Goal: Transaction & Acquisition: Purchase product/service

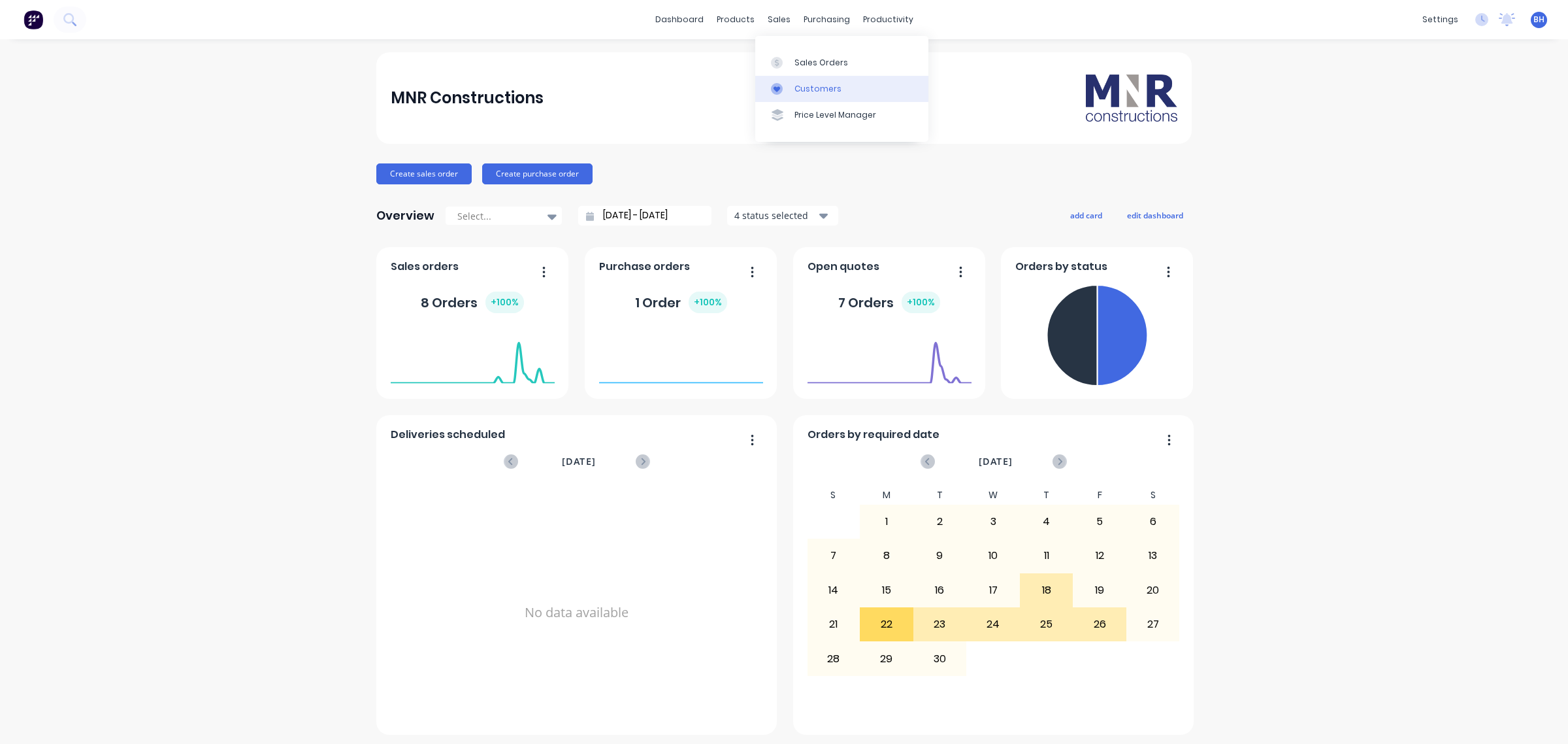
click at [794, 87] on link "Customers" at bounding box center [842, 89] width 173 height 26
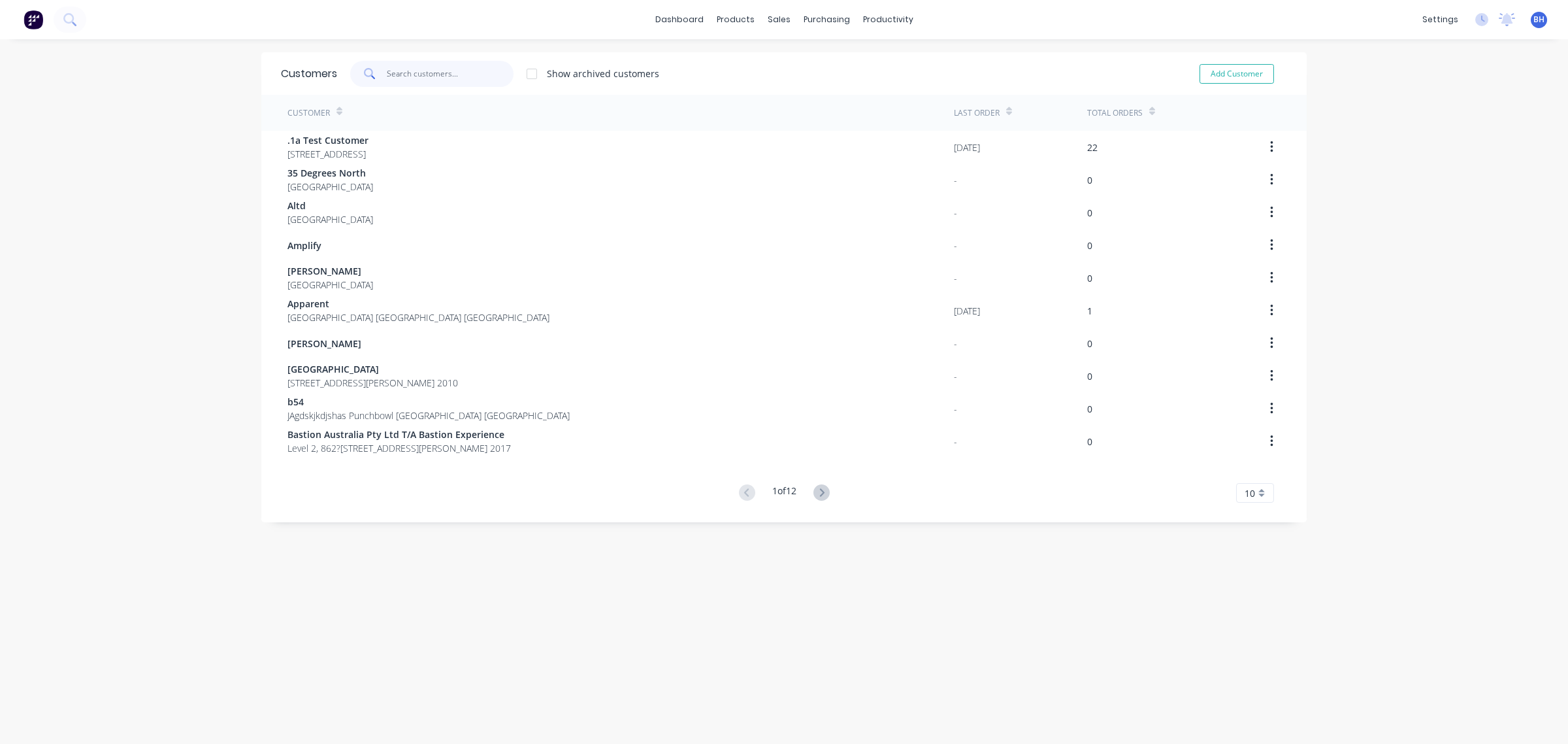
click at [403, 70] on input "text" at bounding box center [450, 73] width 127 height 26
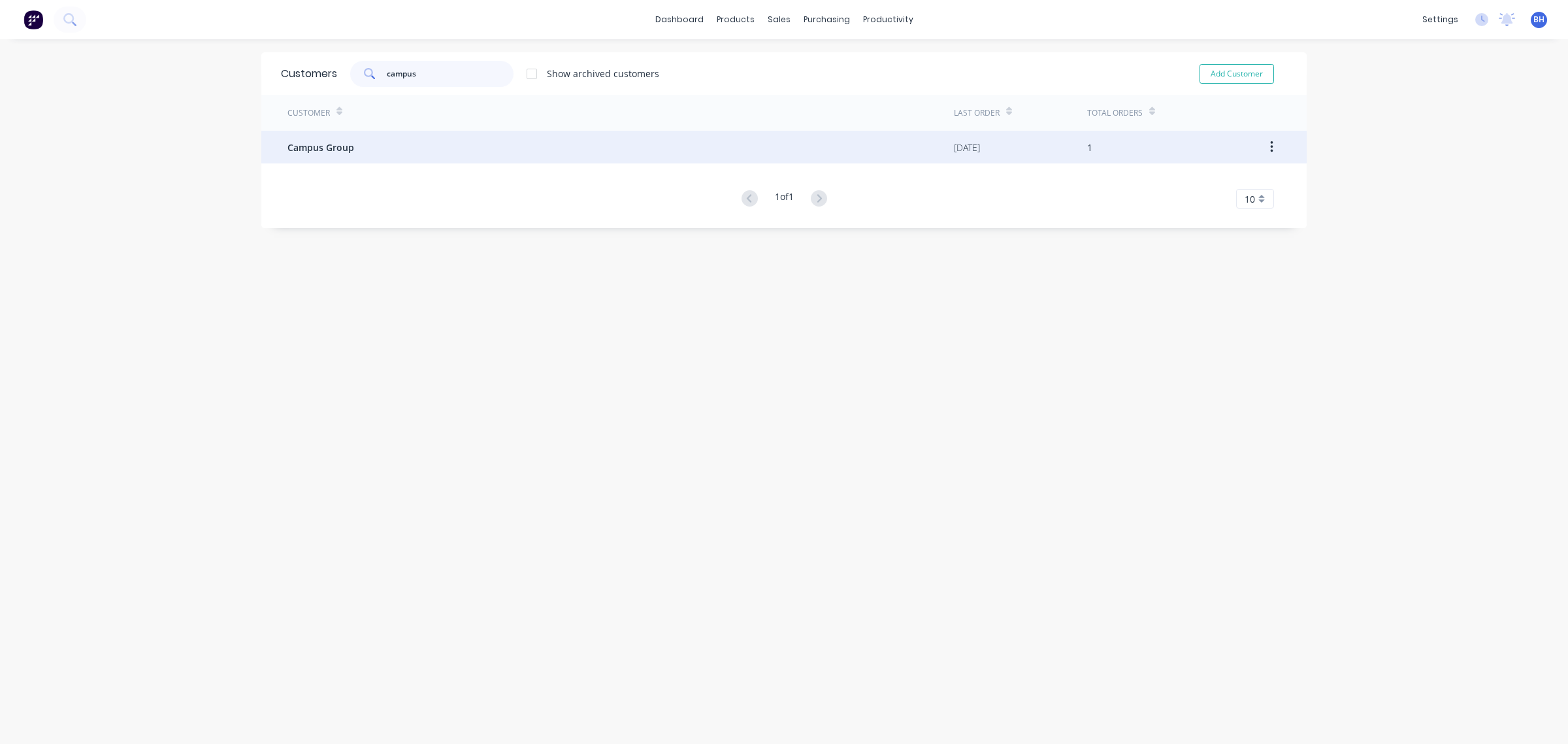
type input "campus"
click at [296, 155] on div "Campus Group" at bounding box center [621, 147] width 666 height 33
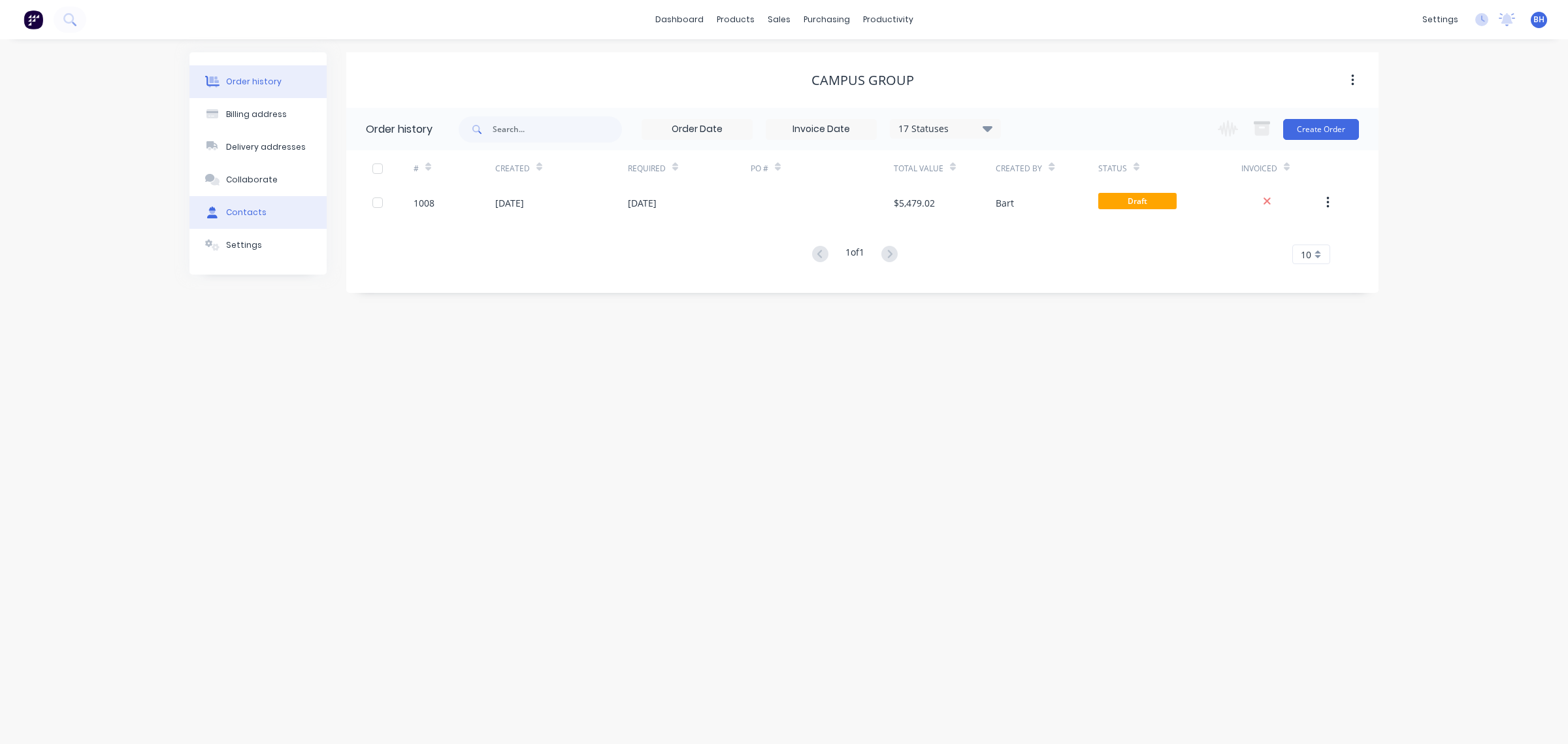
click at [235, 217] on div "Contacts" at bounding box center [247, 212] width 41 height 12
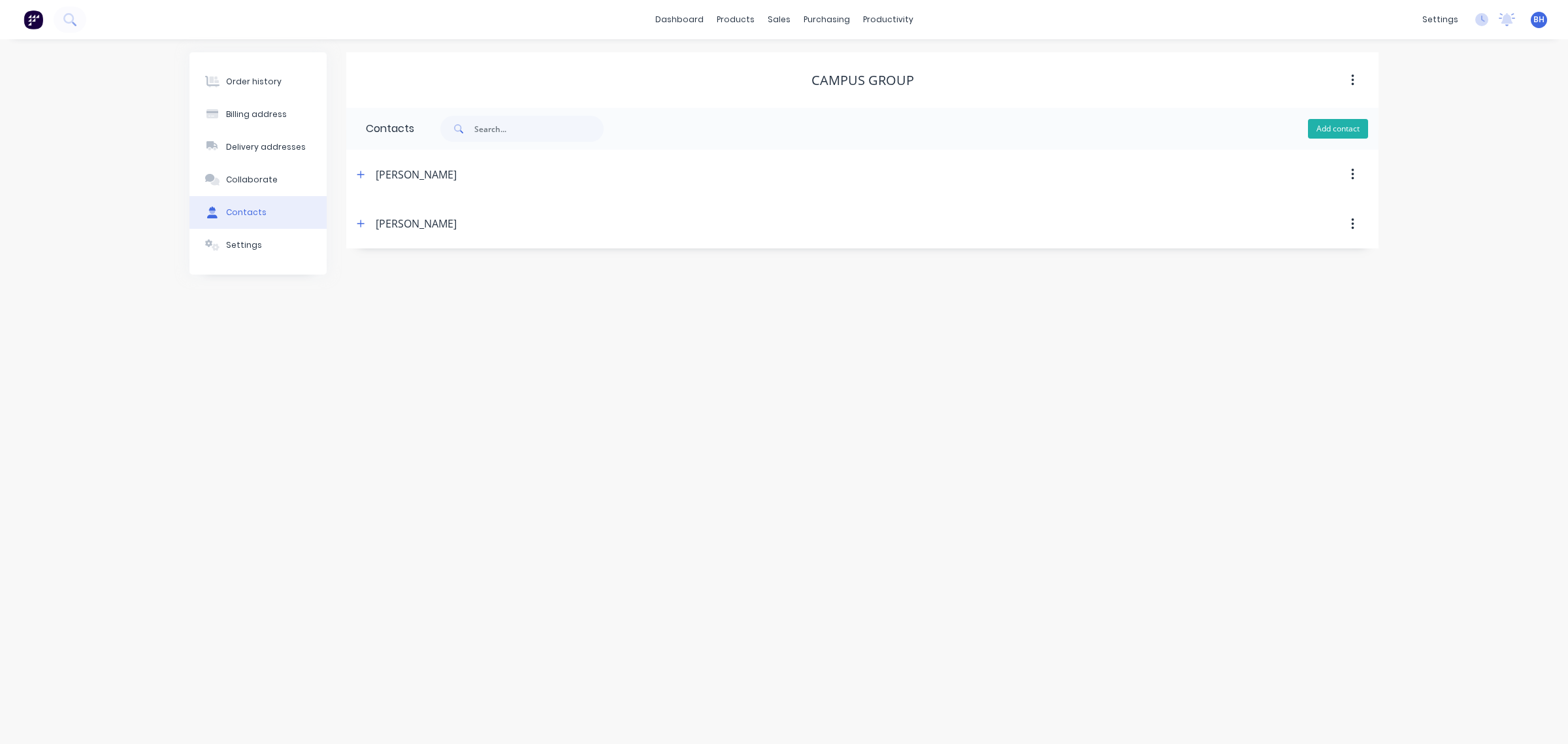
click at [1321, 131] on button "Add contact" at bounding box center [1338, 129] width 60 height 20
select select "AU"
click at [442, 219] on input "text" at bounding box center [473, 225] width 214 height 20
type input "[PERSON_NAME]"
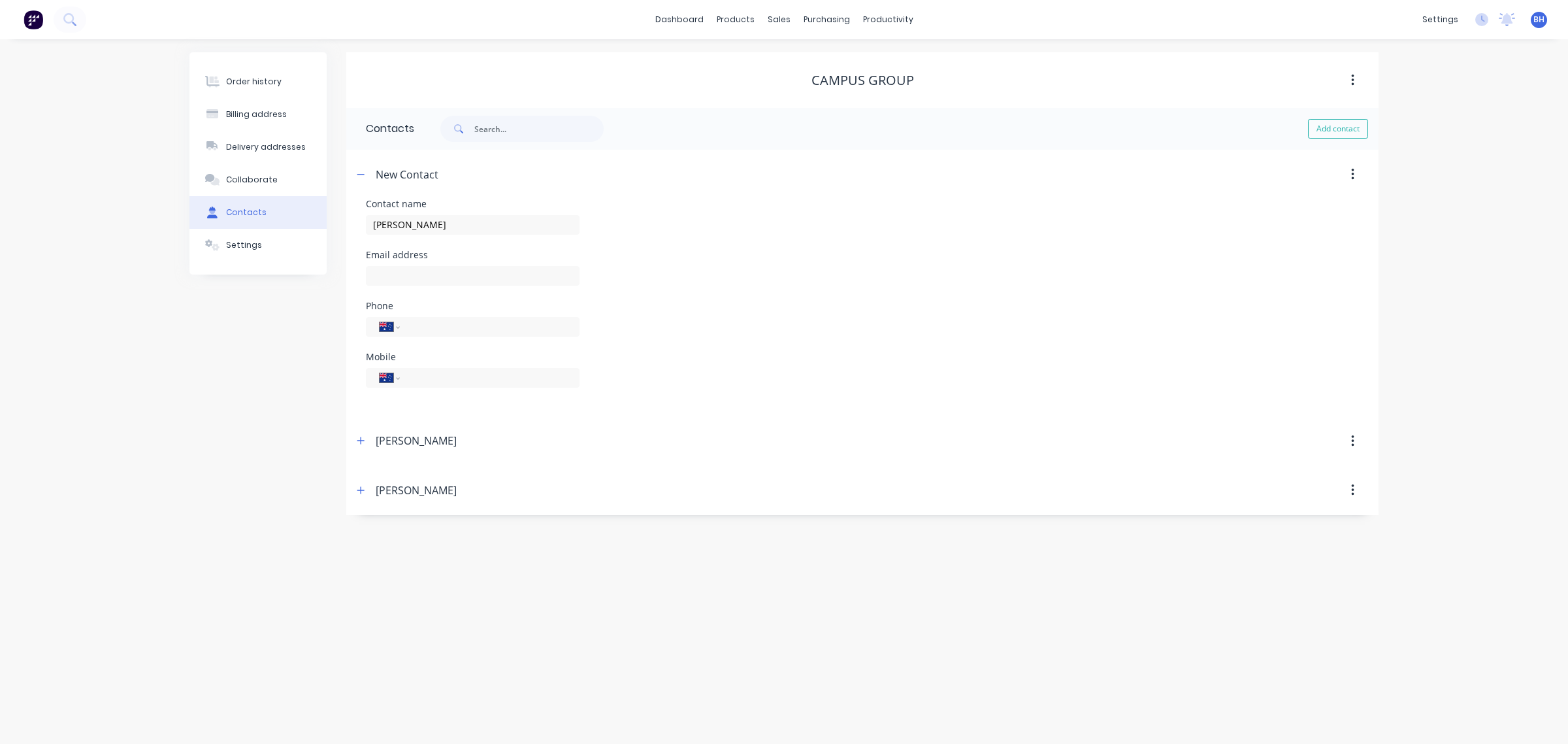
select select "AU"
click at [416, 266] on input "text" at bounding box center [473, 276] width 214 height 20
paste input "[PERSON_NAME][EMAIL_ADDRESS][PERSON_NAME][DOMAIN_NAME]"
type input "[PERSON_NAME][EMAIL_ADDRESS][PERSON_NAME][DOMAIN_NAME]"
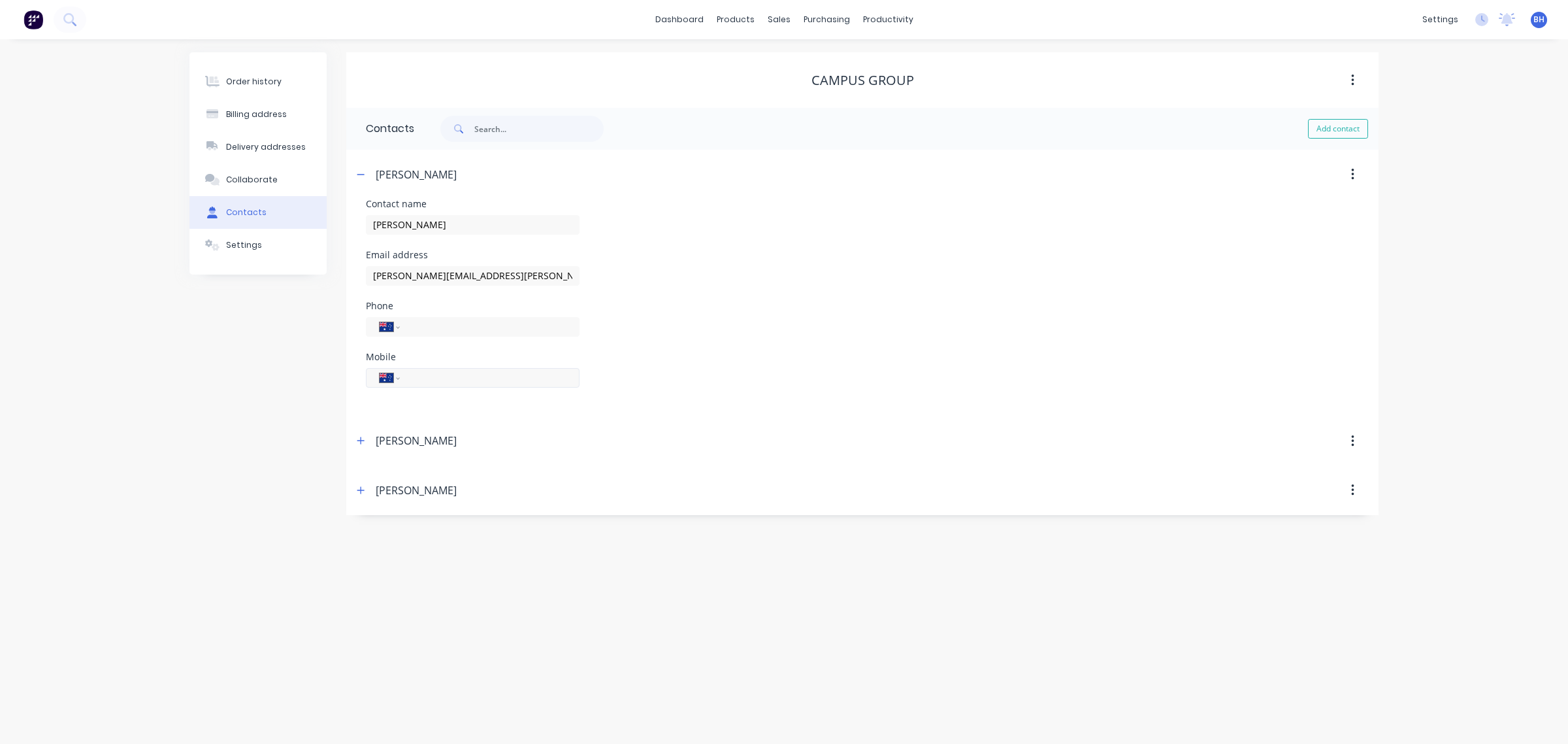
click at [450, 377] on input "tel" at bounding box center [488, 377] width 157 height 15
paste input "0418 459 117"
type input "0418 459 117"
click at [1073, 129] on div "Add contact" at bounding box center [896, 129] width 965 height 42
click at [818, 63] on div "Sales Orders" at bounding box center [827, 62] width 54 height 12
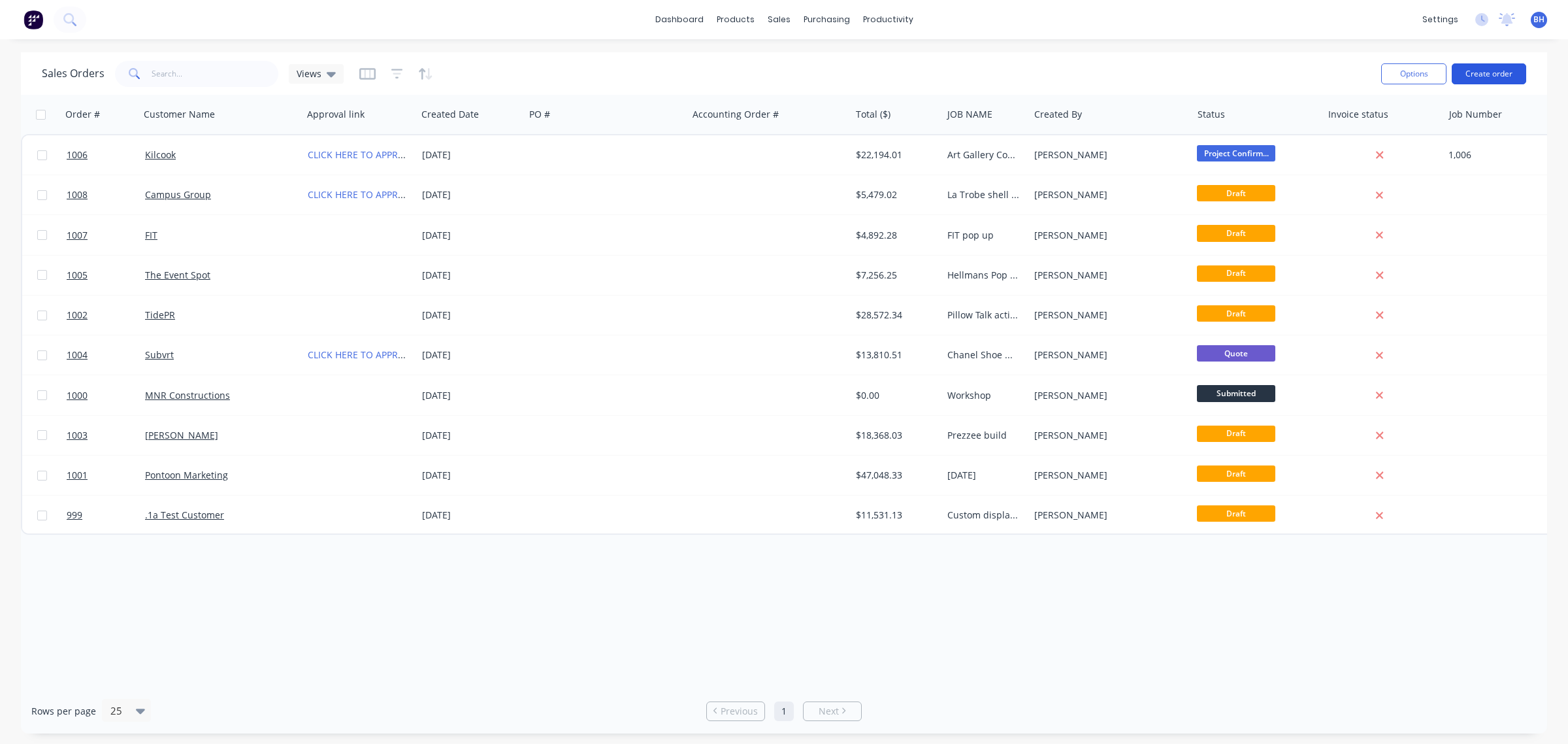
click at [1479, 67] on button "Create order" at bounding box center [1489, 74] width 75 height 21
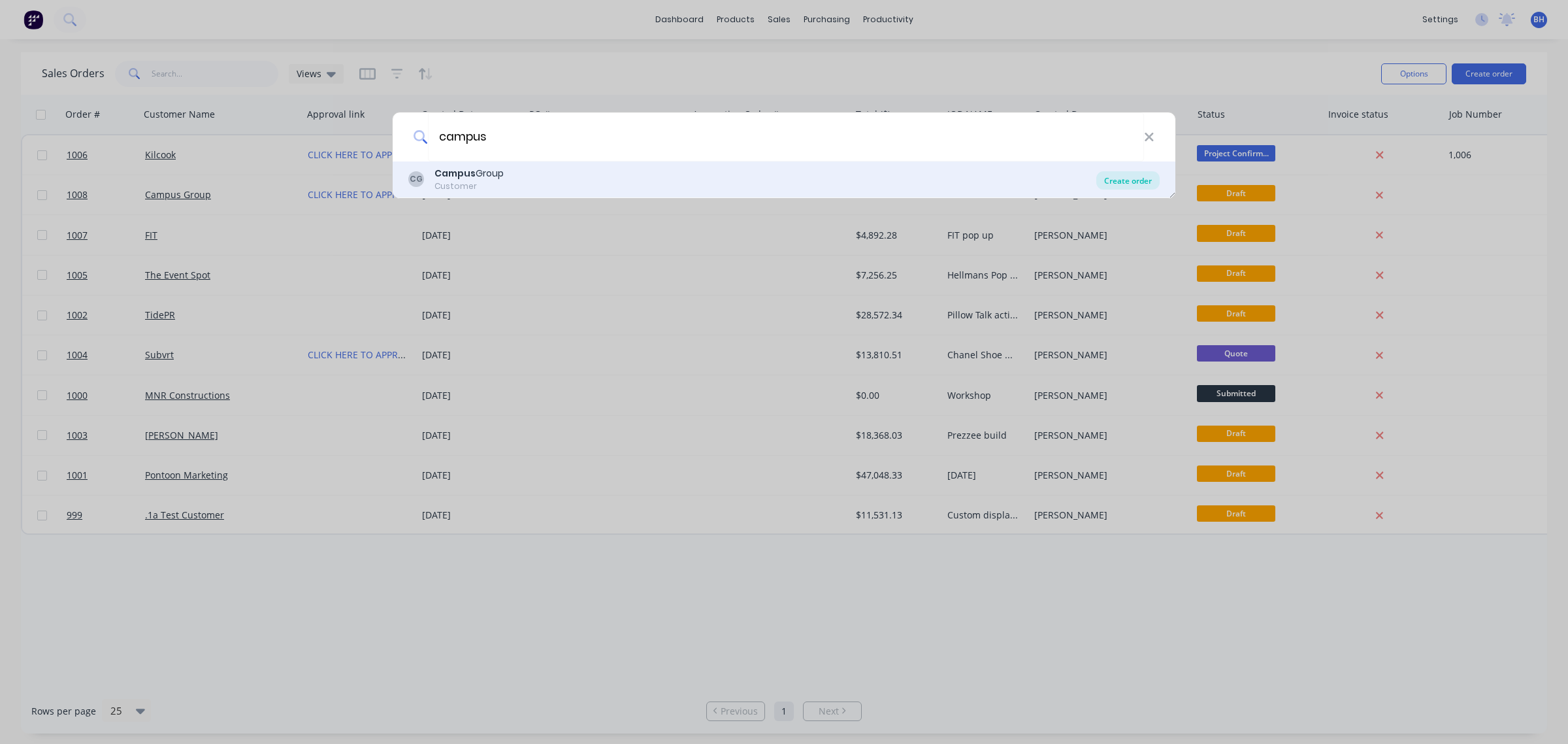
type input "campus"
click at [1137, 177] on div "Create order" at bounding box center [1128, 180] width 64 height 18
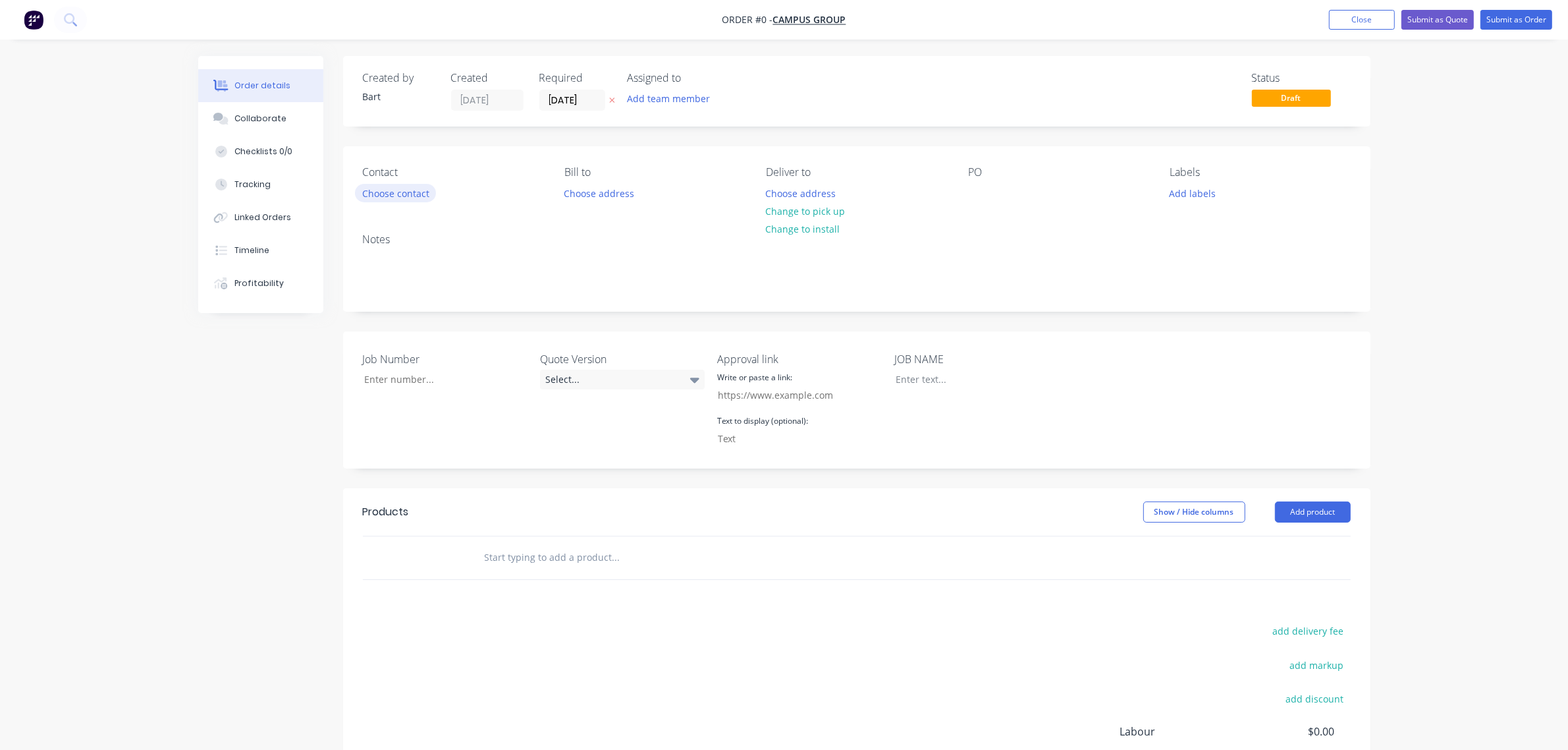
click at [379, 196] on button "Choose contact" at bounding box center [395, 192] width 81 height 18
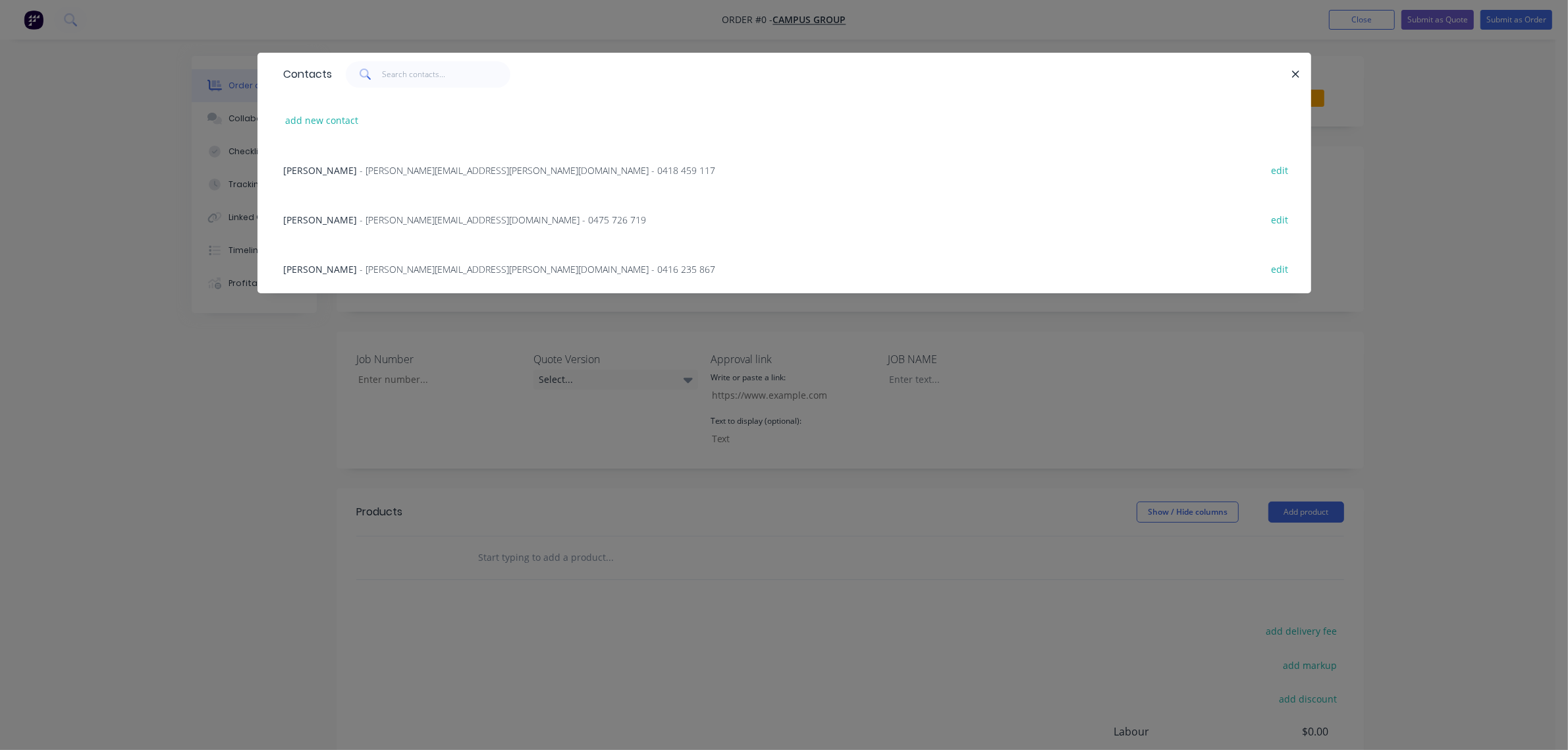
click at [363, 170] on span "- [PERSON_NAME][EMAIL_ADDRESS][PERSON_NAME][DOMAIN_NAME] - 0418 459 117" at bounding box center [538, 170] width 356 height 13
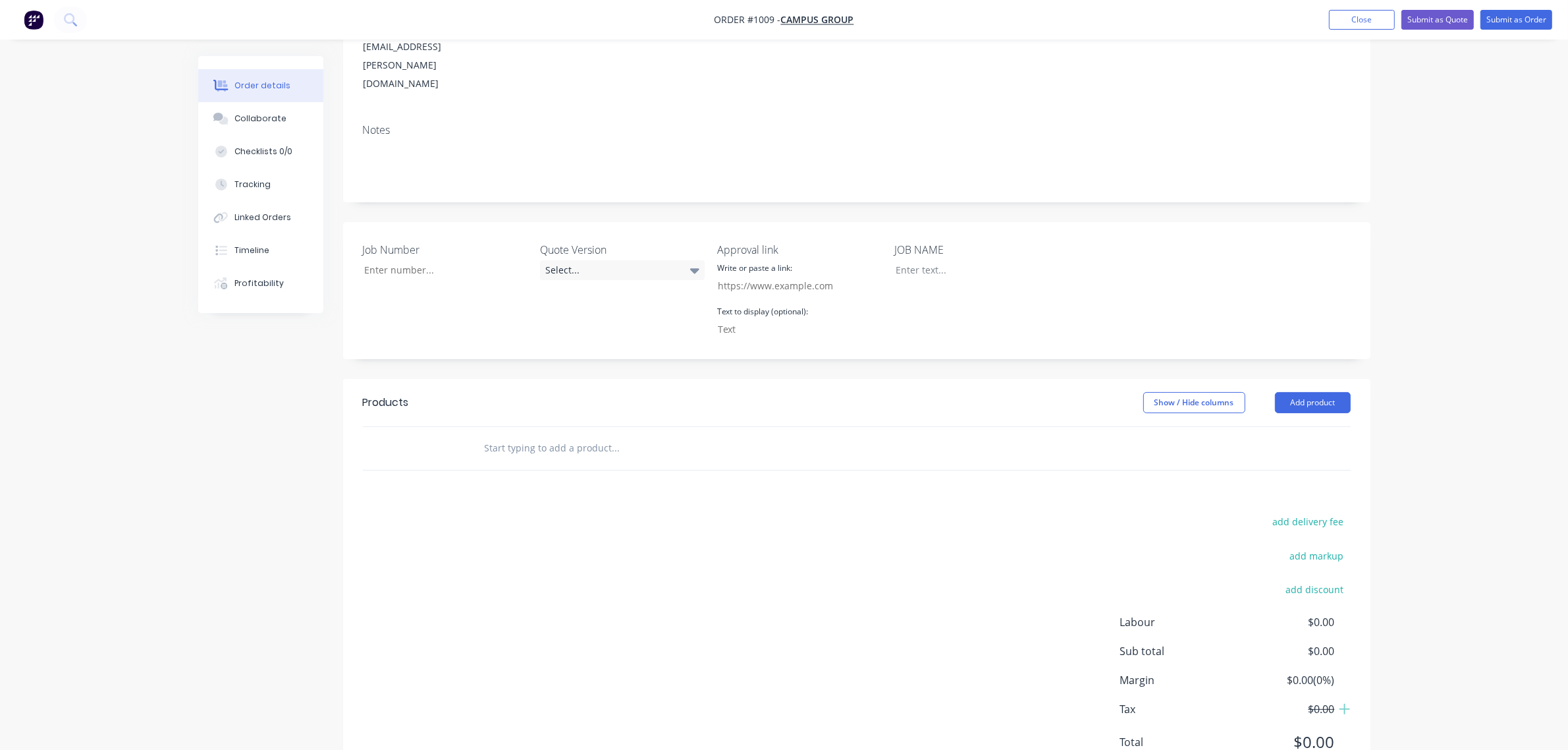
scroll to position [222, 0]
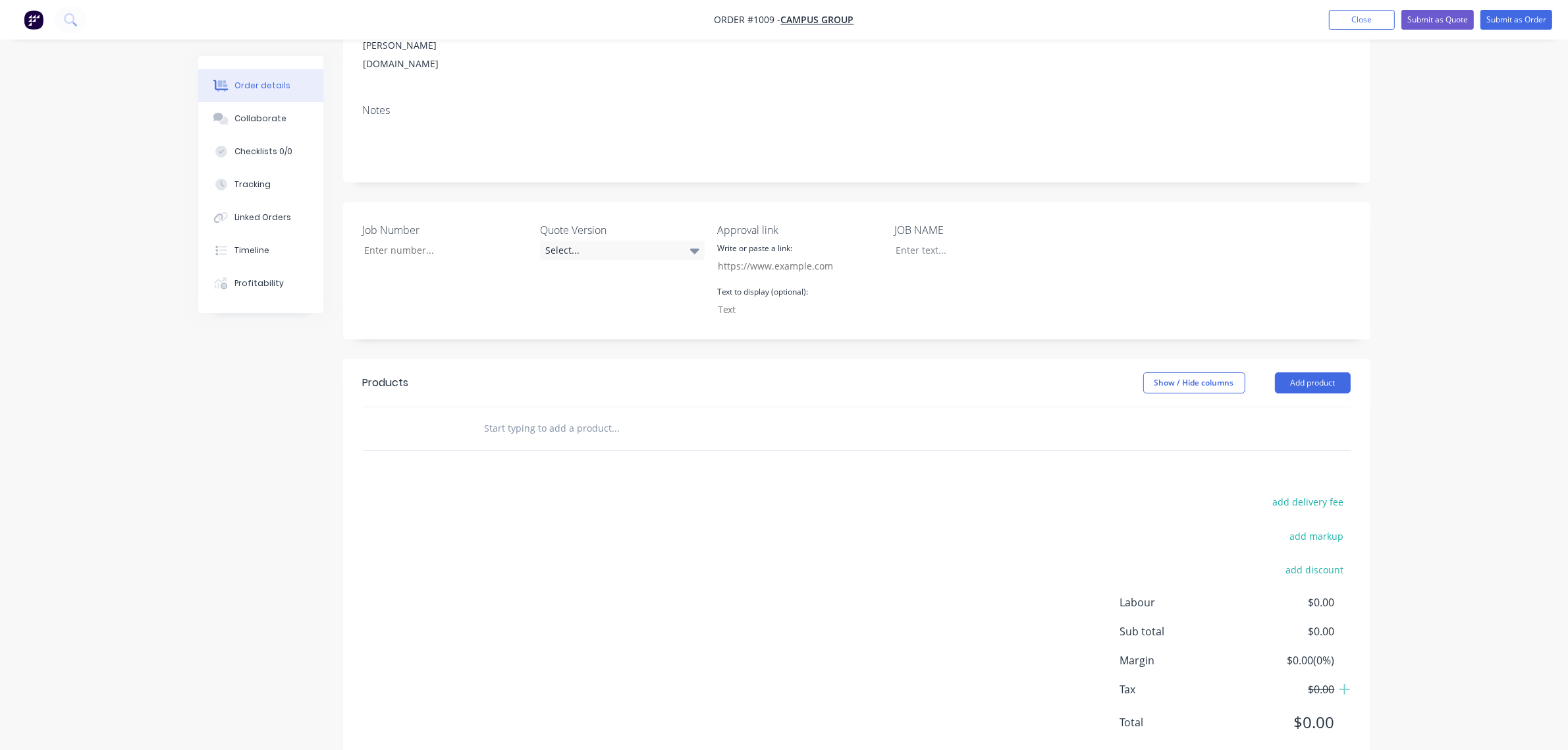
click at [560, 415] on input "text" at bounding box center [616, 427] width 263 height 26
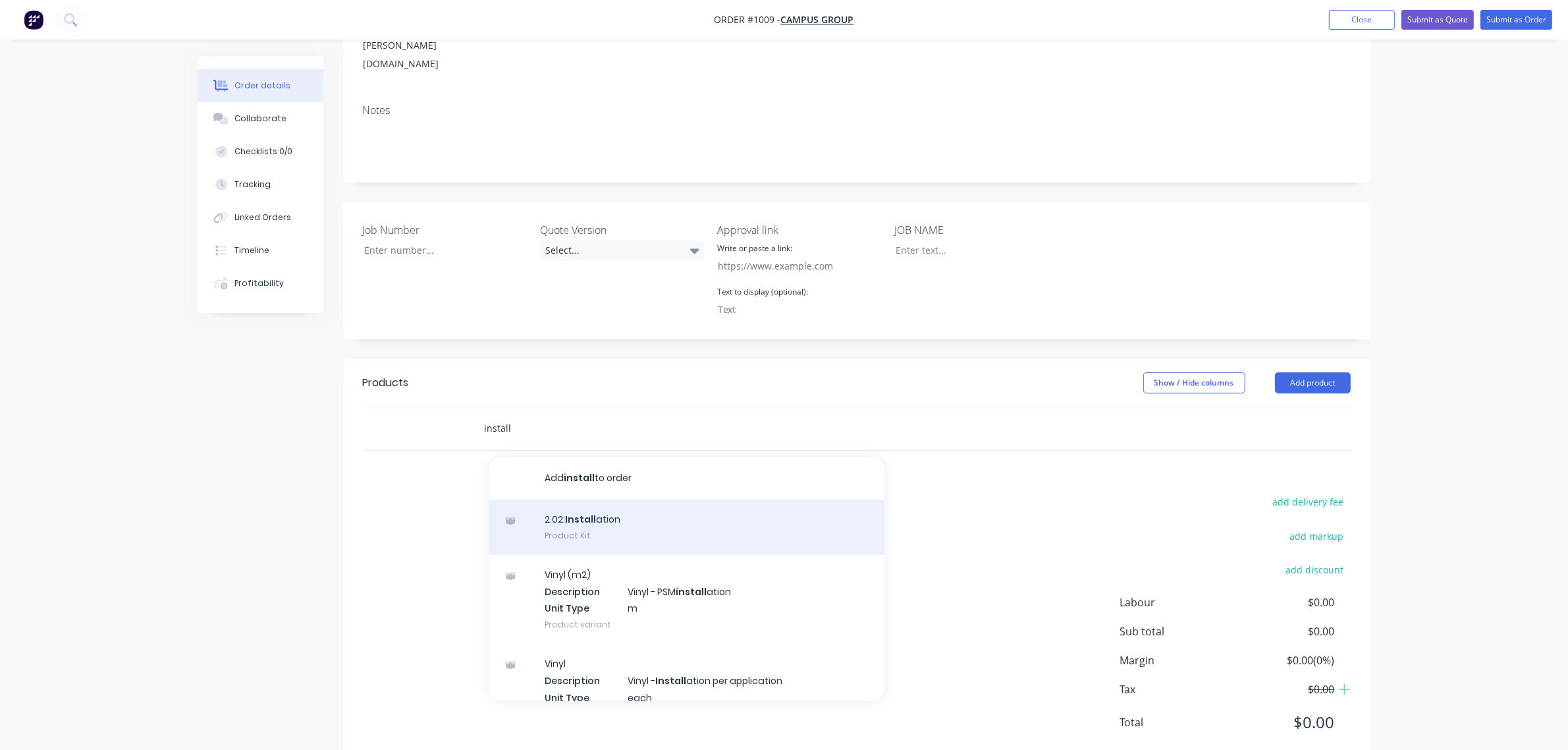
type input "install"
click at [577, 499] on div "2.02: Install ation Product Kit" at bounding box center [686, 527] width 395 height 56
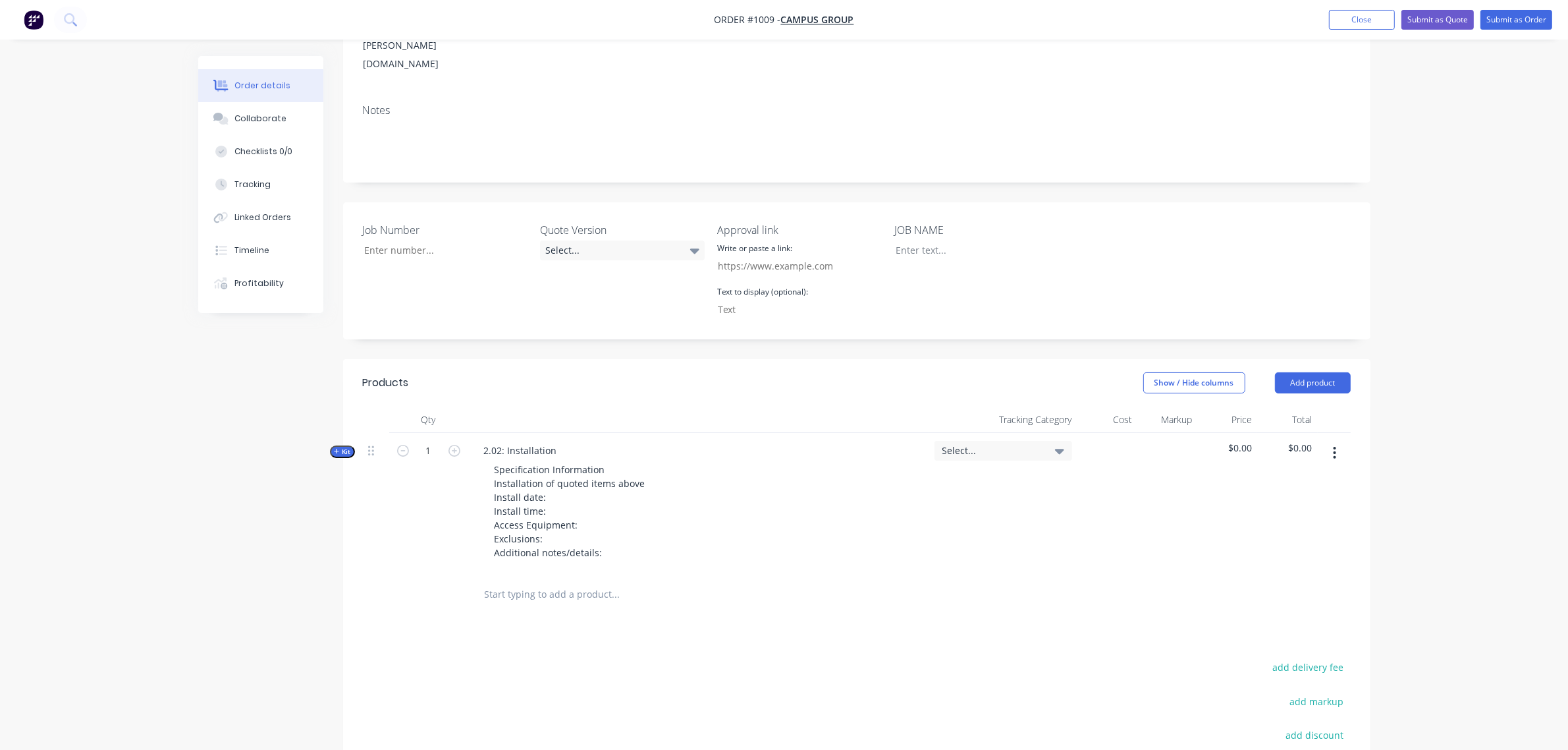
click at [548, 581] on input "text" at bounding box center [616, 594] width 263 height 26
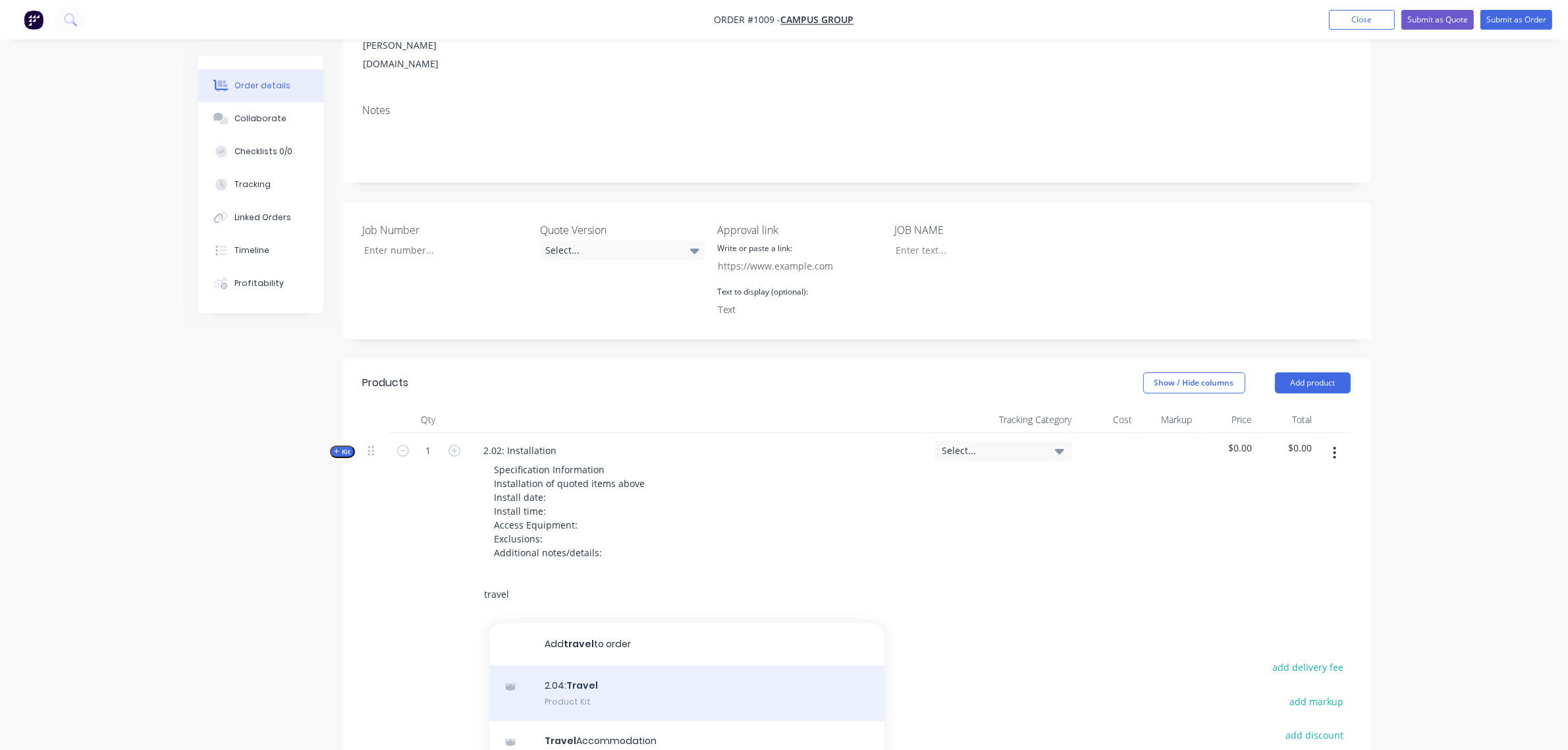
type input "travel"
click at [578, 665] on div "2.04: Travel Product Kit" at bounding box center [686, 693] width 395 height 56
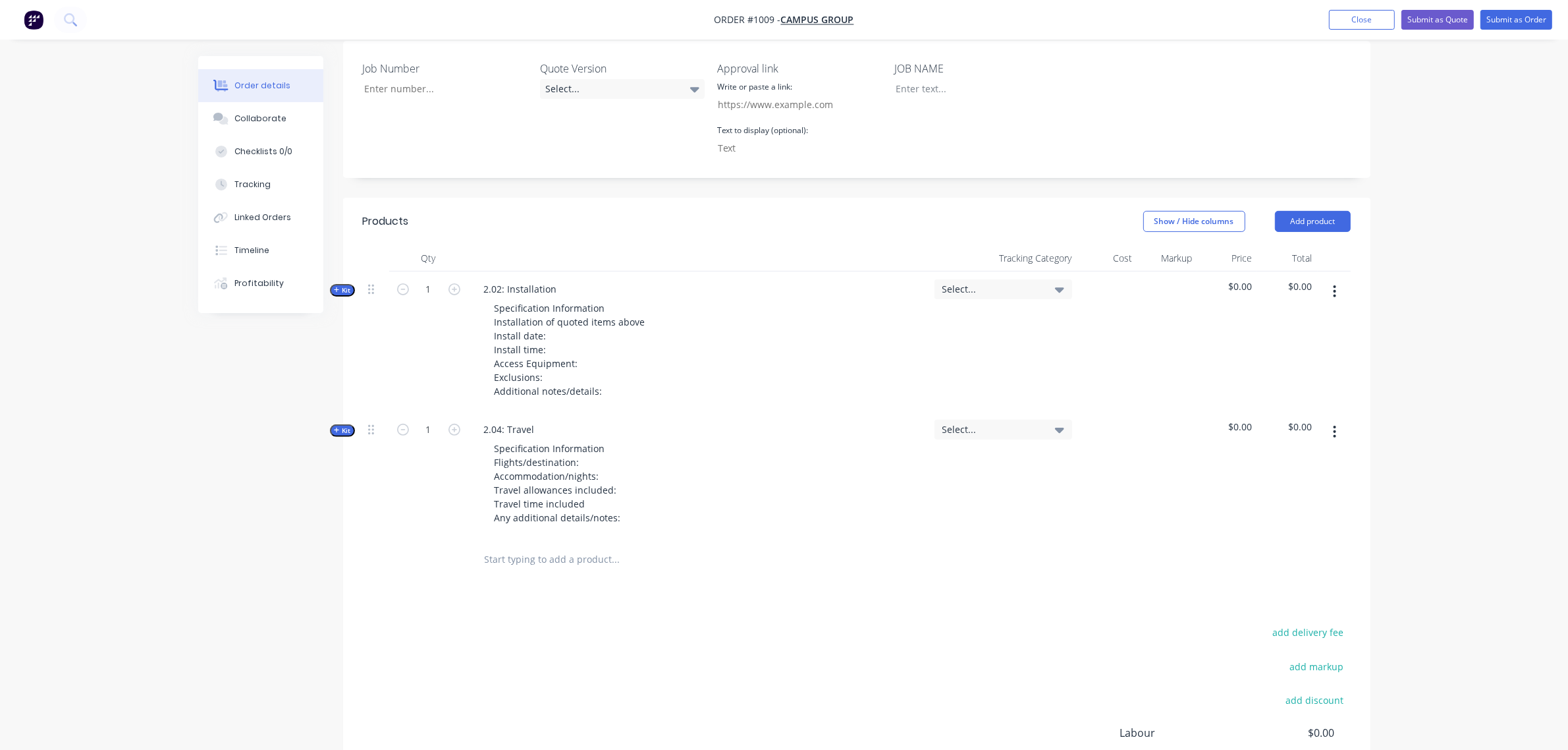
scroll to position [385, 0]
click at [512, 544] on input "text" at bounding box center [616, 557] width 263 height 26
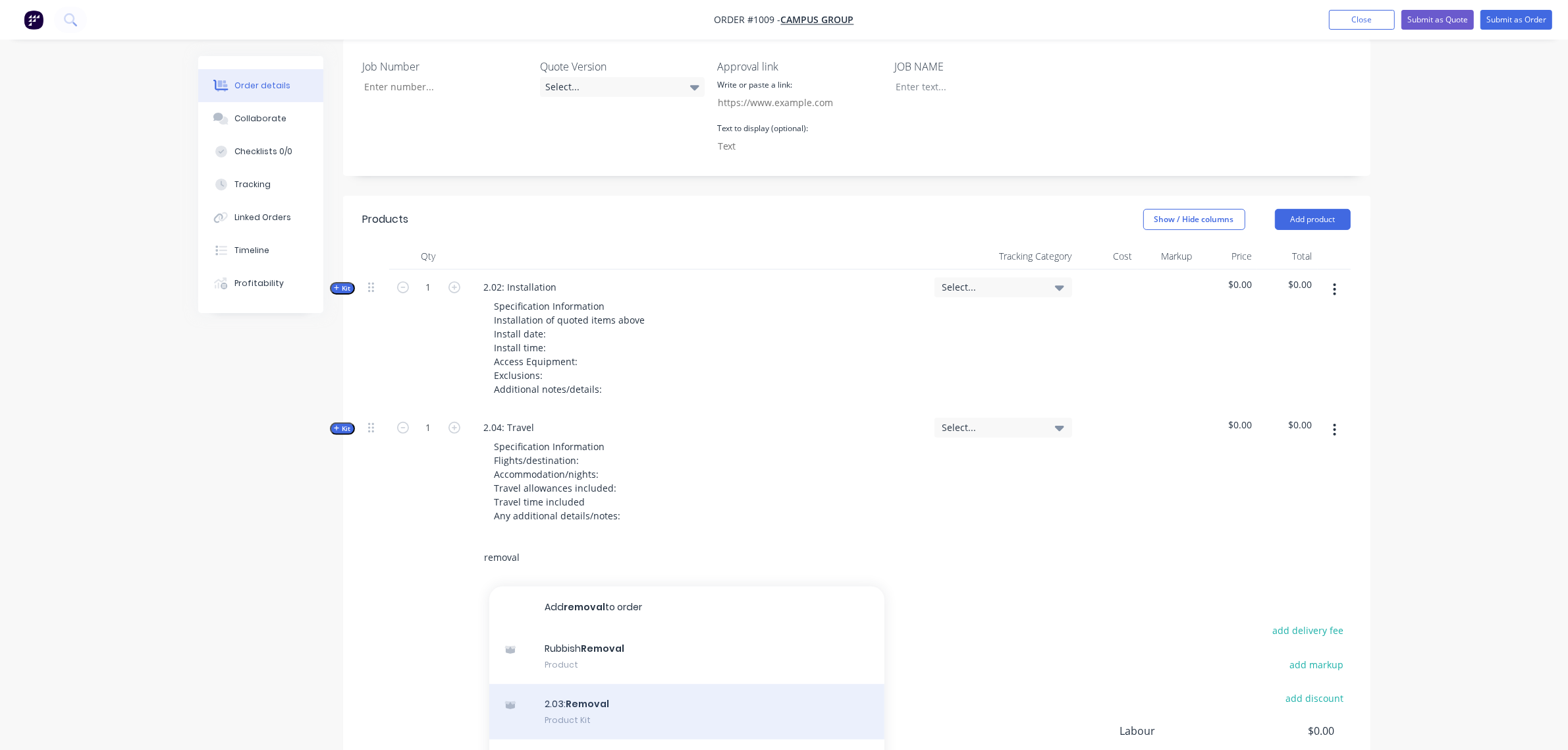
type input "removal"
click at [570, 684] on div "2.03: Removal Product Kit" at bounding box center [686, 711] width 395 height 56
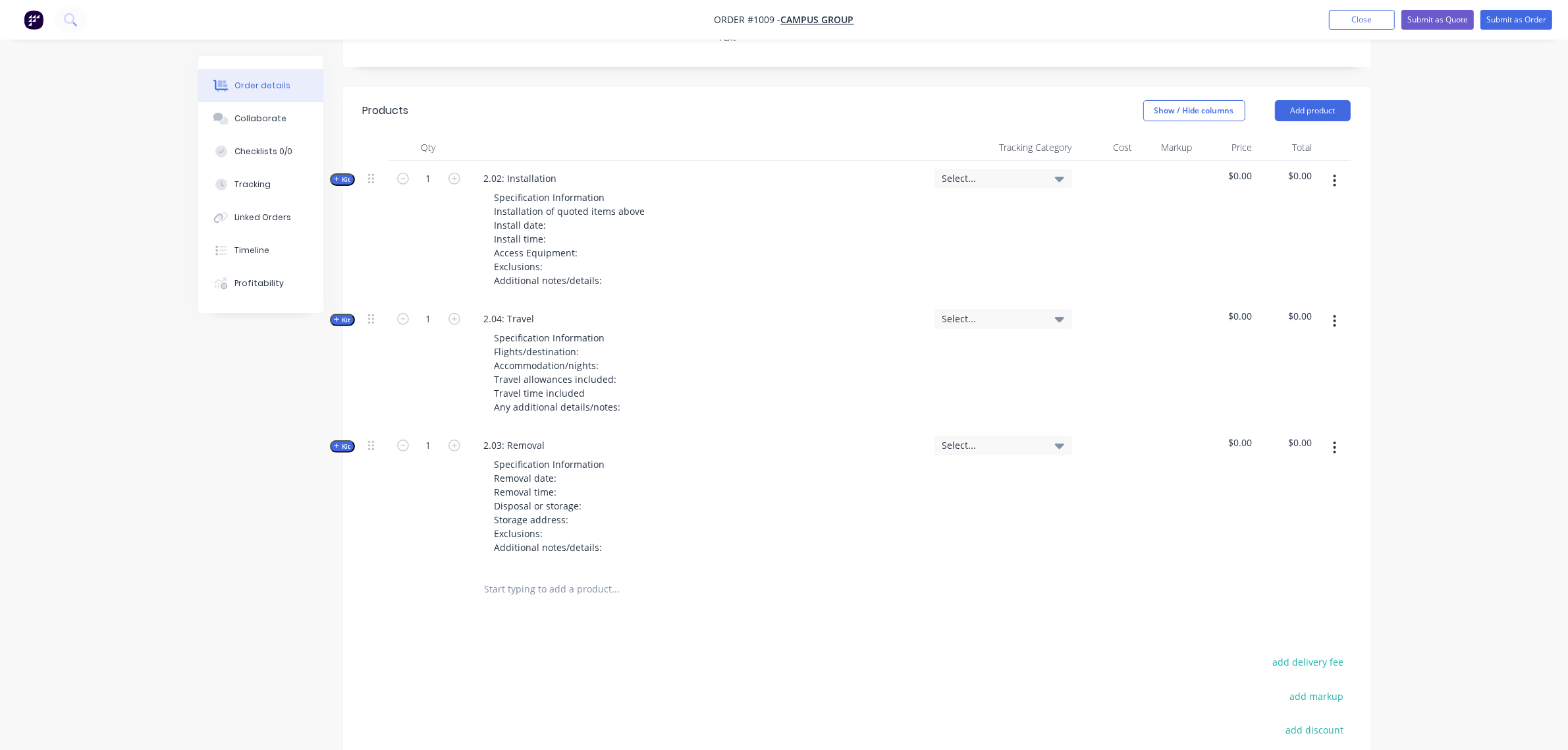
click at [541, 576] on input "text" at bounding box center [616, 589] width 263 height 26
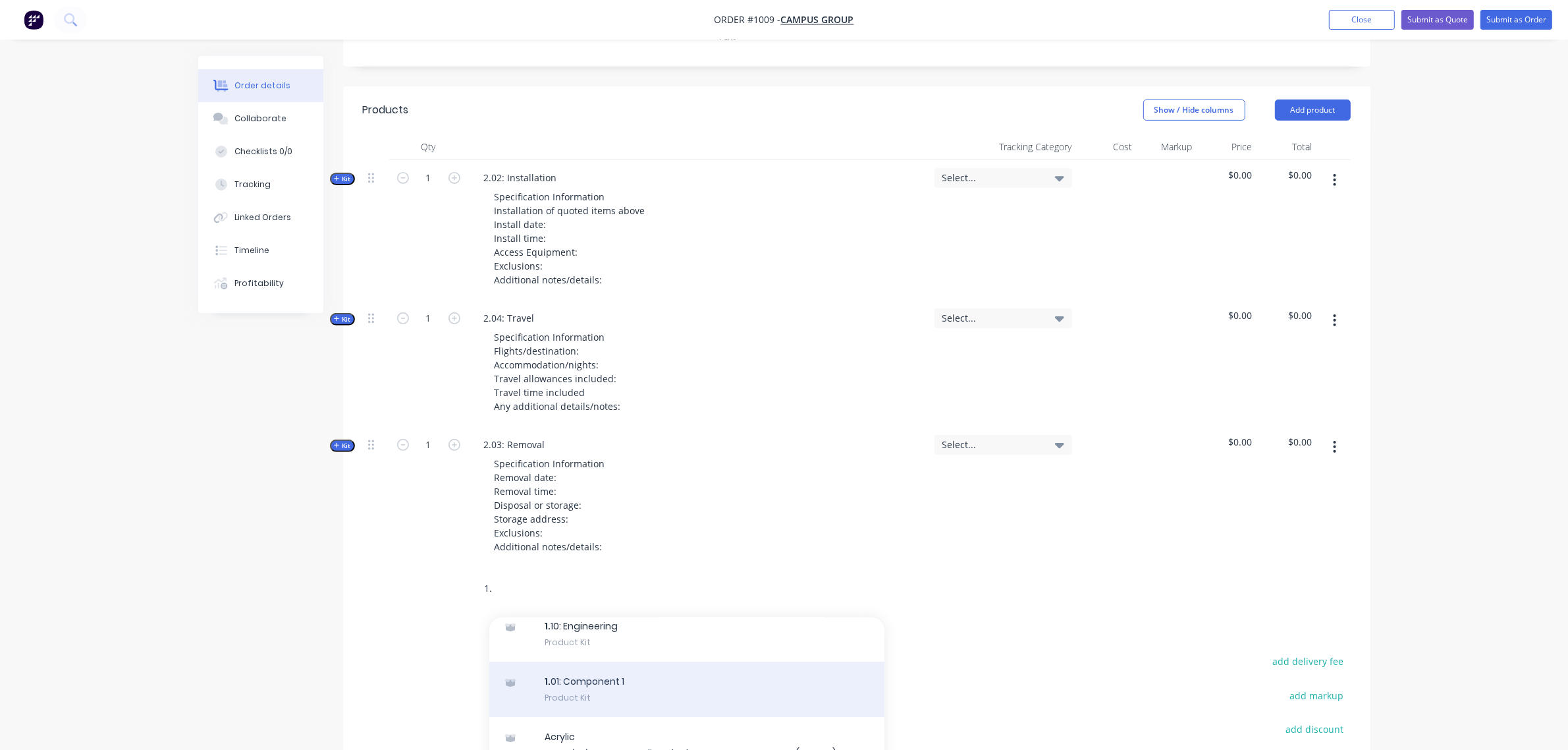
type input "1."
click at [593, 661] on div "1. 01: Component 1 Product Kit" at bounding box center [686, 689] width 395 height 56
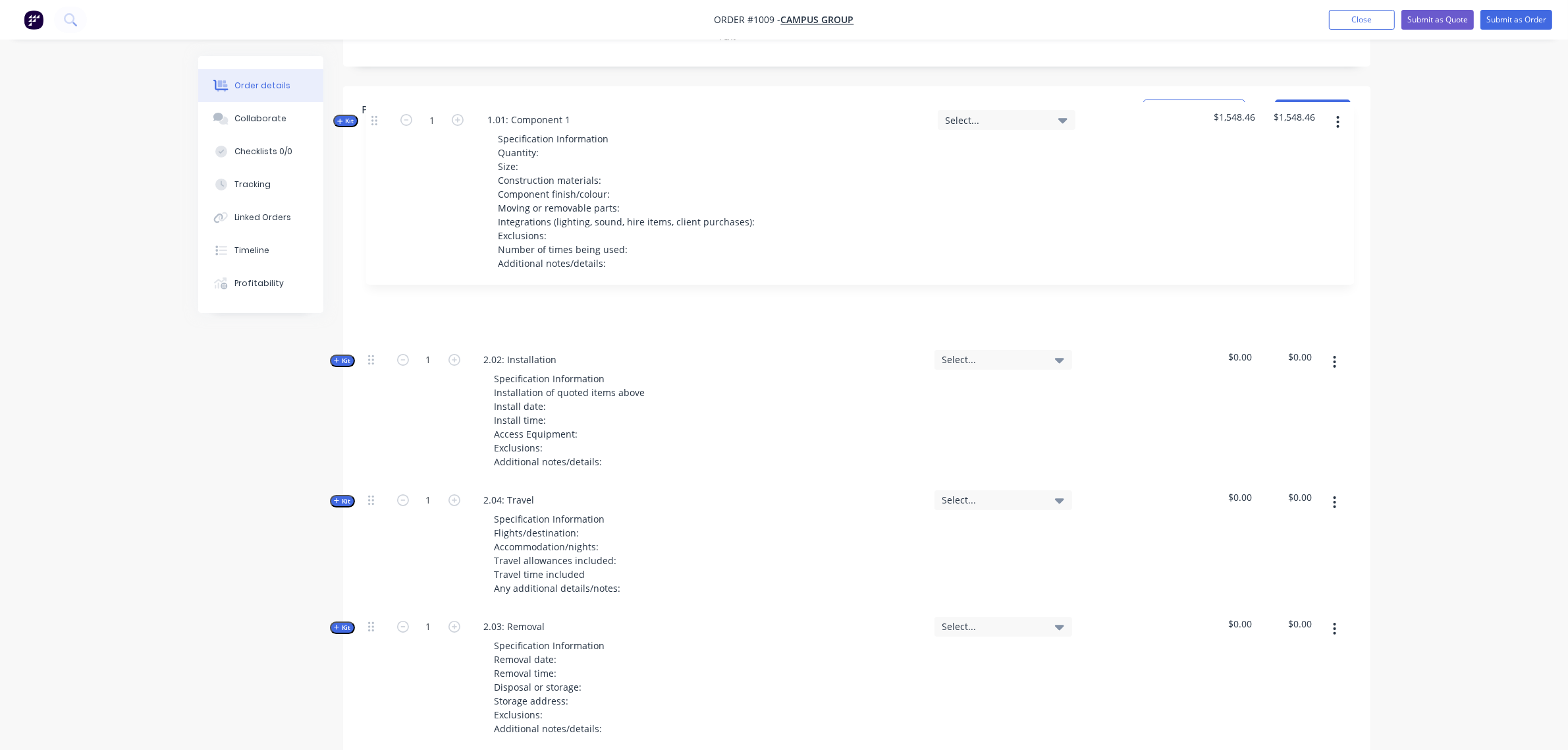
scroll to position [491, 0]
drag, startPoint x: 370, startPoint y: 549, endPoint x: 380, endPoint y: 146, distance: 403.1
click at [380, 164] on div "Kit 1 2.02: Installation Specification Information Installation of quoted items…" at bounding box center [856, 458] width 988 height 589
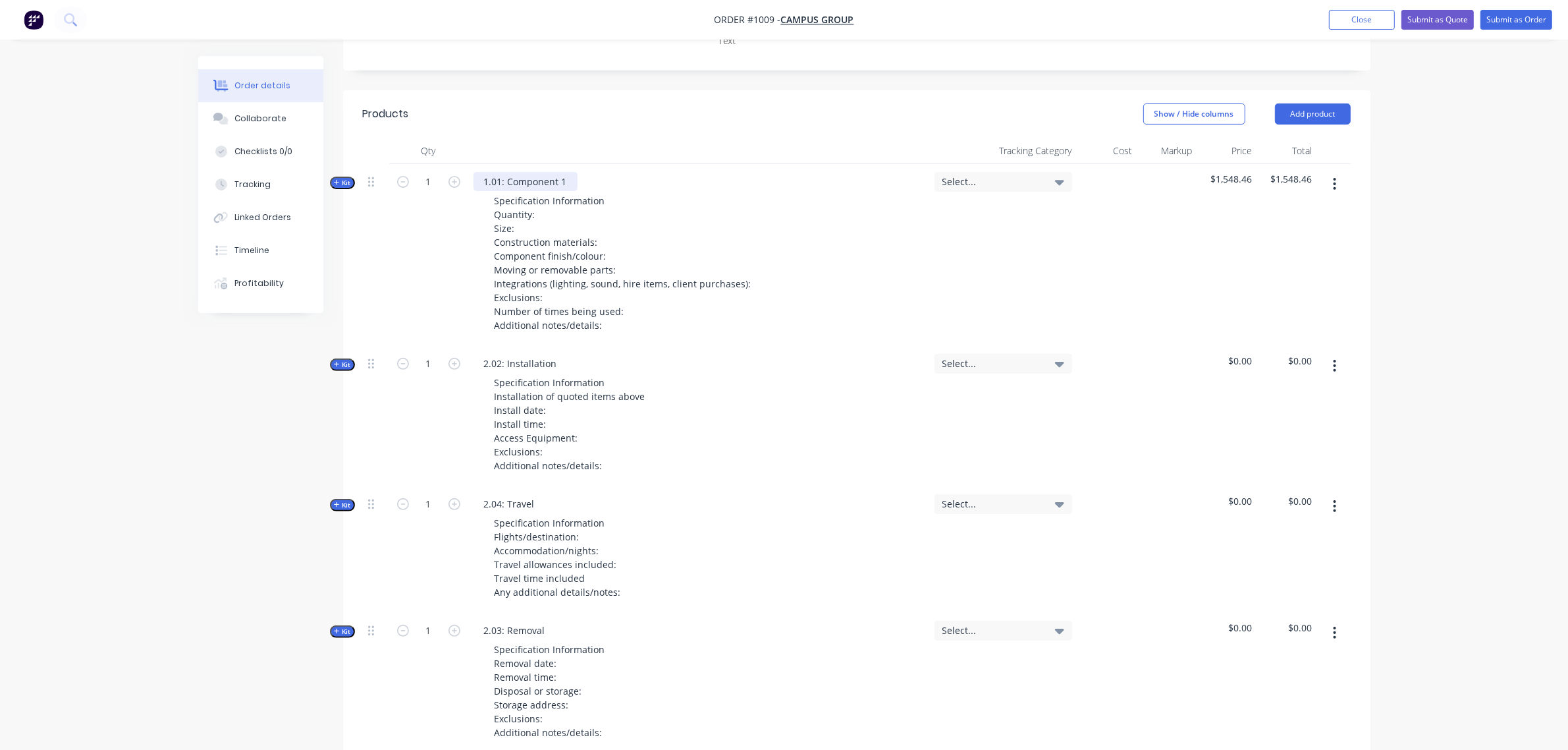
click at [537, 172] on div "1.01: Component 1" at bounding box center [526, 181] width 104 height 19
click at [570, 172] on div "1.01: Component 1" at bounding box center [526, 181] width 104 height 19
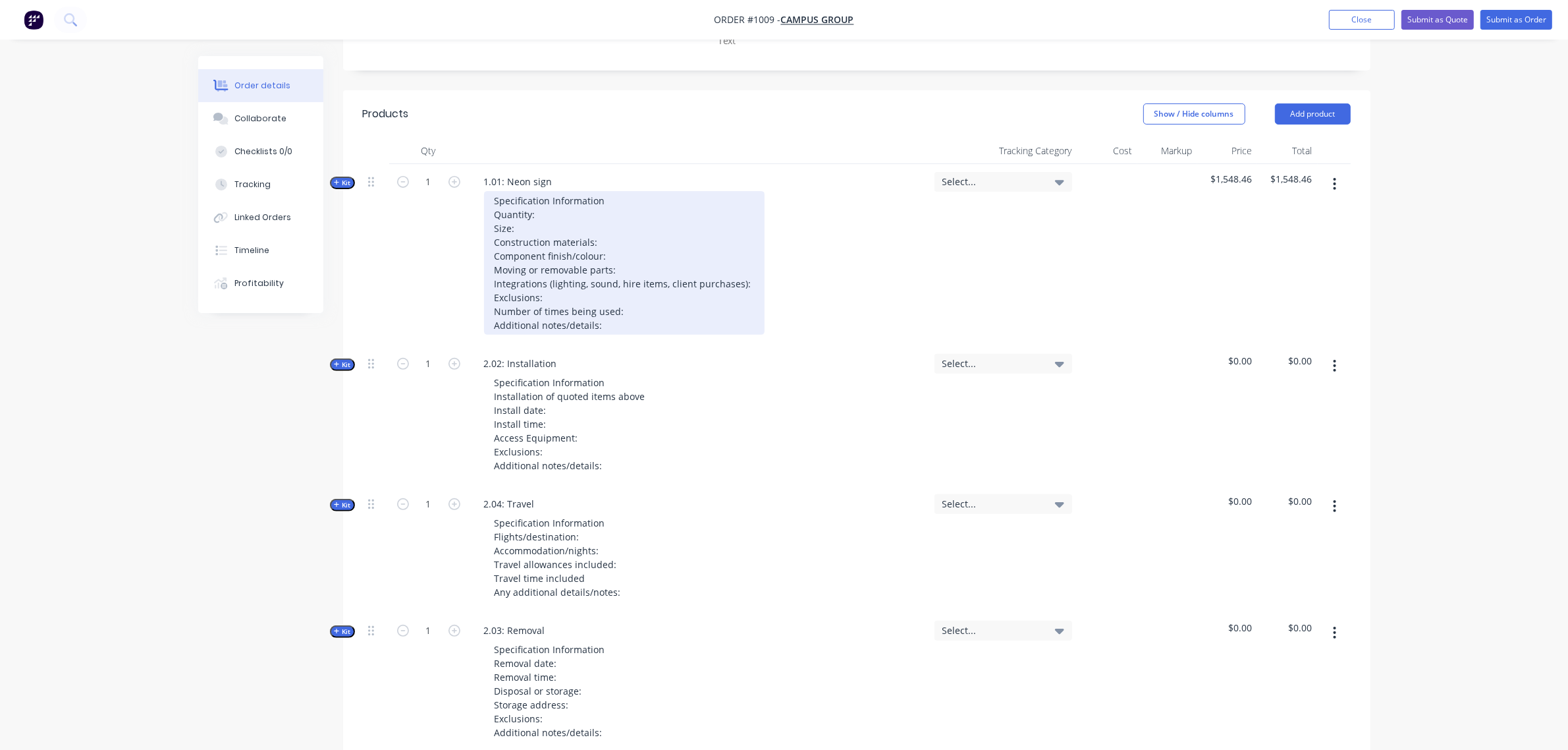
click at [556, 191] on div "Specification Information Quantity: Size: Construction materials: Component fin…" at bounding box center [625, 263] width 281 height 144
click at [532, 191] on div "Specification Information Quantity: 1 Size: Construction materials: Component f…" at bounding box center [625, 263] width 281 height 144
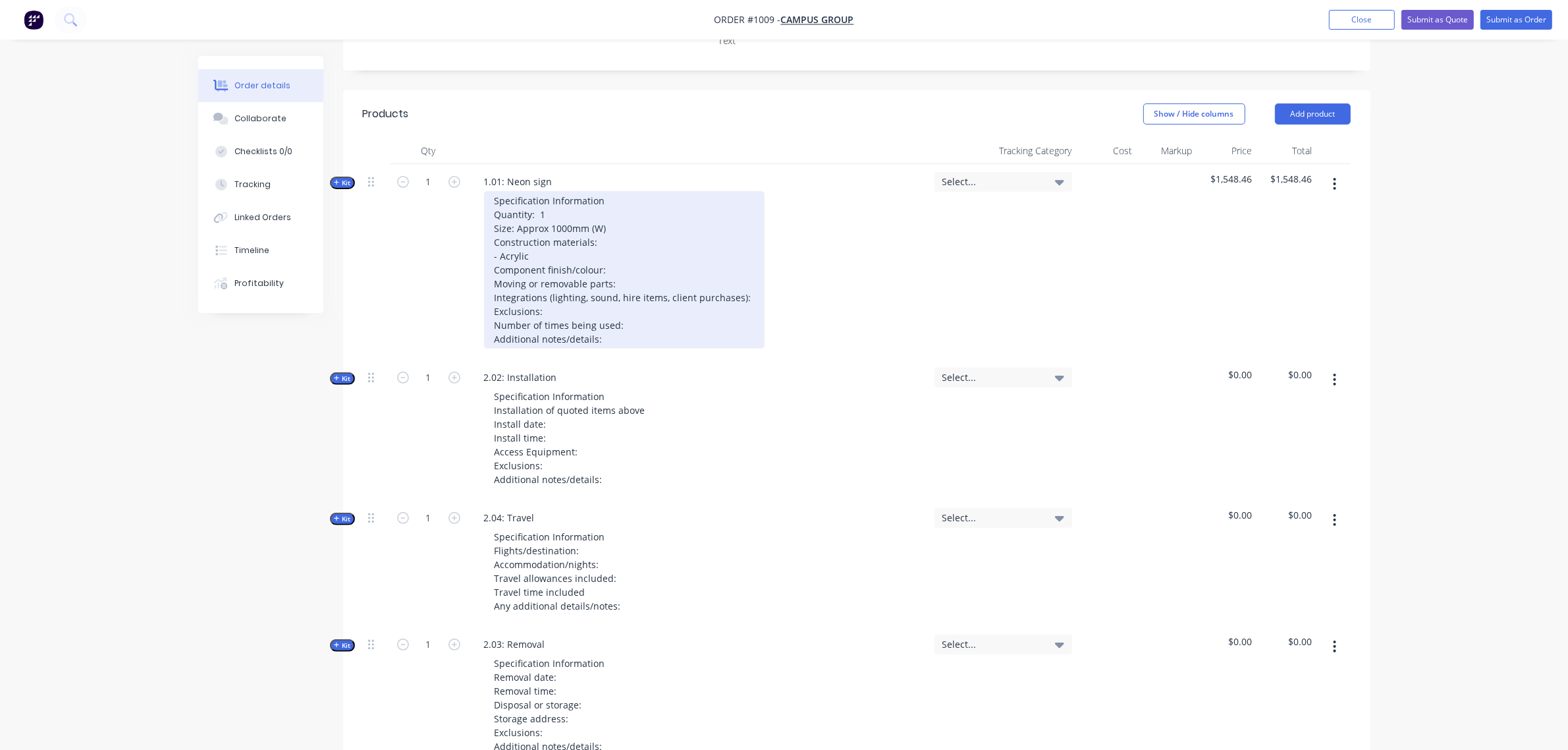
click at [610, 234] on div "Specification Information Quantity: 1 Size: Approx 1000mm (W) Construction mate…" at bounding box center [625, 270] width 281 height 158
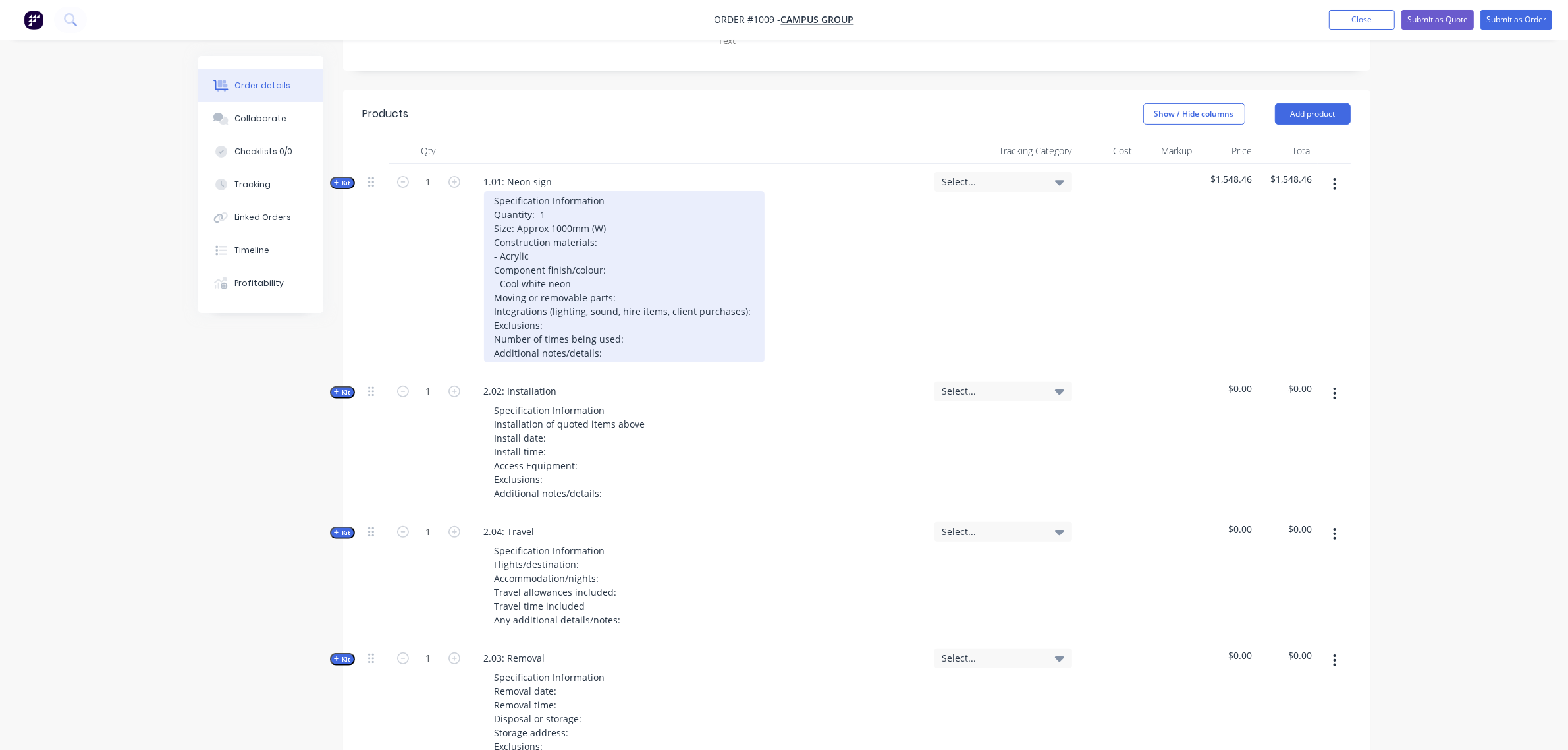
click at [657, 267] on div "Specification Information Quantity: 1 Size: Approx 1000mm (W) Construction mate…" at bounding box center [625, 276] width 281 height 171
click at [654, 259] on div "Specification Information Quantity: 1 Size: Approx 1000mm (W) Construction mate…" at bounding box center [625, 276] width 281 height 171
click at [748, 272] on div "Specification Information Quantity: 1 Size: Approx 1000mm (W) Construction mate…" at bounding box center [625, 276] width 281 height 171
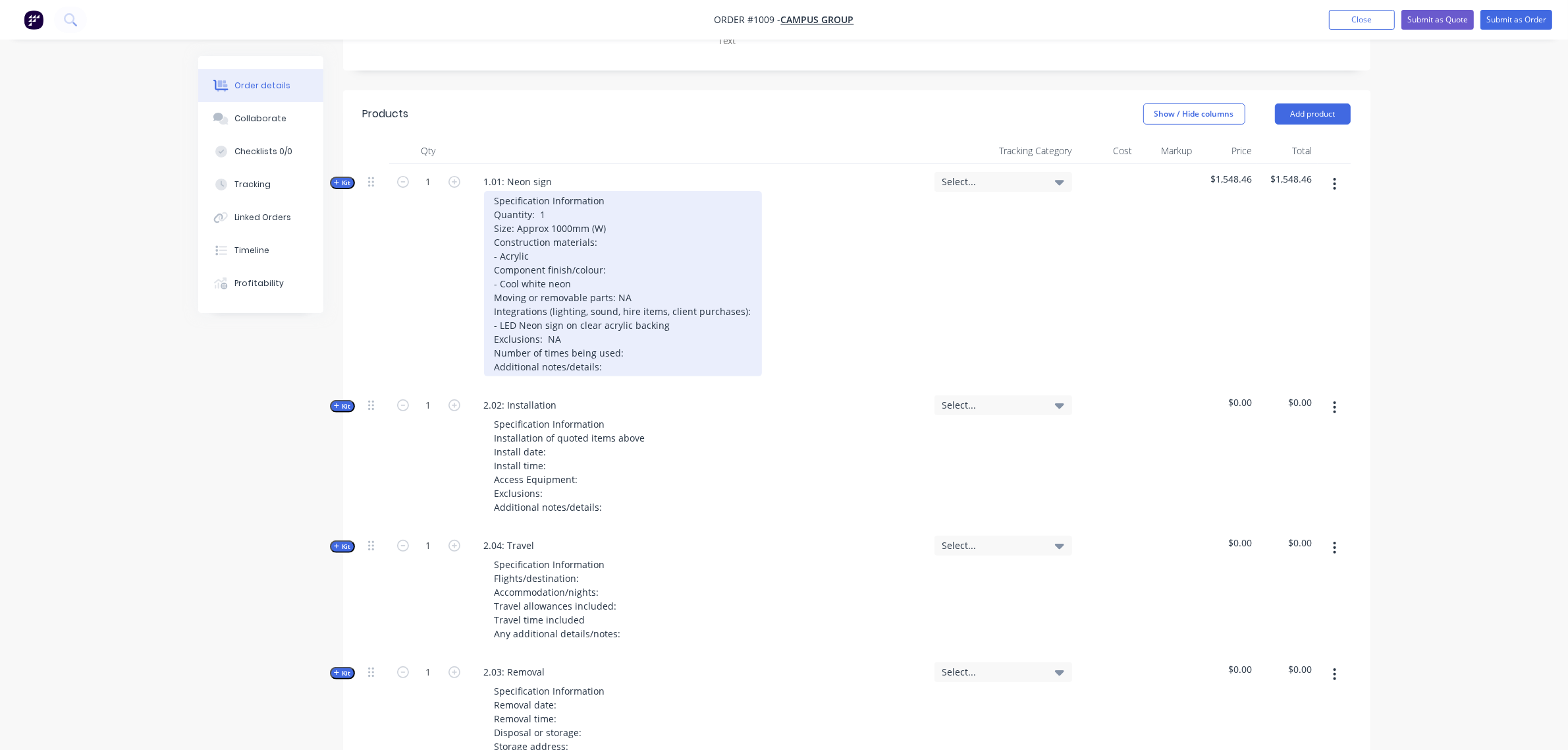
click at [668, 314] on div "Specification Information Quantity: 1 Size: Approx 1000mm (W) Construction mate…" at bounding box center [623, 283] width 278 height 185
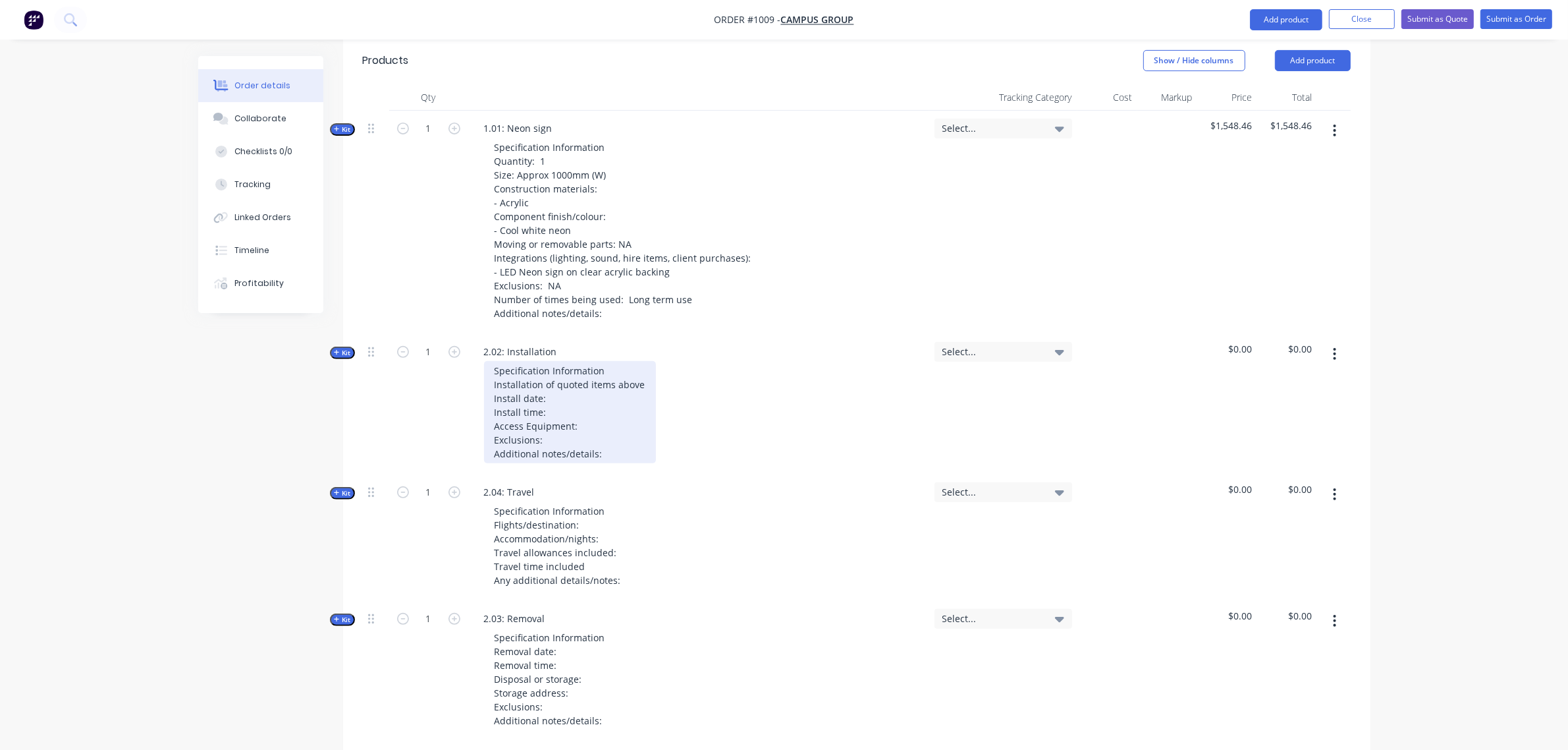
scroll to position [545, 0]
click at [551, 361] on div "Specification Information Installation of quoted items above Install date: Inst…" at bounding box center [570, 411] width 172 height 102
click at [571, 380] on div "Specification Information Installation of quoted items above Install date: [DAT…" at bounding box center [570, 411] width 172 height 102
click at [584, 389] on div "Specification Information Installation of quoted items above Install date: [DAT…" at bounding box center [570, 411] width 172 height 102
click at [605, 413] on div "Specification Information Installation of quoted items above Install date: [DAT…" at bounding box center [570, 411] width 172 height 102
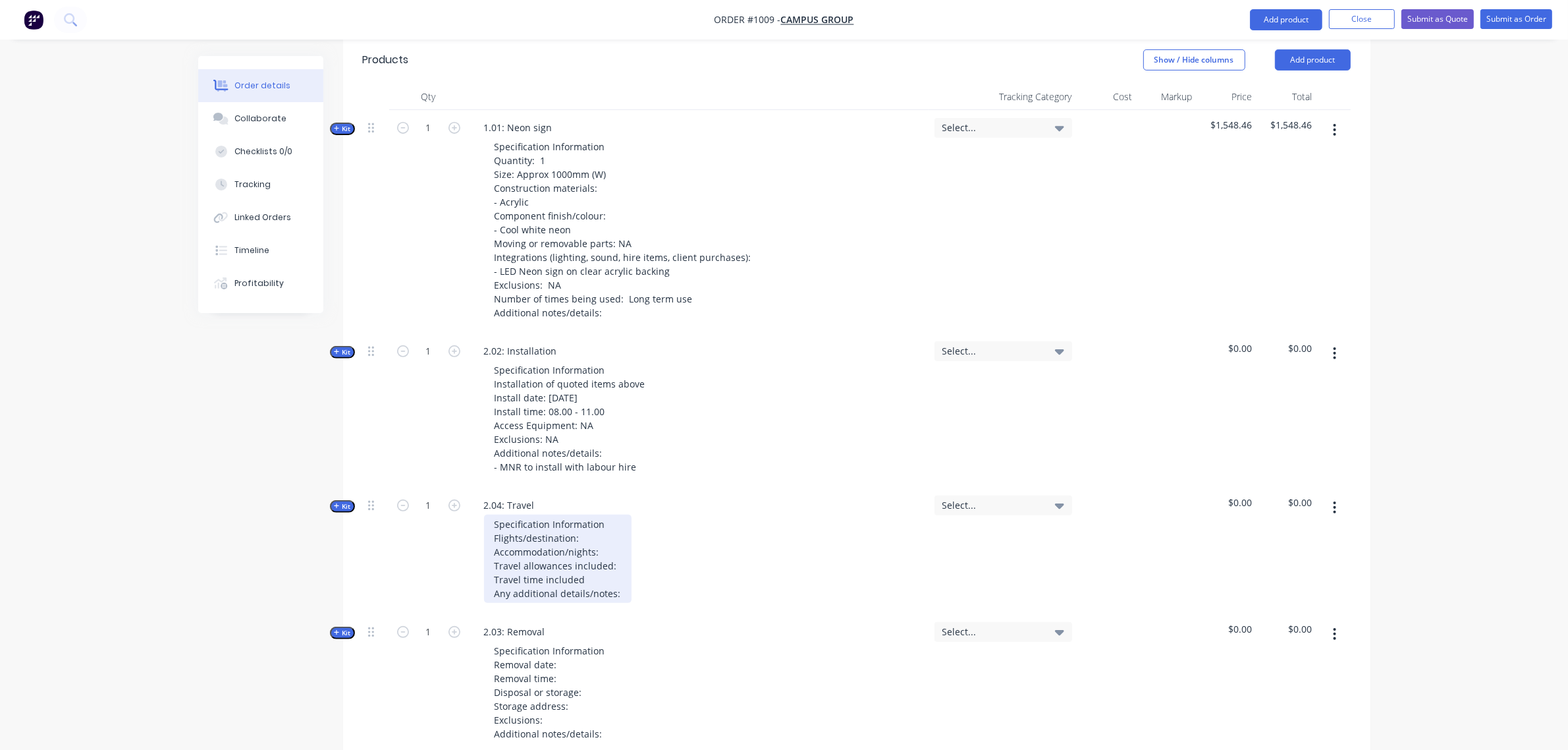
click at [604, 515] on div "Specification Information Flights/destination: Accommodation/nights: Travel all…" at bounding box center [558, 558] width 148 height 88
drag, startPoint x: 587, startPoint y: 501, endPoint x: 599, endPoint y: 499, distance: 12.2
click at [588, 515] on div "Specification Information Flights/destination: Accommodation/nights: Travel all…" at bounding box center [558, 558] width 148 height 88
click at [623, 515] on div "Specification Information Flights/destination: [GEOGRAPHIC_DATA] Accommodation/…" at bounding box center [584, 558] width 199 height 88
click at [620, 522] on div "Specification Information Flights/destination: [GEOGRAPHIC_DATA] Accommodation/…" at bounding box center [584, 558] width 199 height 88
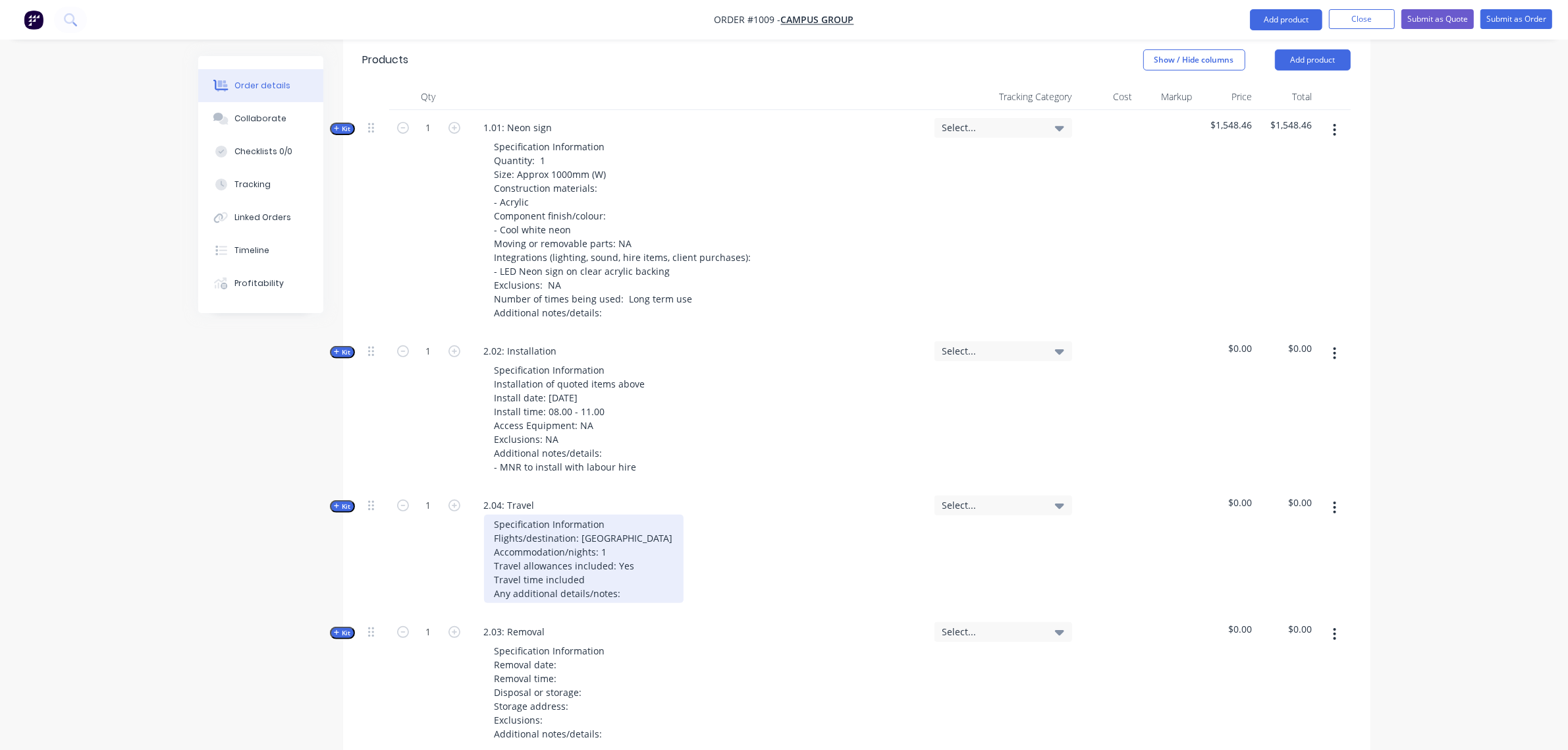
click at [617, 538] on div "Specification Information Flights/destination: [GEOGRAPHIC_DATA] Accommodation/…" at bounding box center [584, 558] width 199 height 88
click at [626, 558] on div "Specification Information Flights/destination: [GEOGRAPHIC_DATA] Accommodation/…" at bounding box center [584, 558] width 199 height 88
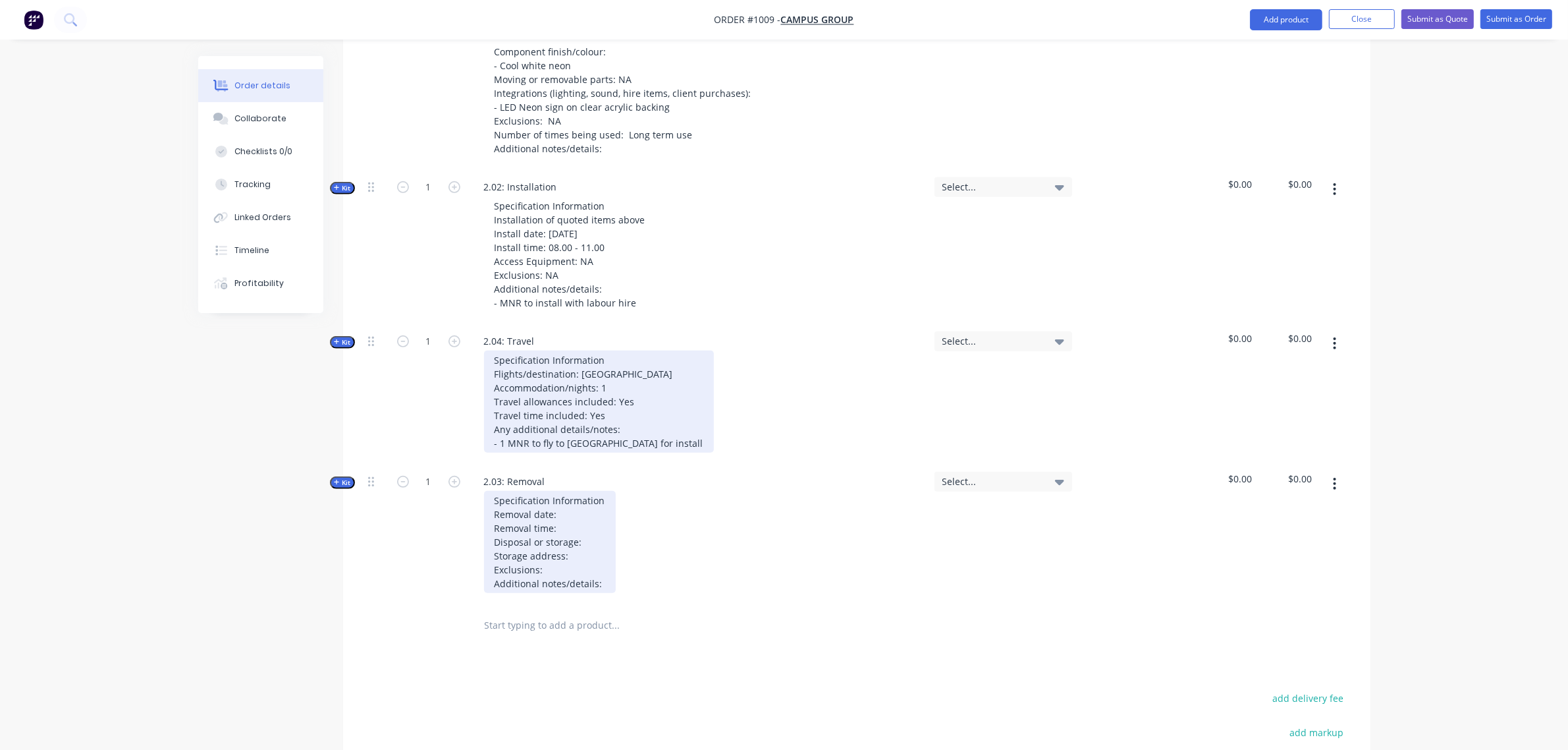
scroll to position [709, 0]
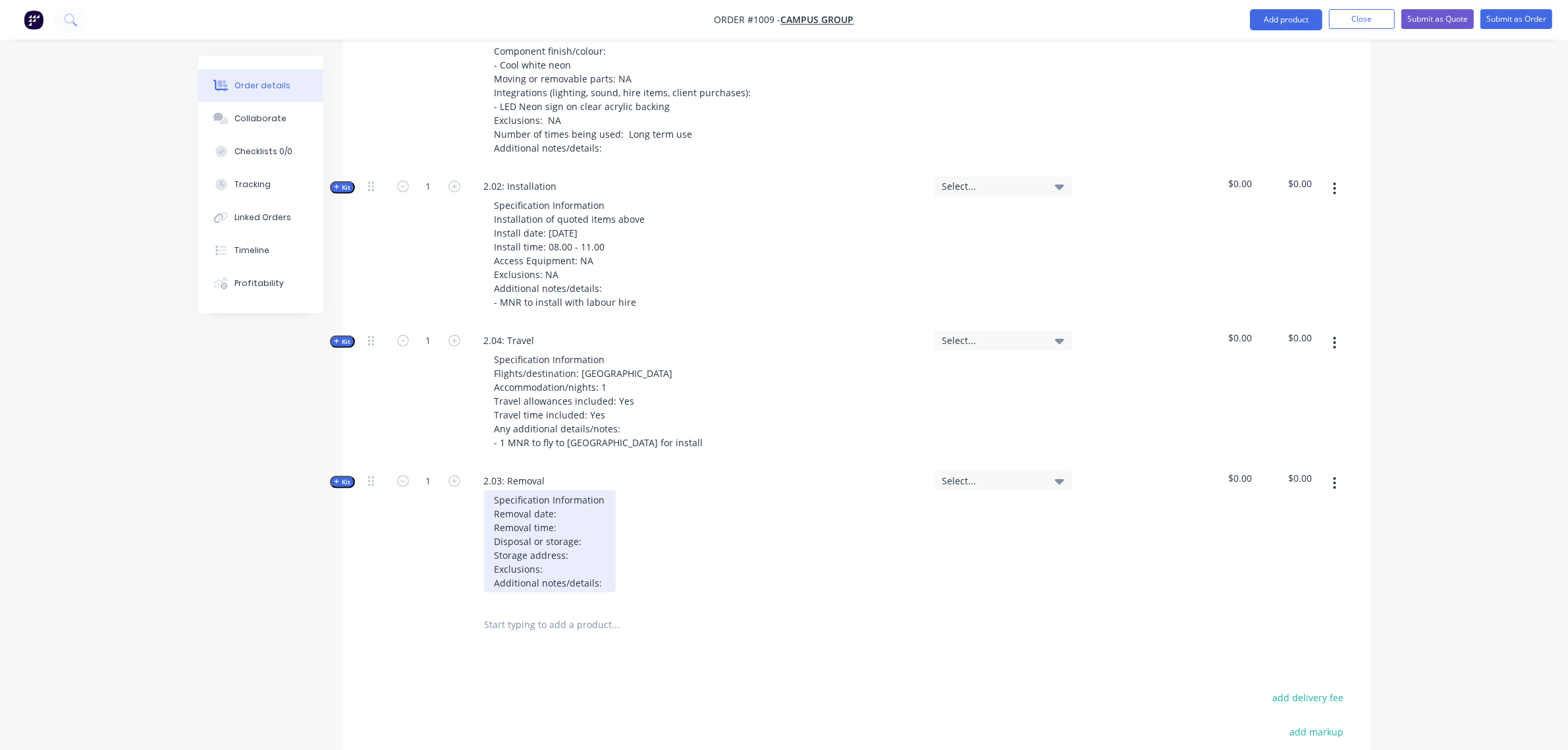
click at [577, 490] on div "Specification Information Removal date: Removal time: Disposal or storage: Stor…" at bounding box center [550, 541] width 132 height 102
click at [574, 490] on div "Specification Information Removal date: [DATE] Removal time: Disposal or storag…" at bounding box center [550, 541] width 132 height 102
click at [584, 492] on div "Specification Information Removal date: [DATE] Removal time: Disposal or storag…" at bounding box center [550, 541] width 132 height 102
click at [598, 507] on div "Specification Information Removal date: [DATE] Removal time: 21.00 onwards Disp…" at bounding box center [561, 541] width 153 height 102
click at [611, 545] on div "Specification Information Removal date: [DATE] Removal time: 21.00 onwards Disp…" at bounding box center [572, 541] width 176 height 102
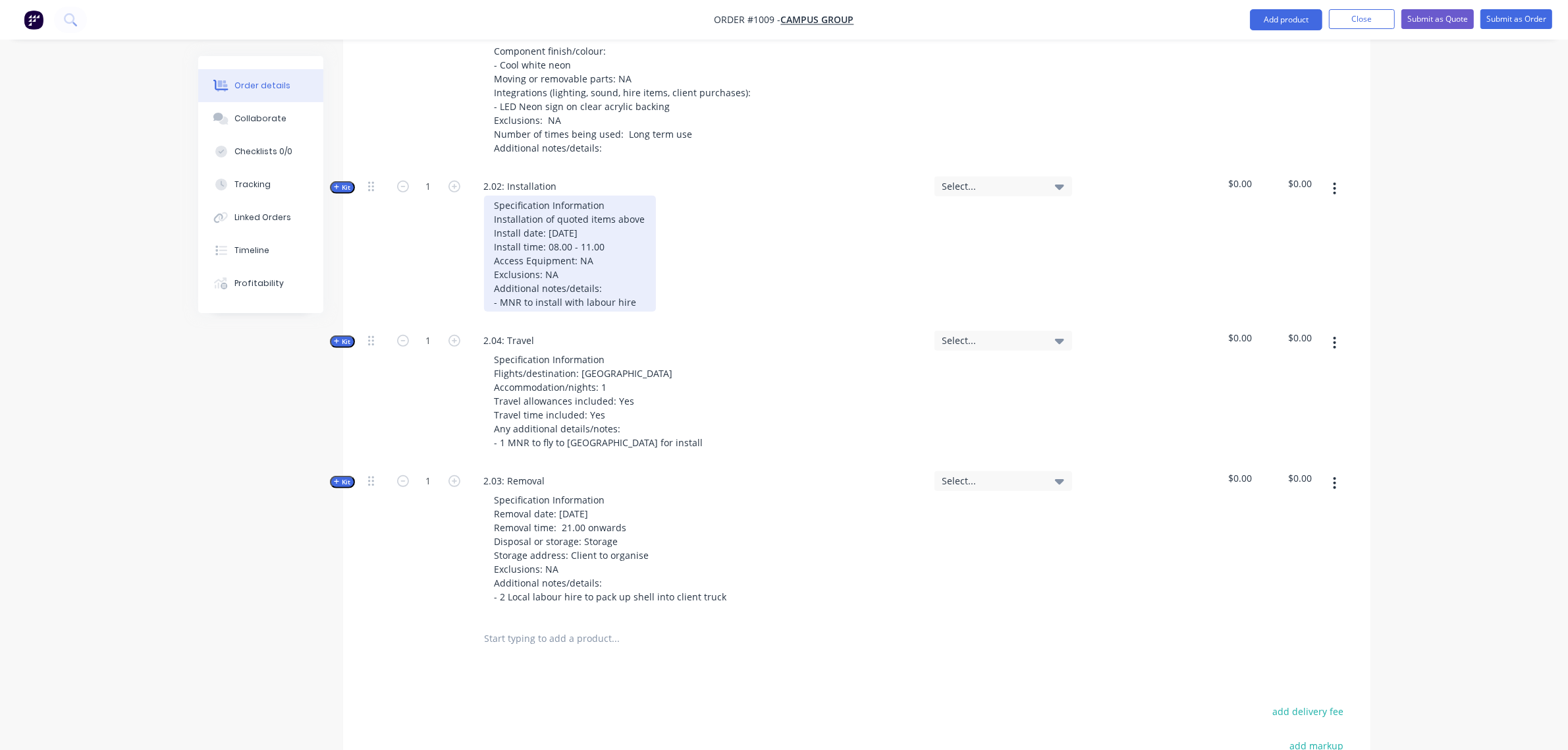
click at [640, 263] on div "Specification Information Installation of quoted items above Install date: [DAT…" at bounding box center [570, 254] width 172 height 116
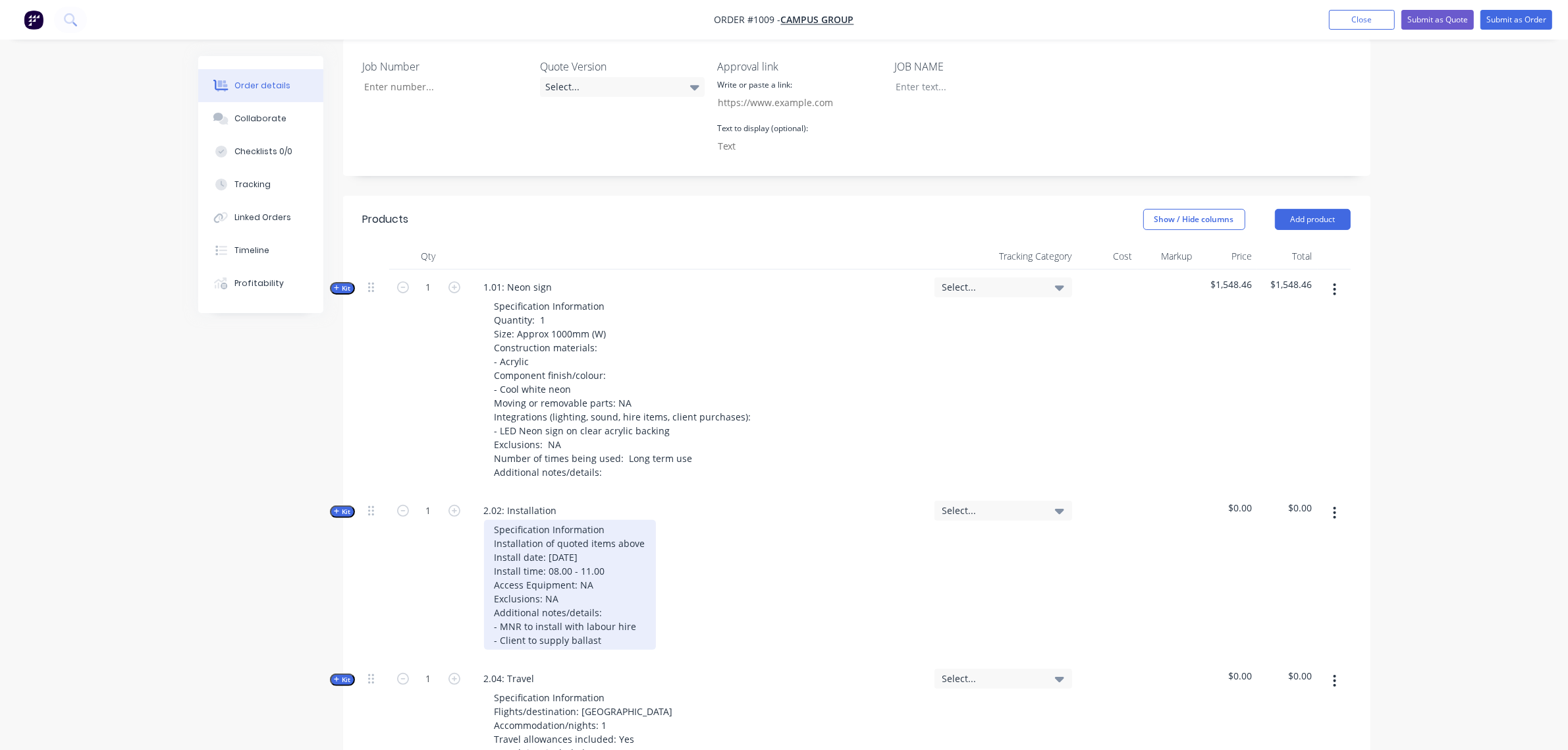
scroll to position [384, 0]
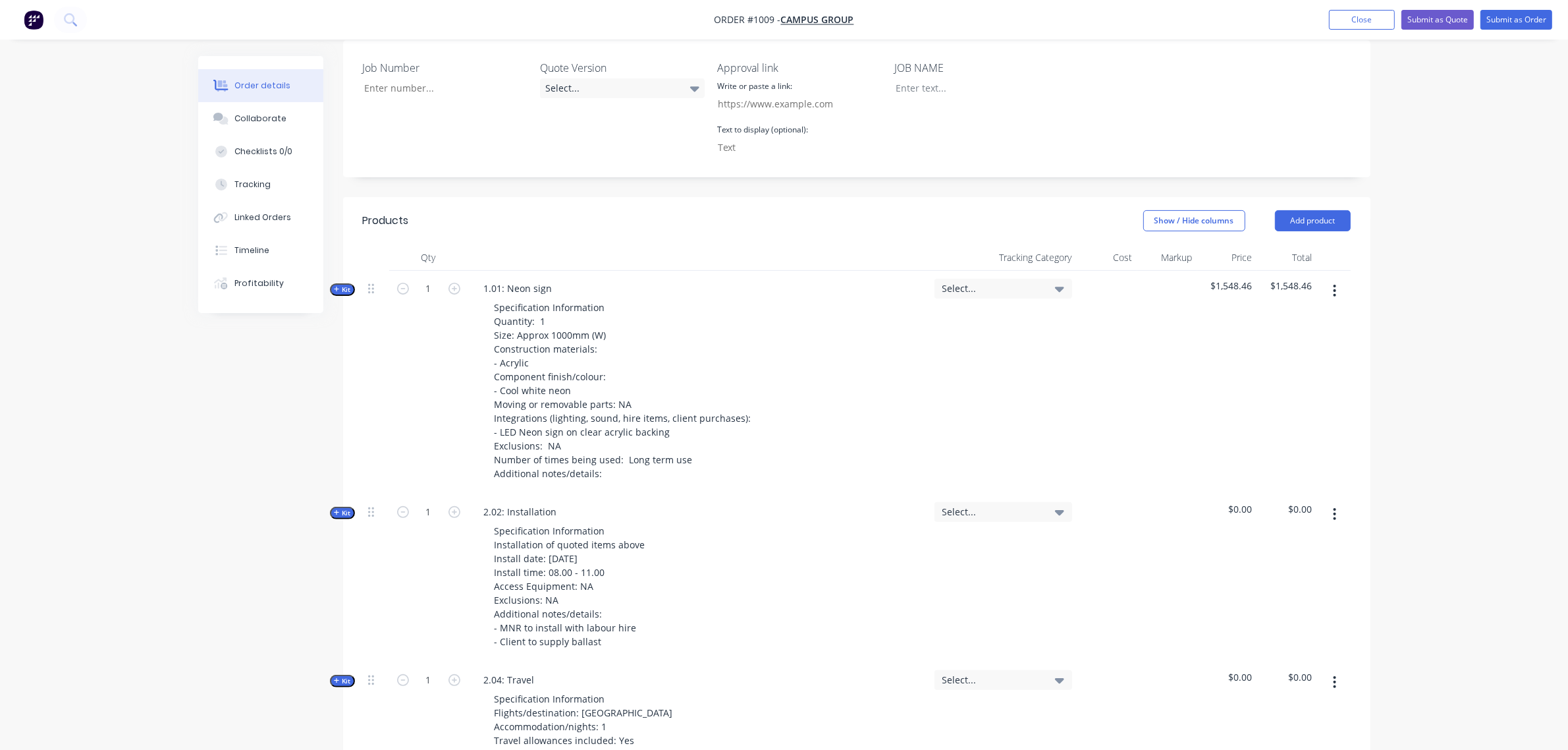
click at [351, 285] on span "Kit" at bounding box center [342, 289] width 17 height 10
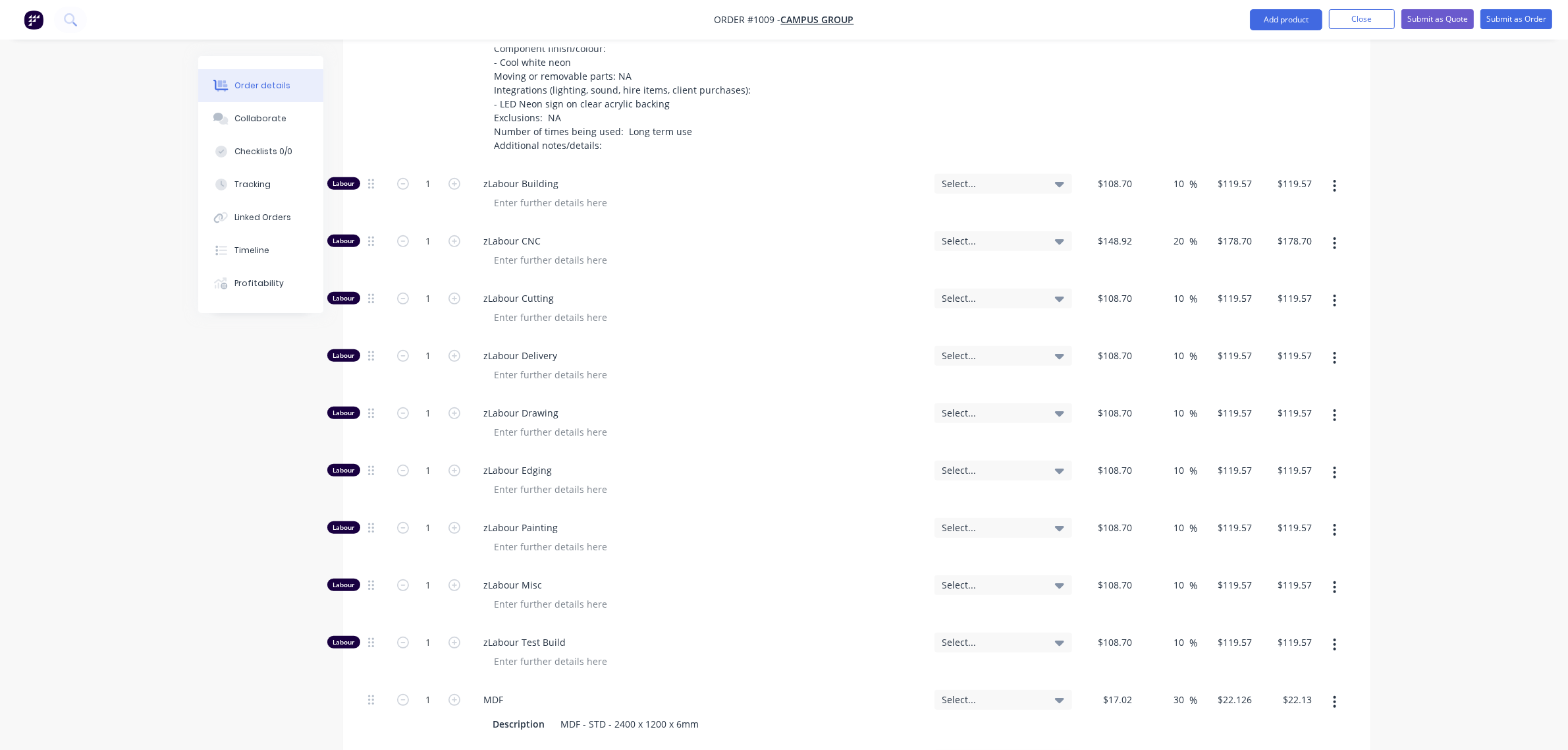
scroll to position [713, 0]
click at [439, 173] on input "1" at bounding box center [429, 183] width 35 height 20
type input "0"
type input "$0.00"
click at [432, 230] on input "1" at bounding box center [429, 240] width 35 height 20
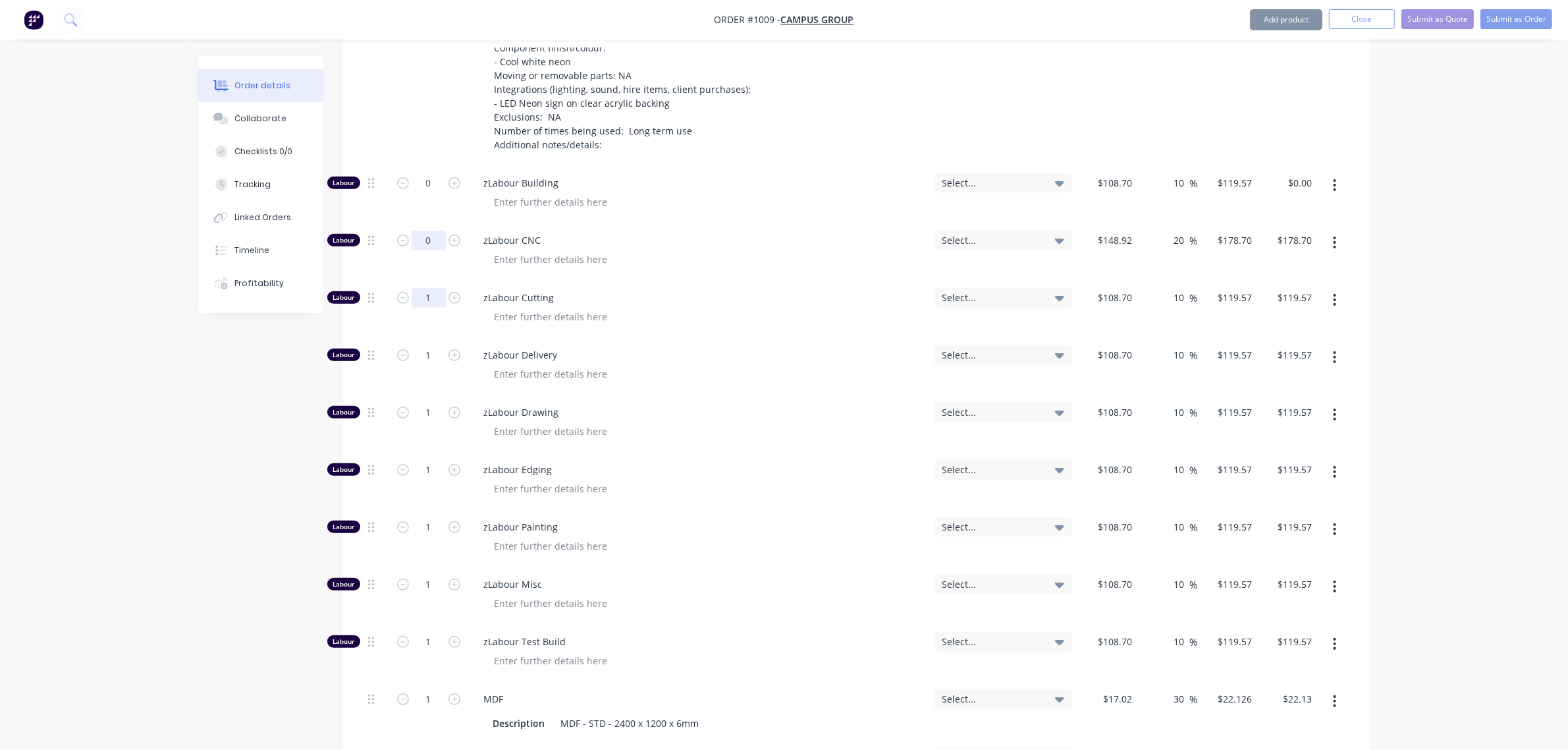
type input "0"
type input "$0.00"
click at [433, 288] on input "1" at bounding box center [429, 298] width 35 height 20
type input "0"
type input "$0.00"
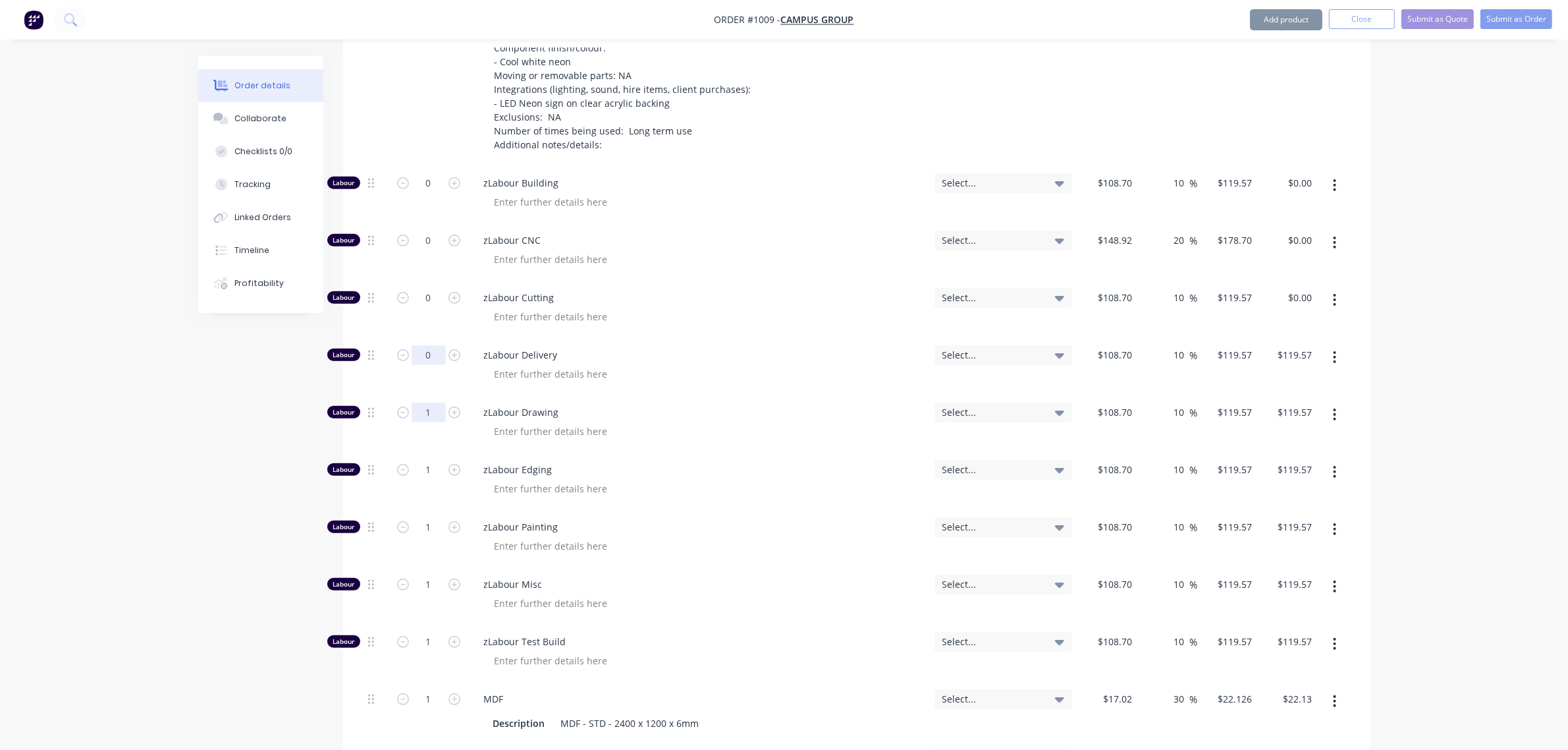
type input "0"
type input "$0.00"
click at [423, 403] on input "1" at bounding box center [429, 413] width 35 height 20
type input "0"
type input "$0.00"
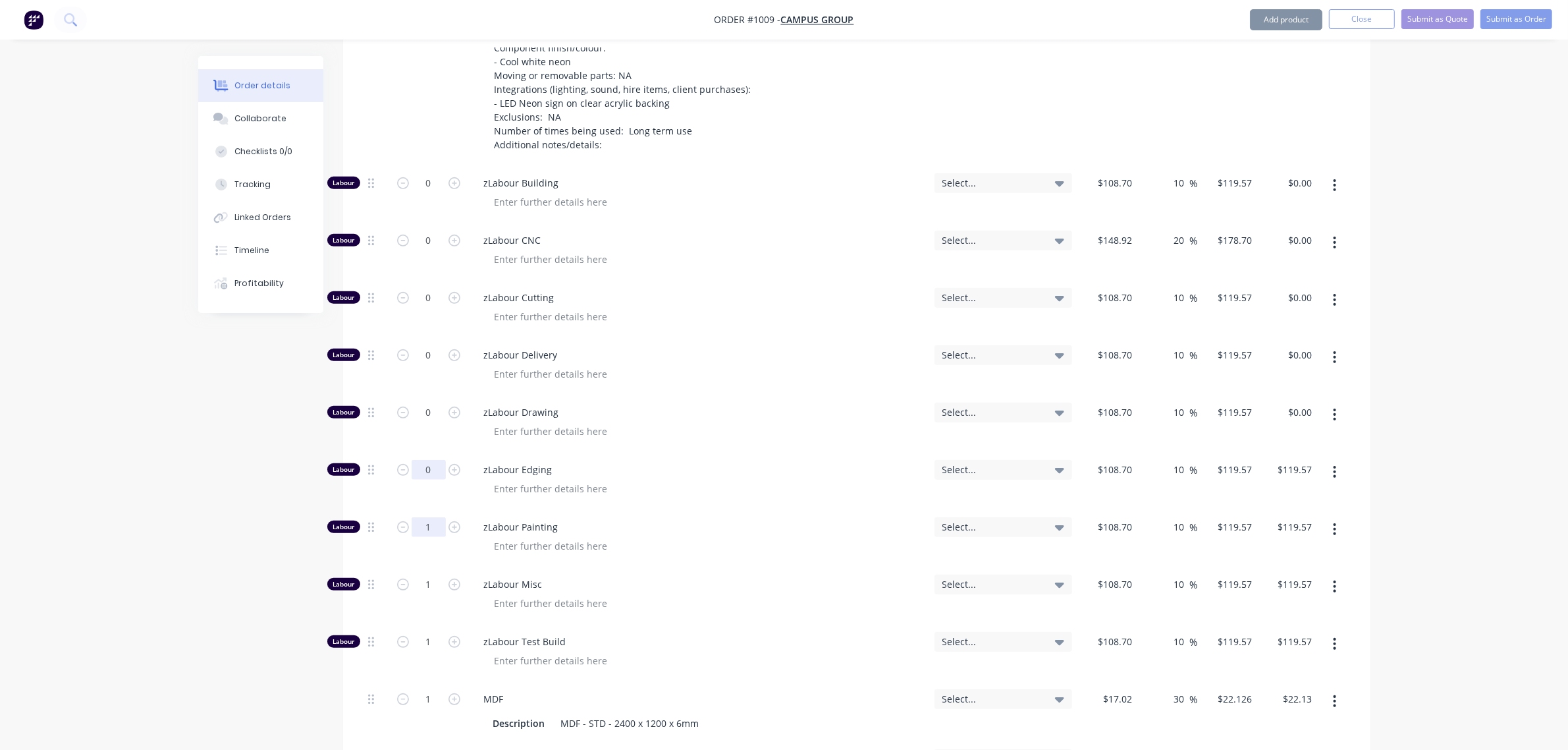
type input "0"
type input "$0.00"
click at [425, 517] on input "1" at bounding box center [429, 527] width 35 height 20
type input "0"
type input "$0.00"
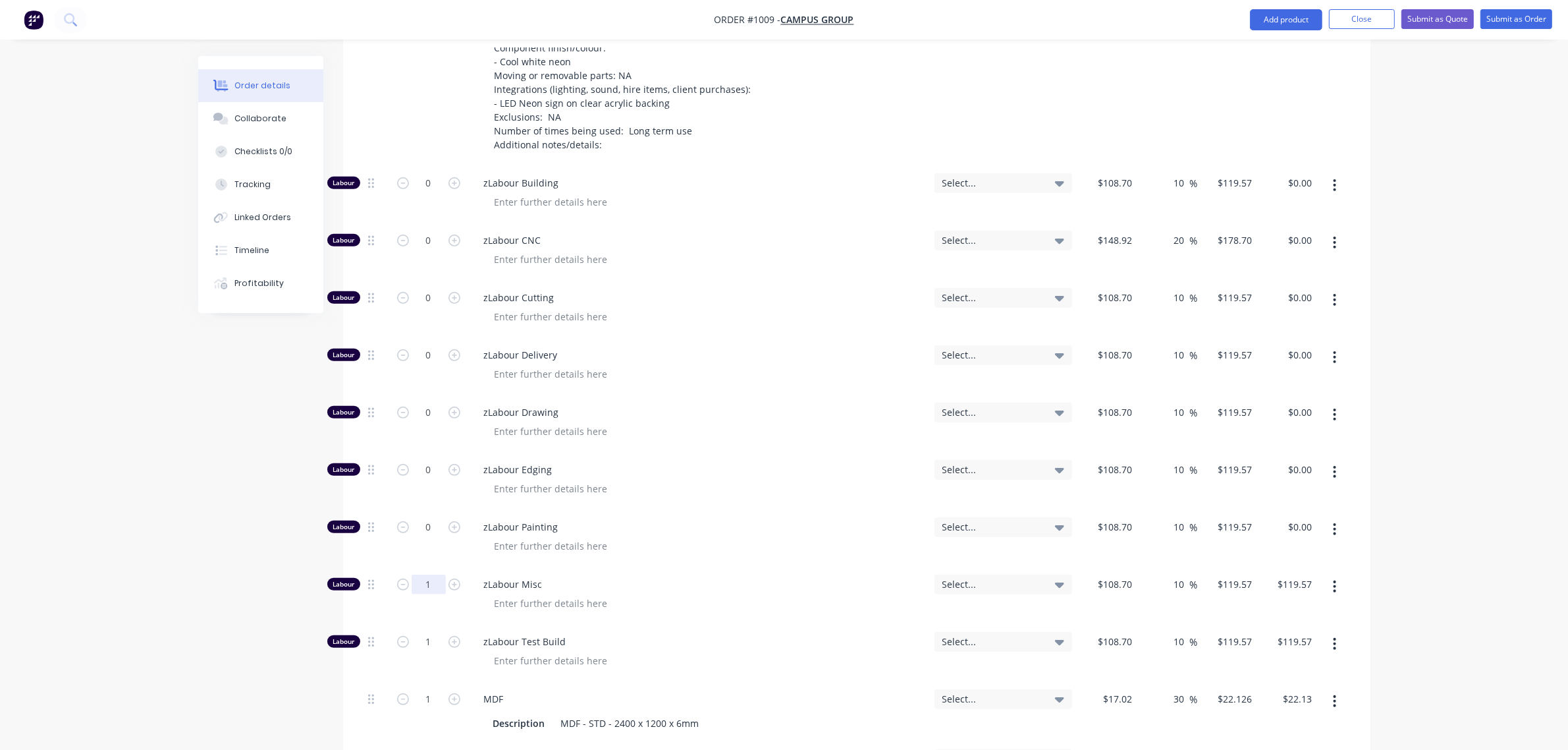
drag, startPoint x: 429, startPoint y: 544, endPoint x: 428, endPoint y: 577, distance: 33.0
click at [427, 575] on input "1" at bounding box center [429, 585] width 35 height 20
type input "0"
type input "$0.00"
click at [425, 632] on input "1" at bounding box center [429, 642] width 35 height 20
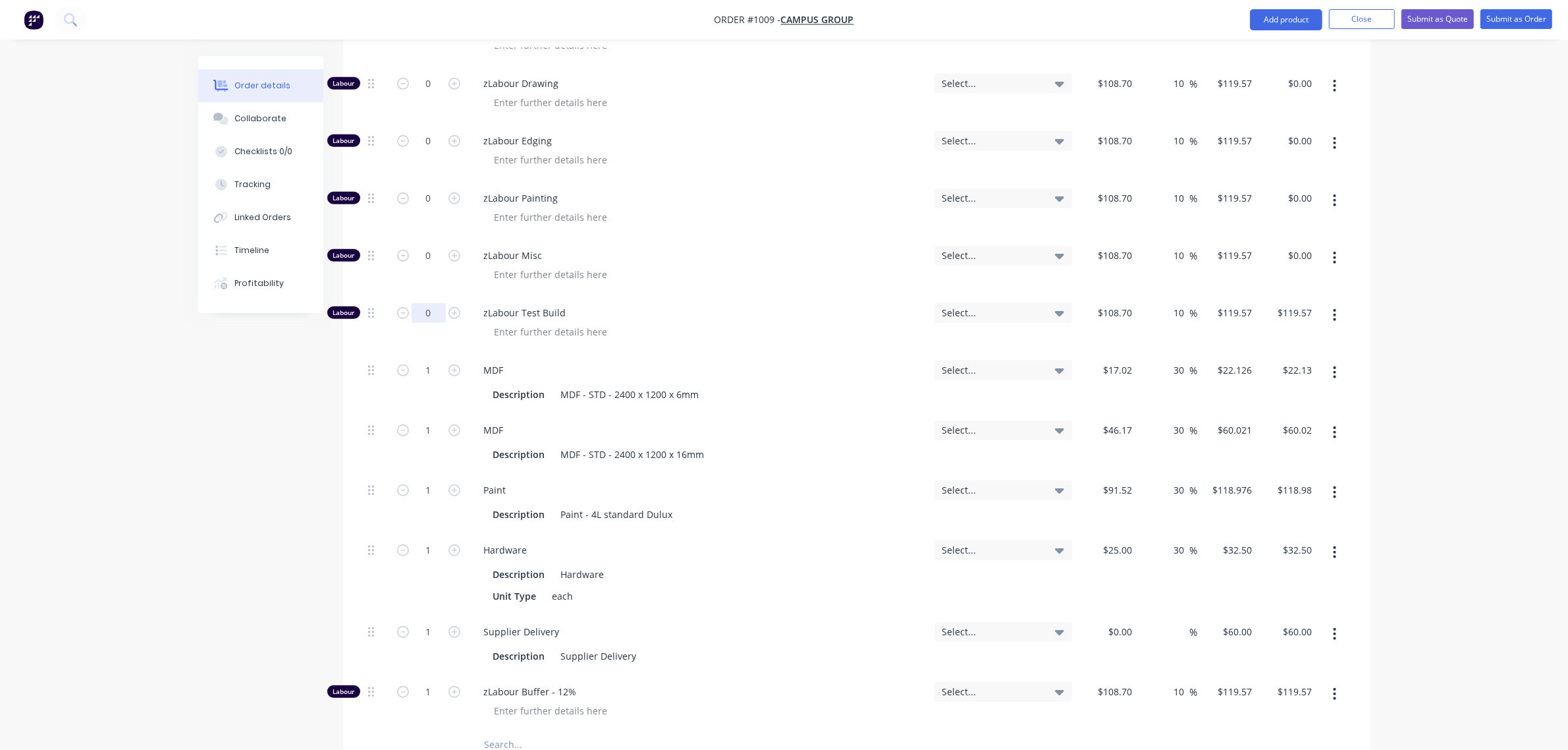
scroll to position [1042, 0]
type input "0"
type input "$0.00"
click at [426, 352] on div "1" at bounding box center [429, 382] width 79 height 60
click at [422, 360] on input "1" at bounding box center [429, 370] width 35 height 20
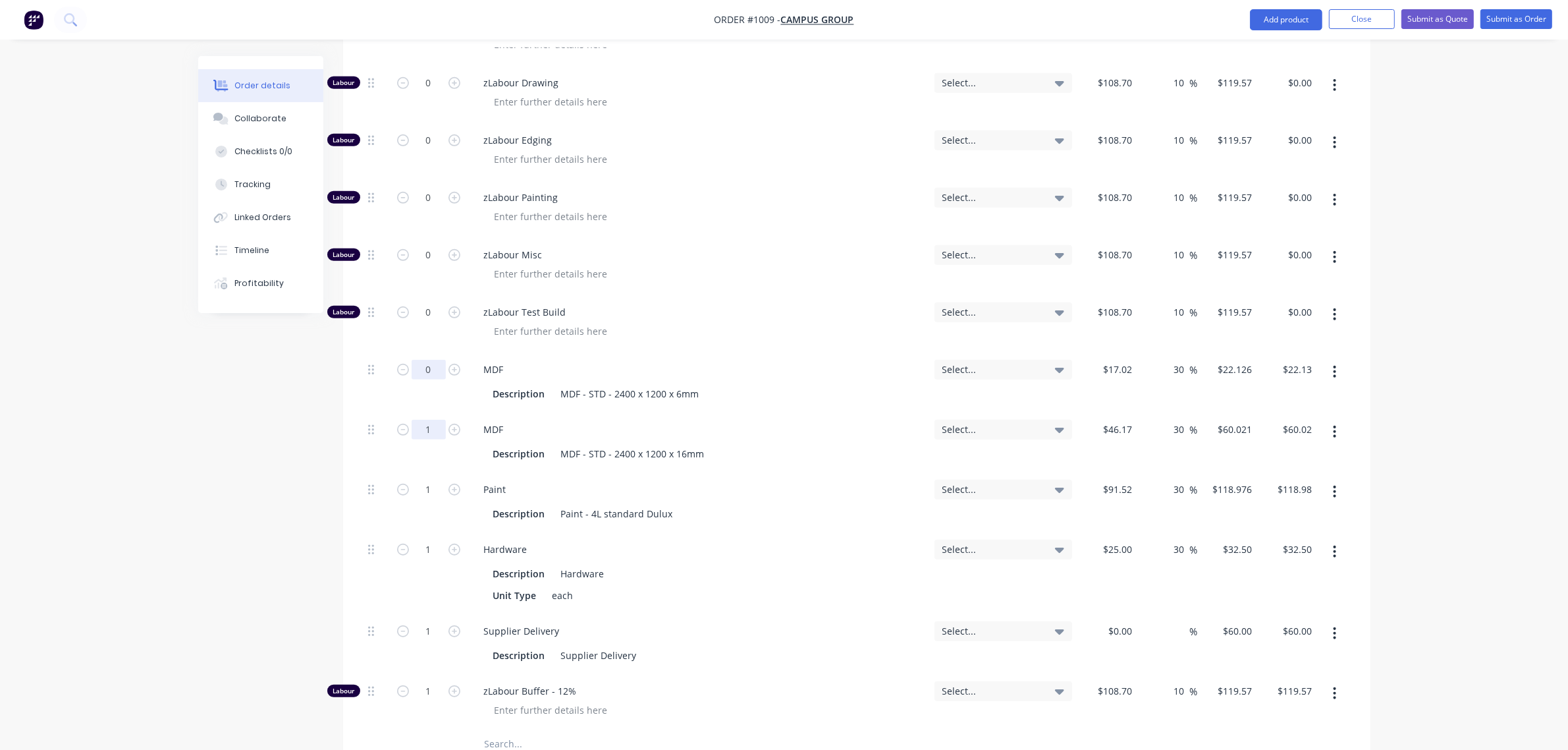
type input "0"
type input "$0.00"
click at [422, 420] on input "1" at bounding box center [429, 430] width 35 height 20
type input "0"
type input "$0.00"
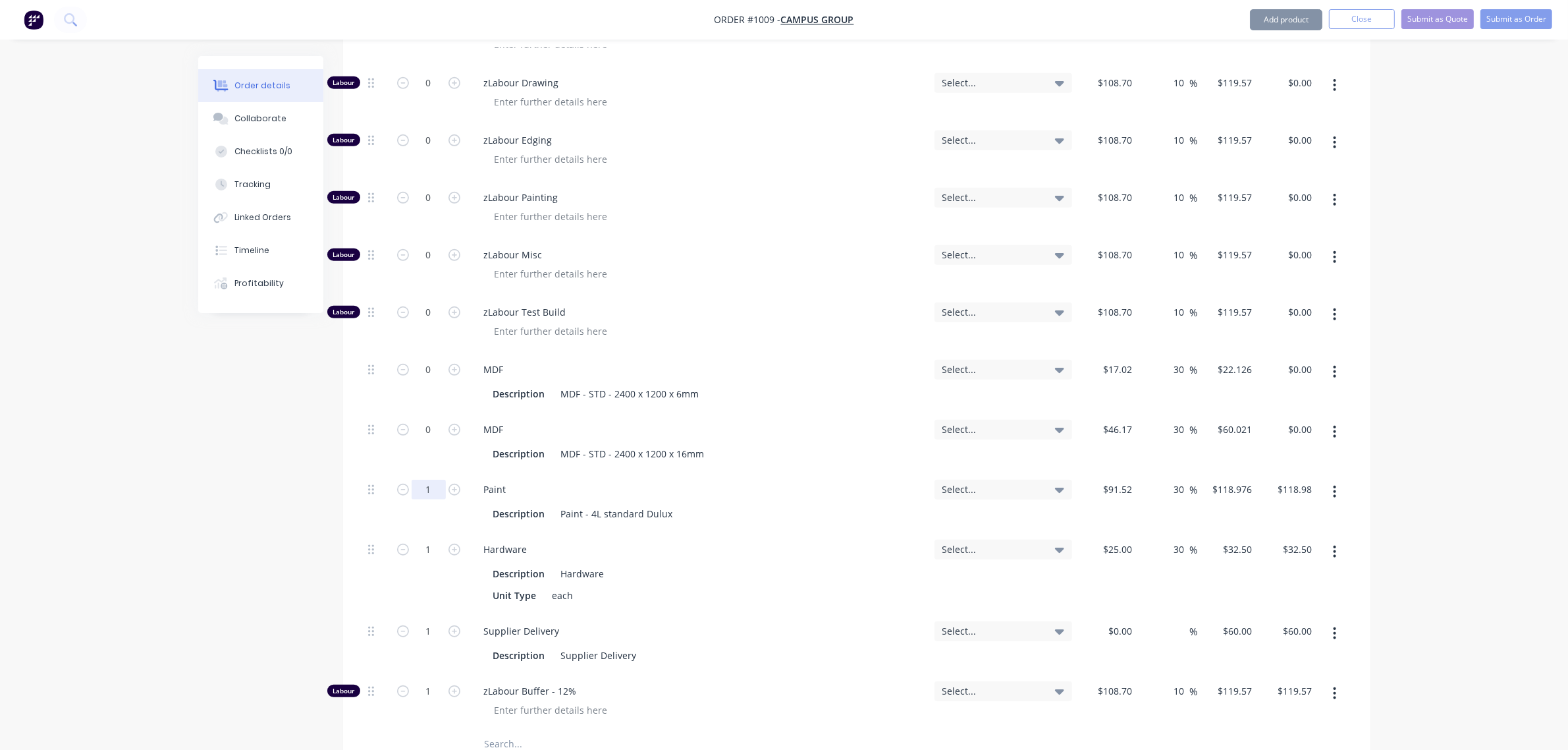
drag, startPoint x: 425, startPoint y: 449, endPoint x: 428, endPoint y: 485, distance: 36.1
click at [425, 480] on input "1" at bounding box center [429, 489] width 35 height 20
type input "0"
type input "$0.00"
click at [426, 539] on input "1" at bounding box center [429, 549] width 35 height 20
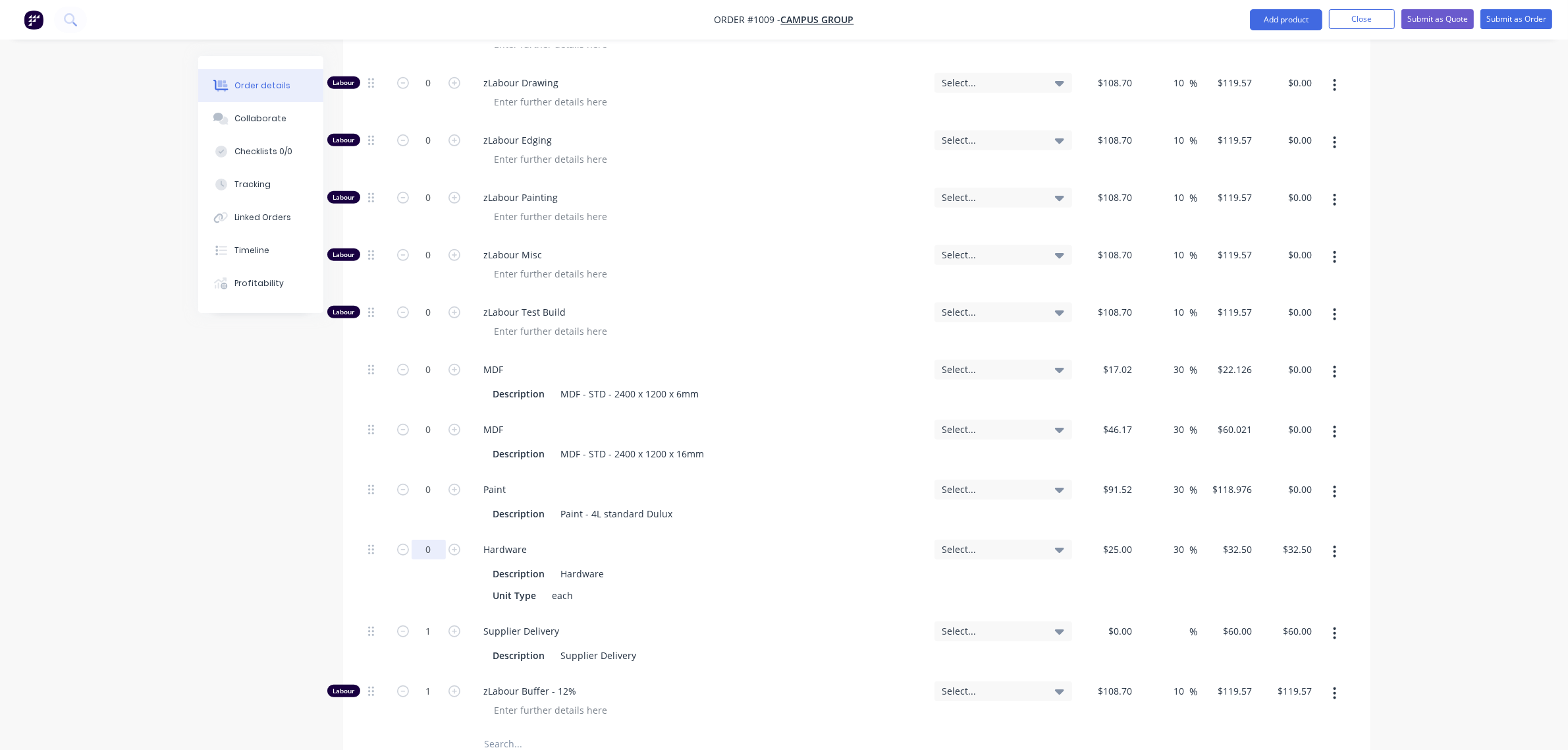
type input "0"
type input "$0.00"
click at [1105, 613] on div "$0.00" at bounding box center [1107, 643] width 60 height 60
type input "$50.00"
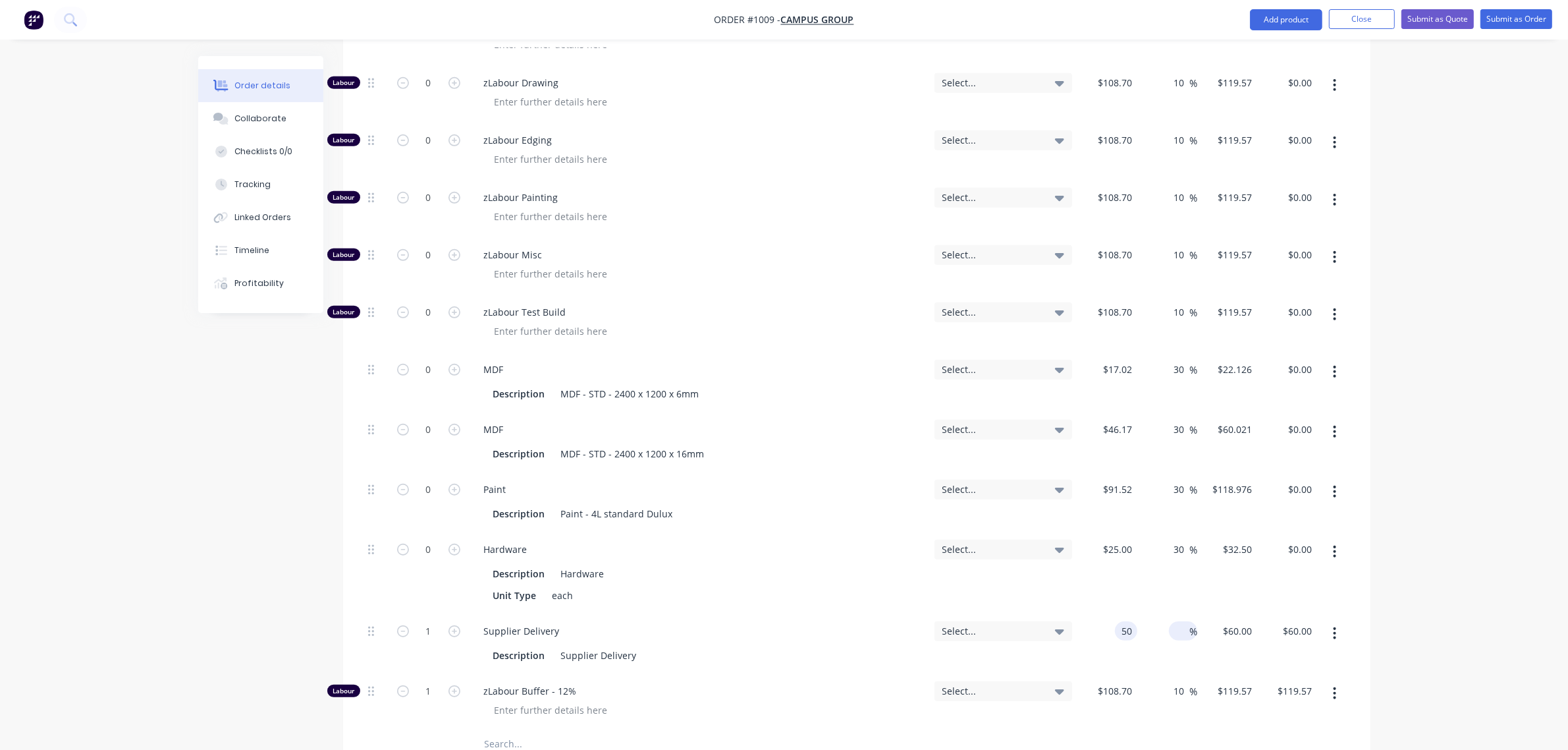
type input "$50.00"
click at [1186, 621] on input at bounding box center [1182, 630] width 15 height 19
type input "30"
type input "$65.00"
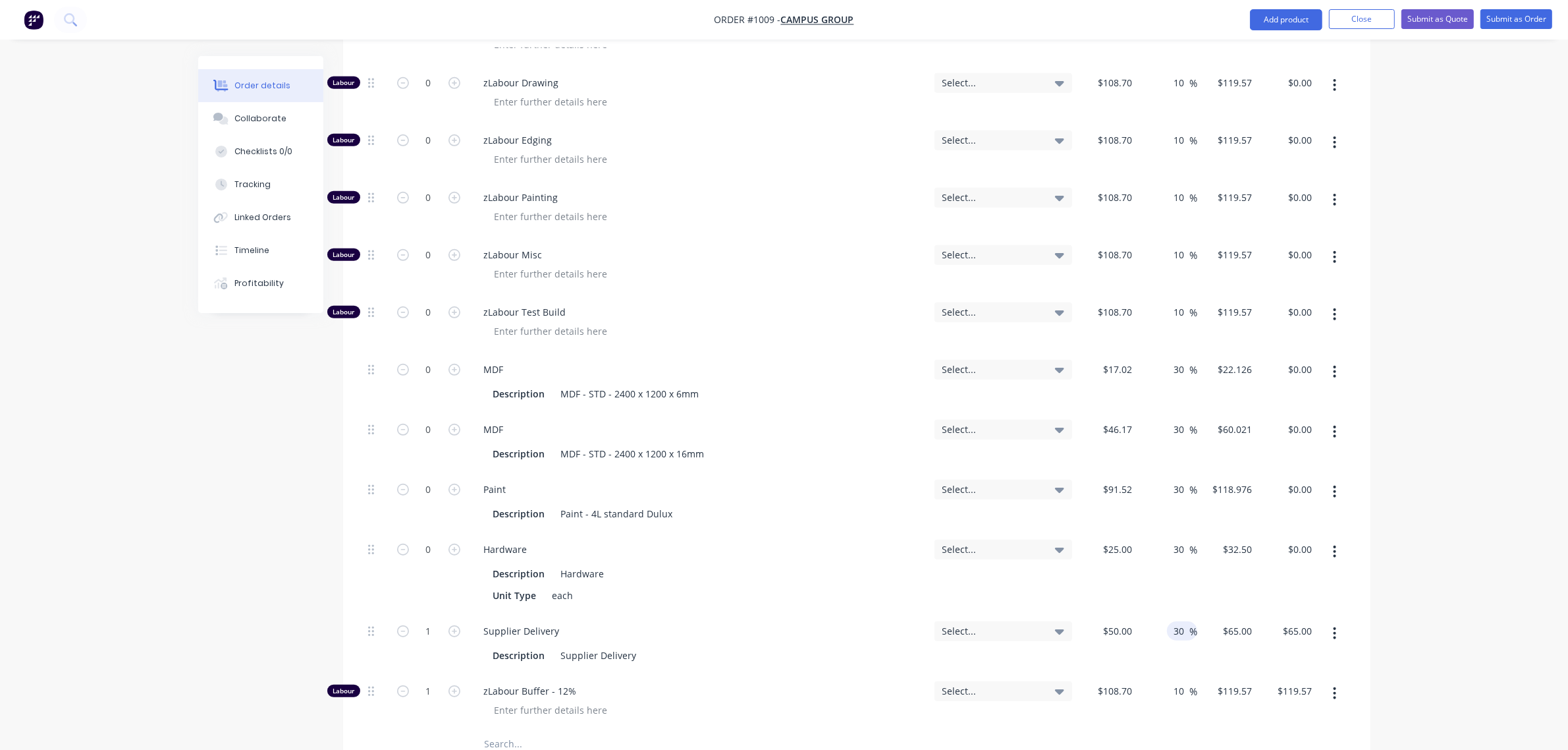
click at [1148, 538] on div "30 30 %" at bounding box center [1167, 573] width 60 height 82
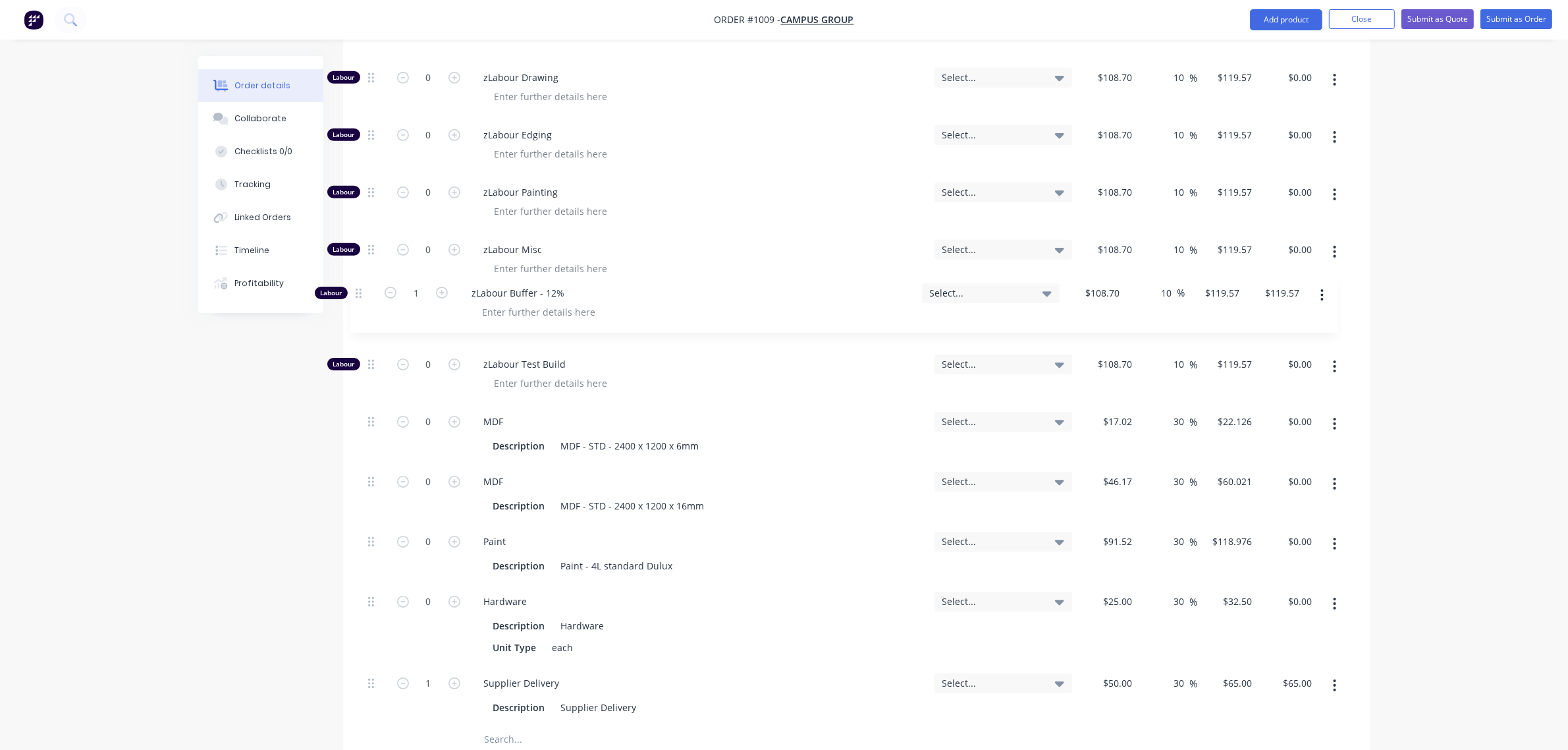
drag, startPoint x: 370, startPoint y: 652, endPoint x: 366, endPoint y: 296, distance: 356.0
click at [366, 296] on div "Labour 0 zLabour Building Select... $108.70 $108.70 10 10 % $119.57 $119.57 $0.…" at bounding box center [856, 278] width 988 height 894
click at [432, 297] on input "0" at bounding box center [429, 307] width 35 height 20
type input "0.5"
type input "$59.79"
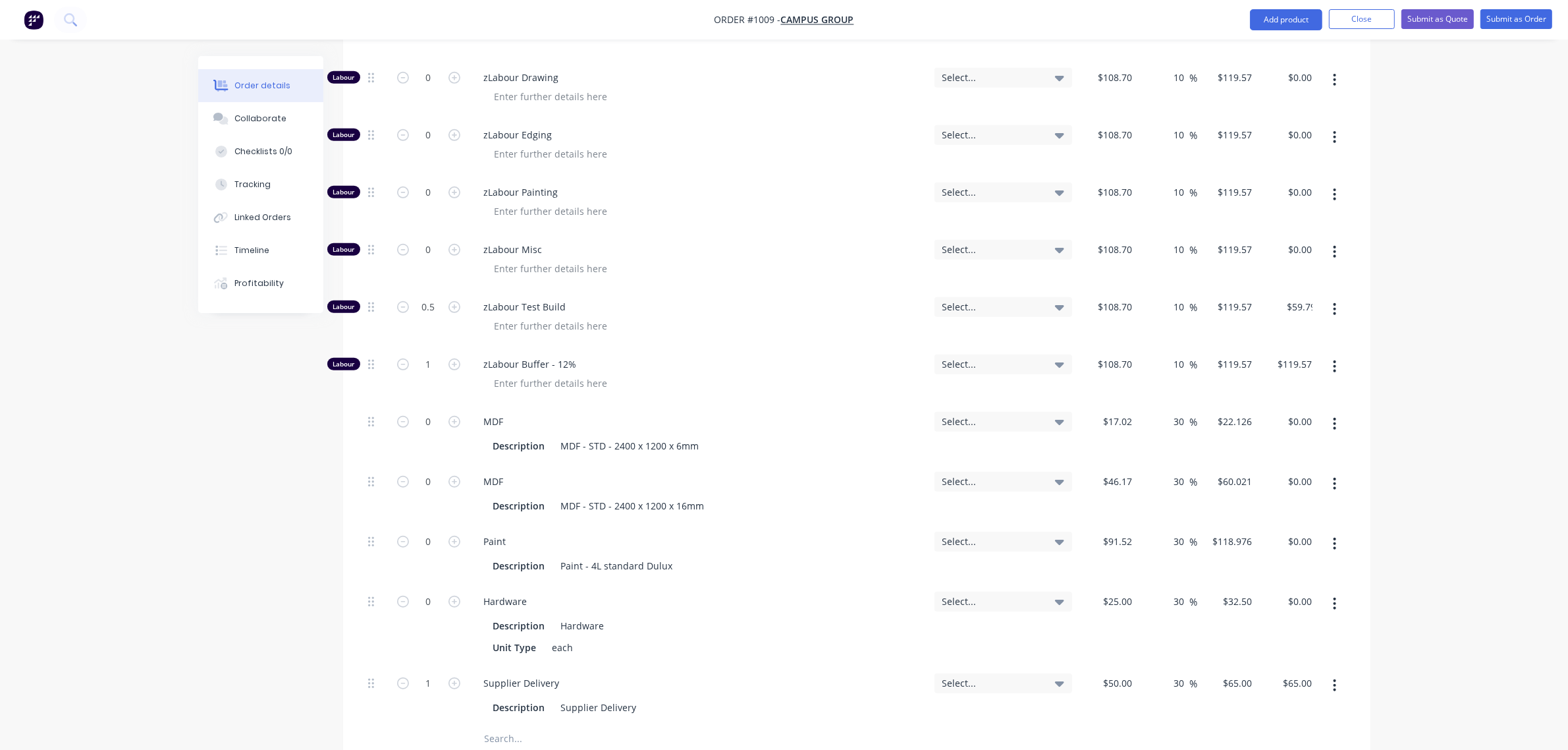
click at [462, 246] on div "0" at bounding box center [429, 260] width 79 height 57
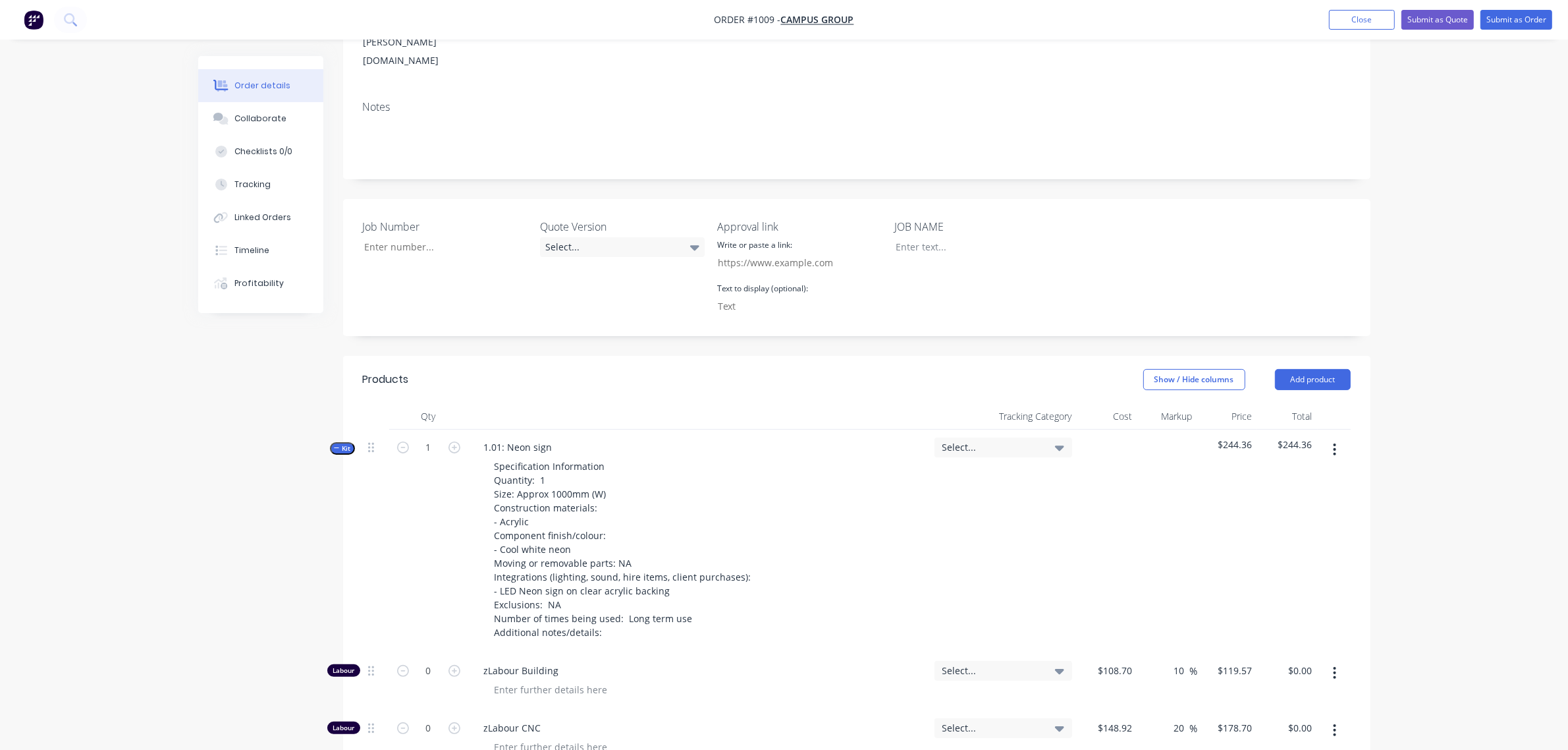
scroll to position [225, 0]
click at [348, 444] on span "Kit" at bounding box center [342, 449] width 17 height 10
click at [347, 444] on span "Kit" at bounding box center [342, 449] width 17 height 10
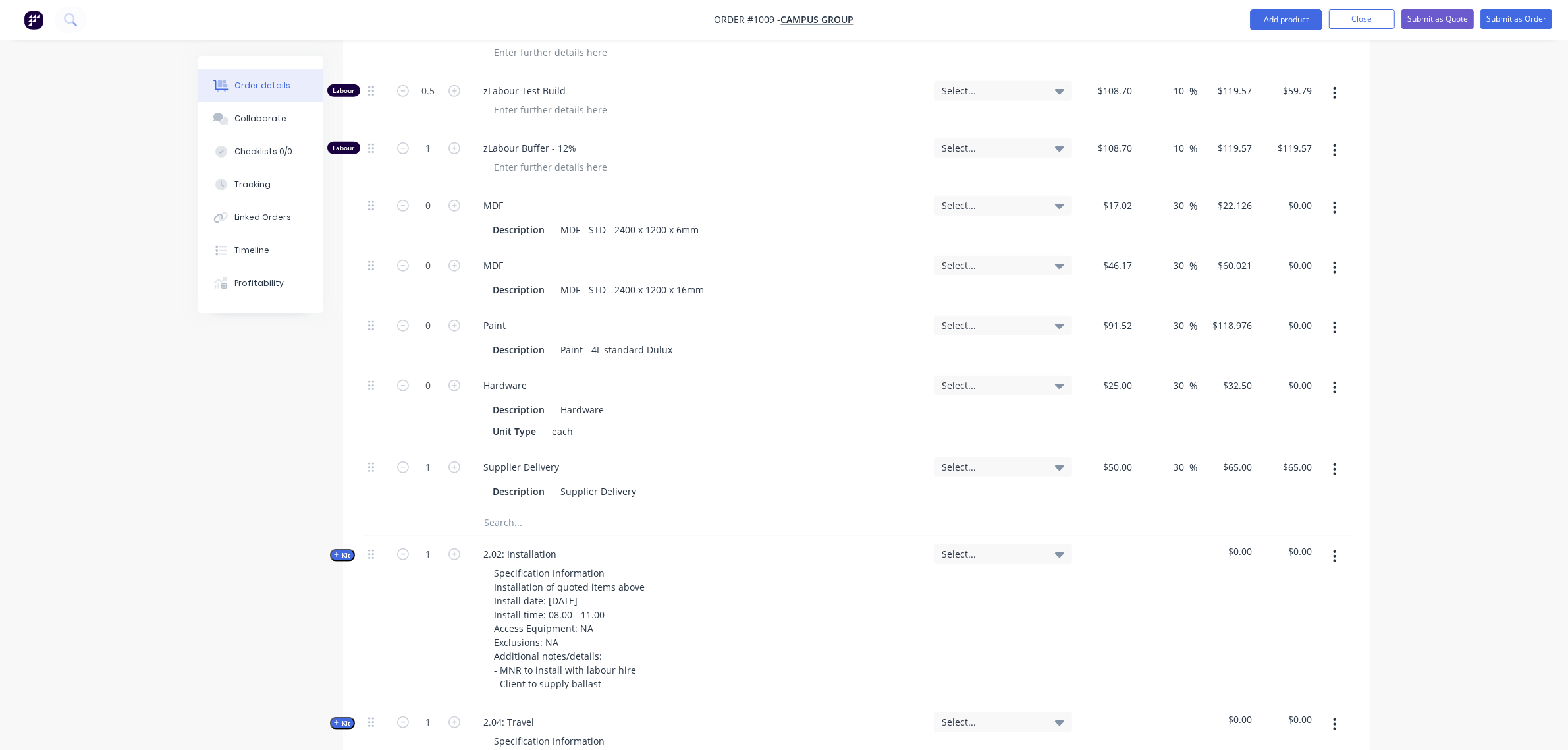
scroll to position [1267, 0]
click at [420, 135] on input "1" at bounding box center [429, 145] width 35 height 20
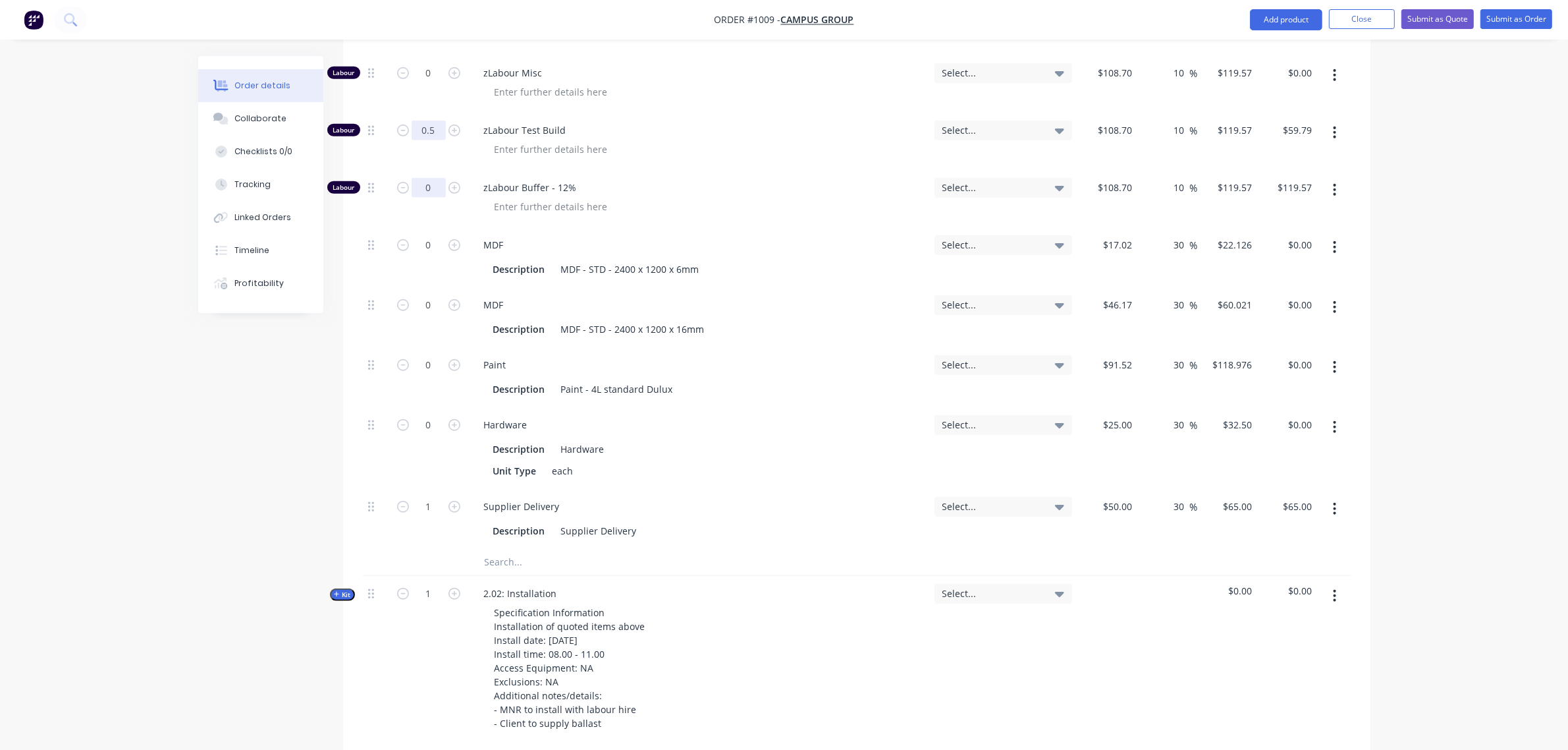
type input "0"
type input "$0.00"
click at [435, 120] on input "0.5" at bounding box center [429, 130] width 35 height 20
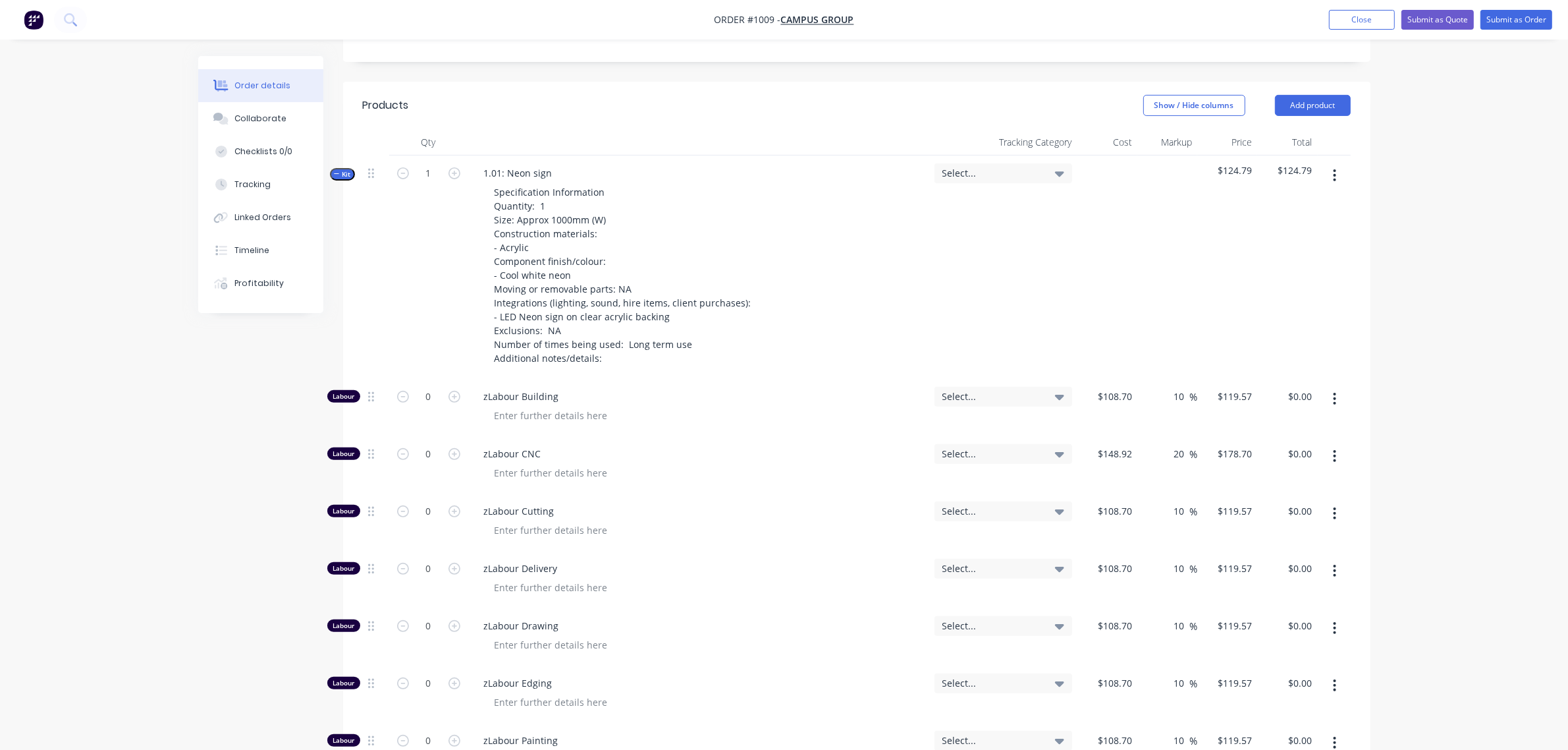
scroll to position [499, 0]
click at [346, 170] on span "Kit" at bounding box center [342, 175] width 17 height 10
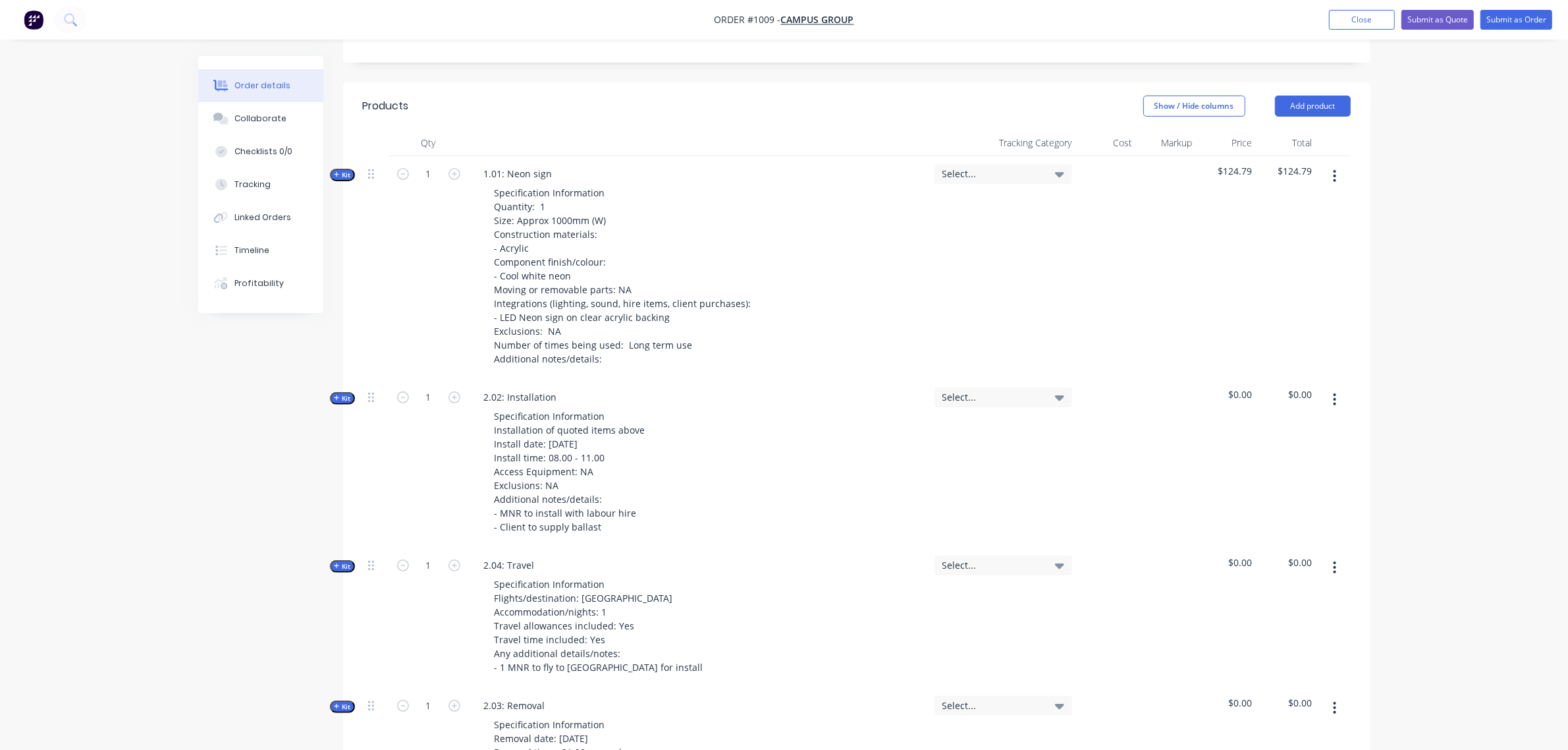
click at [341, 393] on span "Kit" at bounding box center [342, 398] width 17 height 10
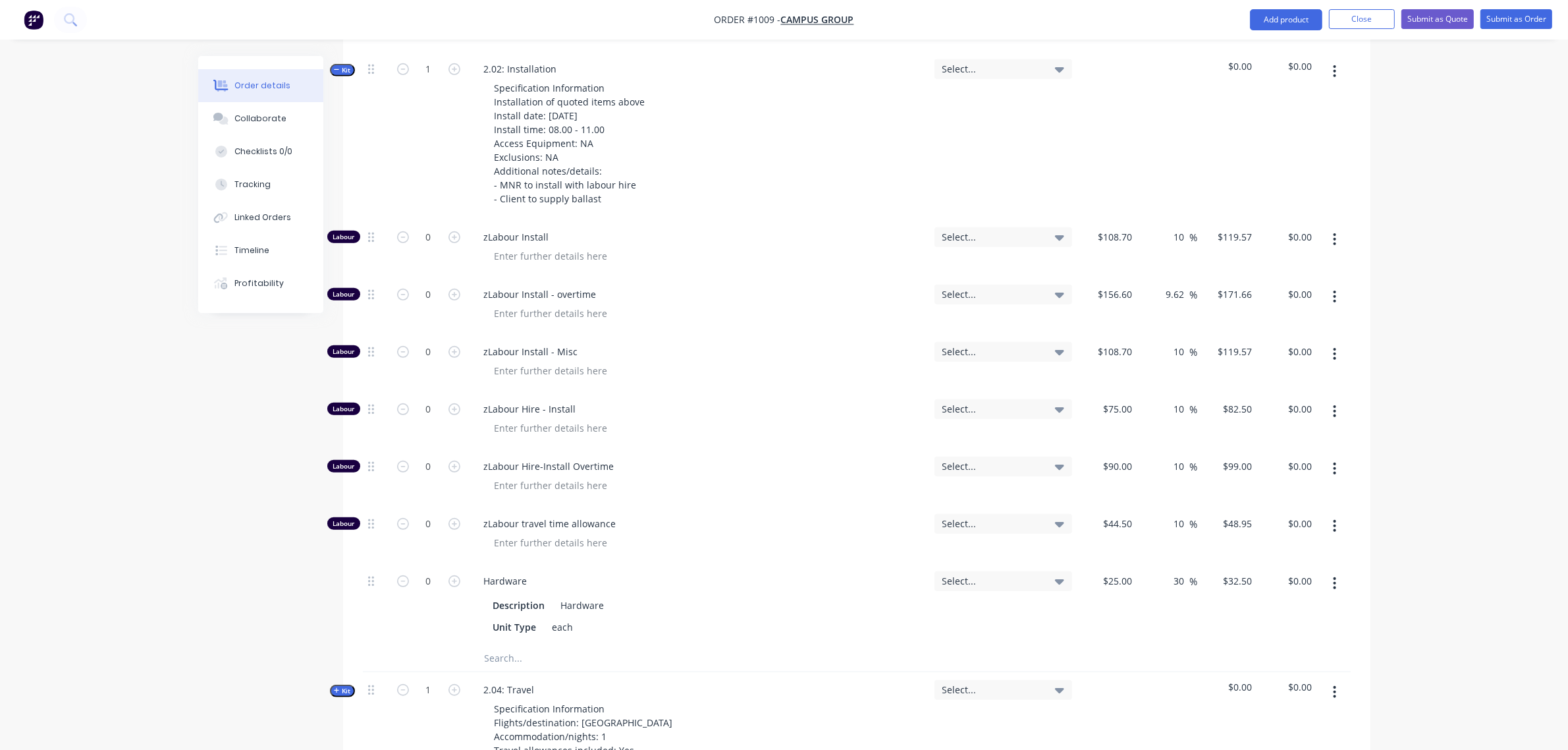
scroll to position [828, 0]
click at [422, 226] on input "0" at bounding box center [429, 236] width 35 height 20
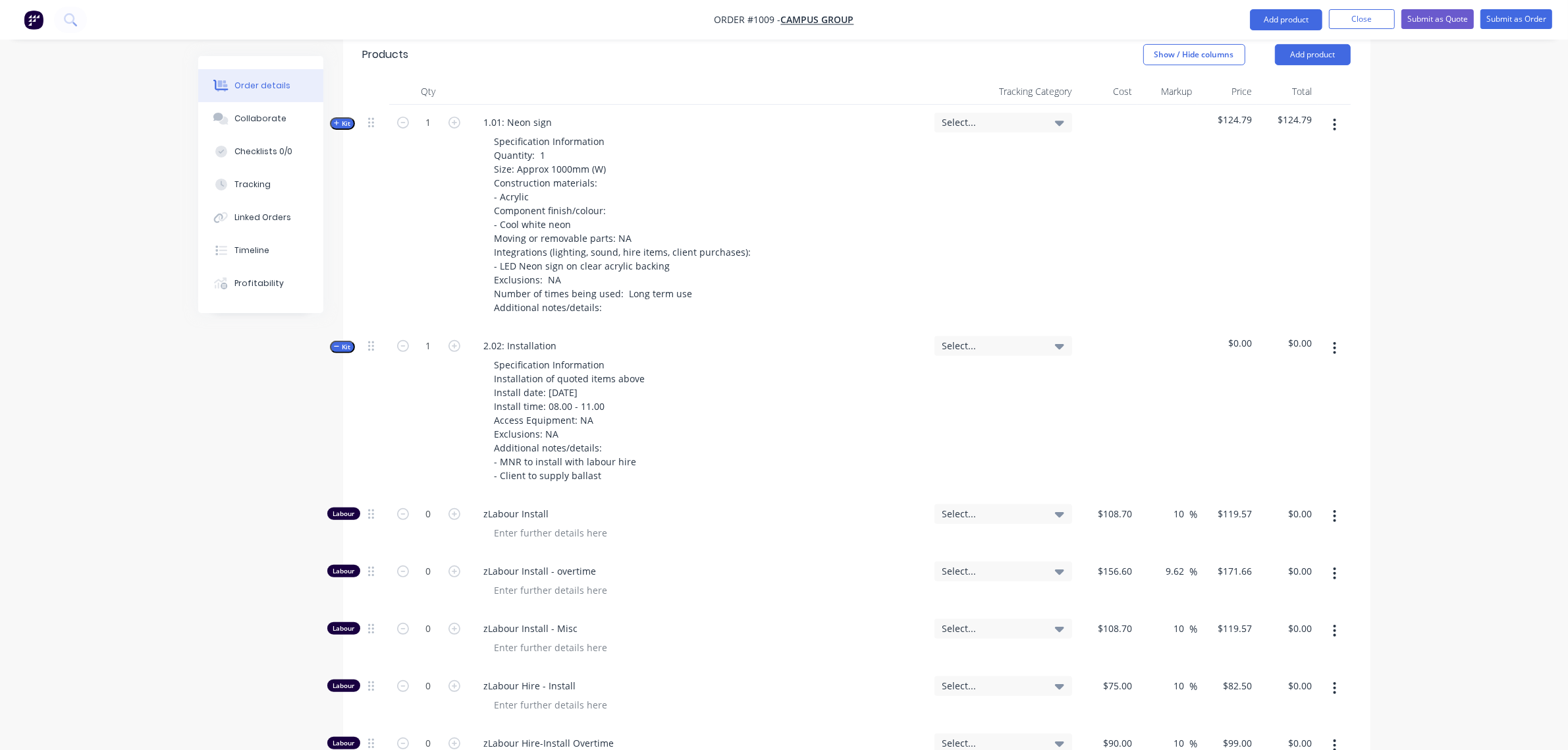
scroll to position [554, 0]
click at [419, 501] on input "0" at bounding box center [429, 511] width 35 height 20
click at [422, 558] on input "0" at bounding box center [429, 568] width 35 height 20
type input "6"
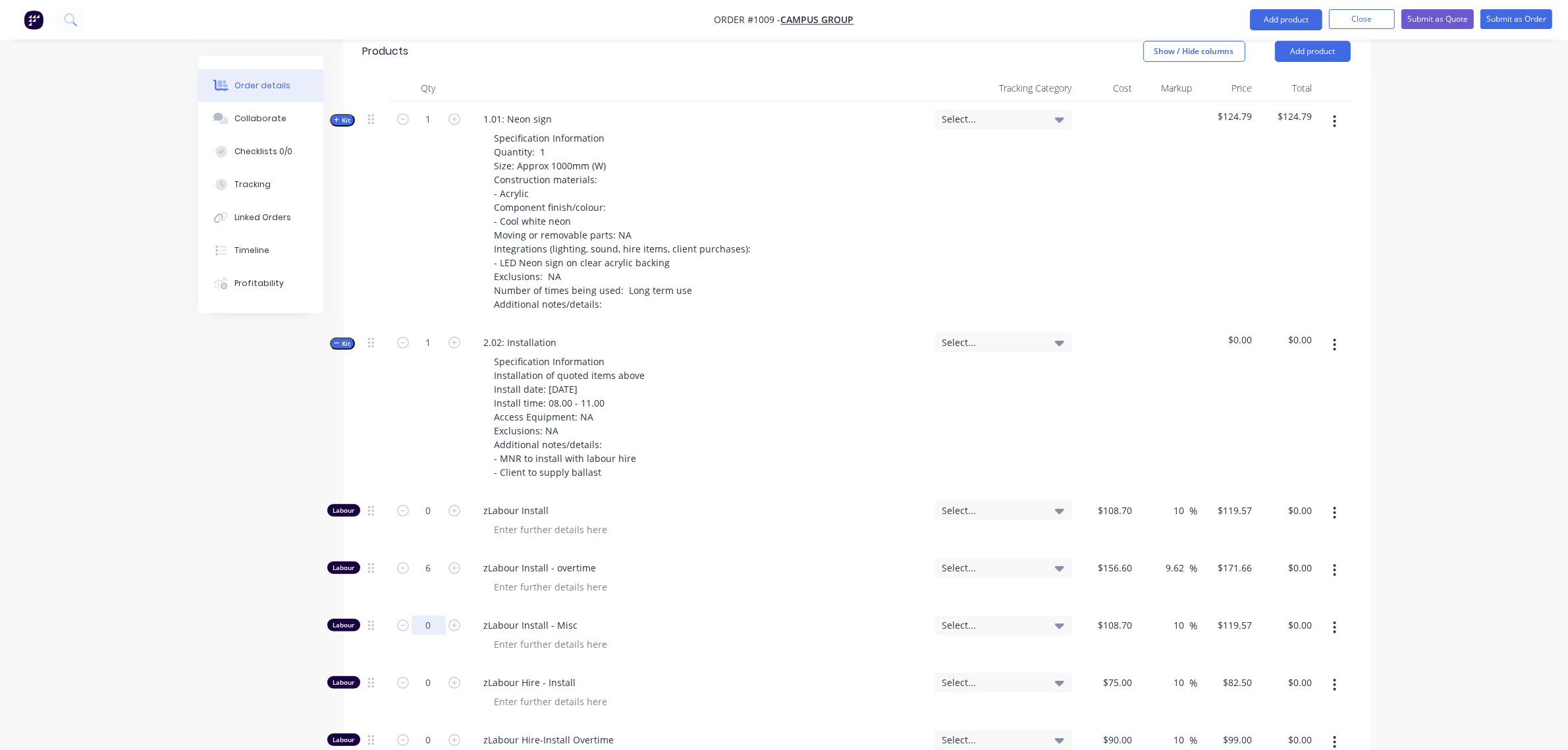
type input "$1,029.96"
click at [425, 615] on input "0" at bounding box center [429, 625] width 35 height 20
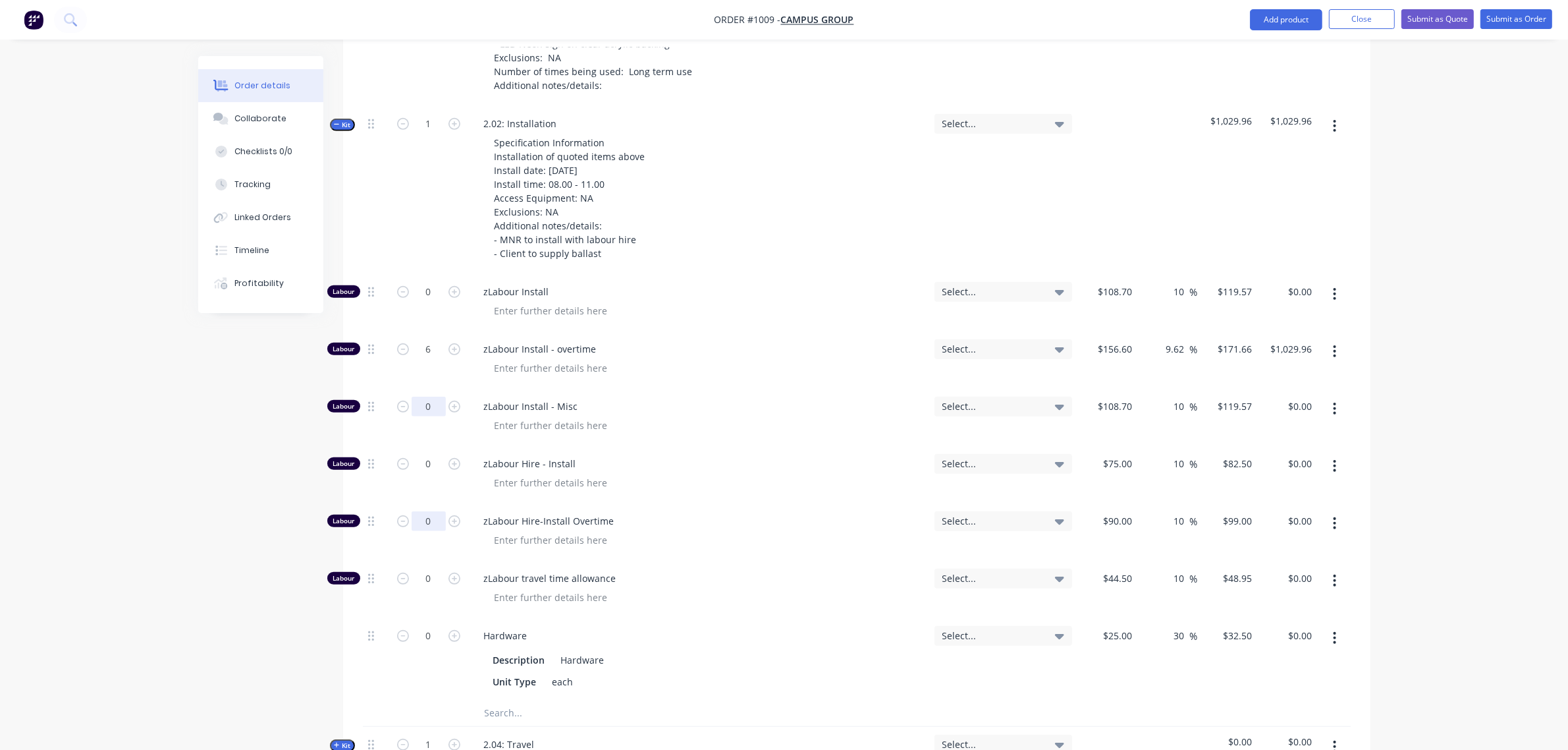
scroll to position [773, 0]
click at [417, 511] on input "0" at bounding box center [429, 520] width 35 height 20
type input "6"
type input "$594.00"
click at [740, 460] on div "zLabour Hire - Install" at bounding box center [698, 473] width 461 height 57
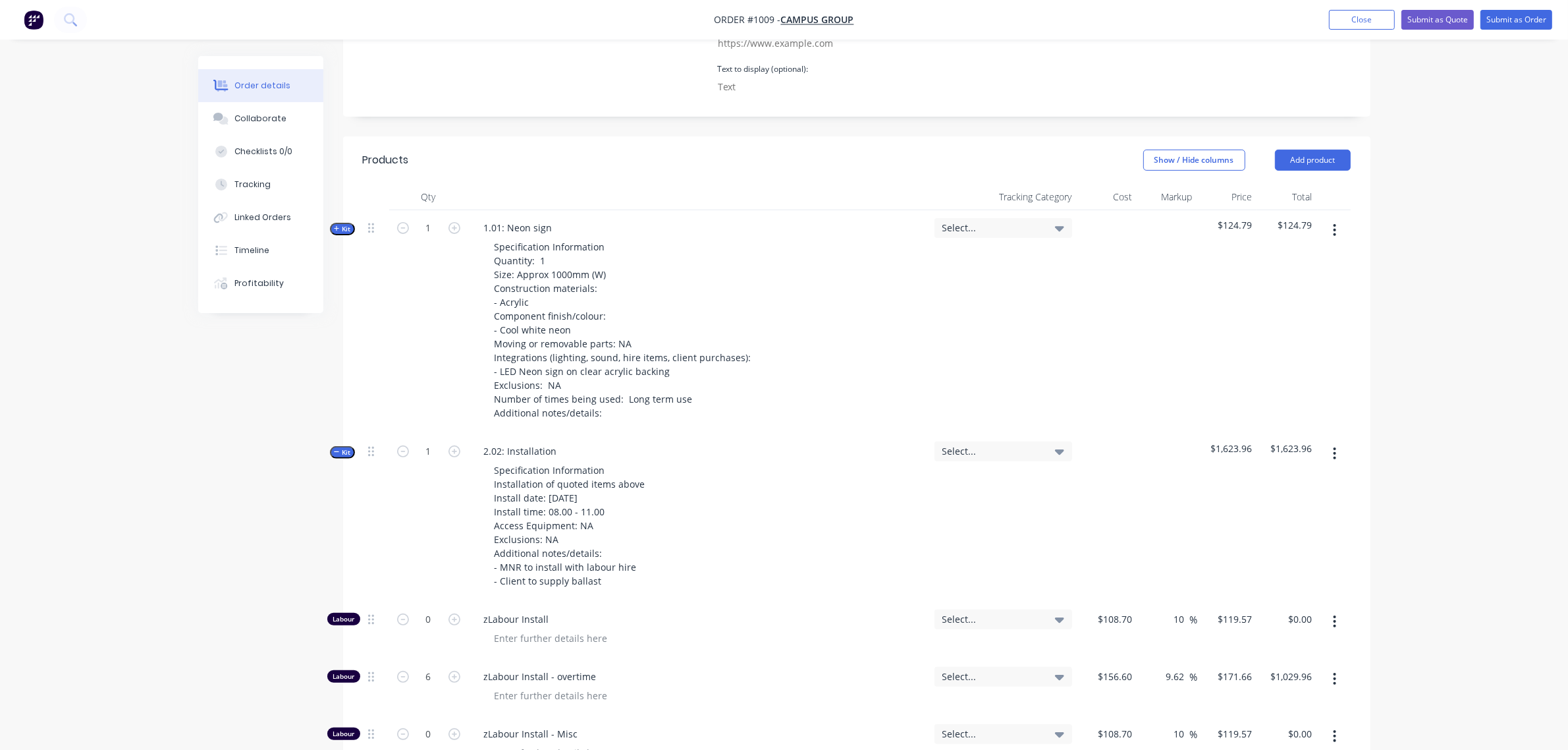
scroll to position [444, 0]
click at [339, 423] on div "Created by [PERSON_NAME] Created [DATE] Required [DATE] Assigned to Add team me…" at bounding box center [784, 670] width 1172 height 2116
click at [347, 449] on span "Kit" at bounding box center [342, 454] width 17 height 10
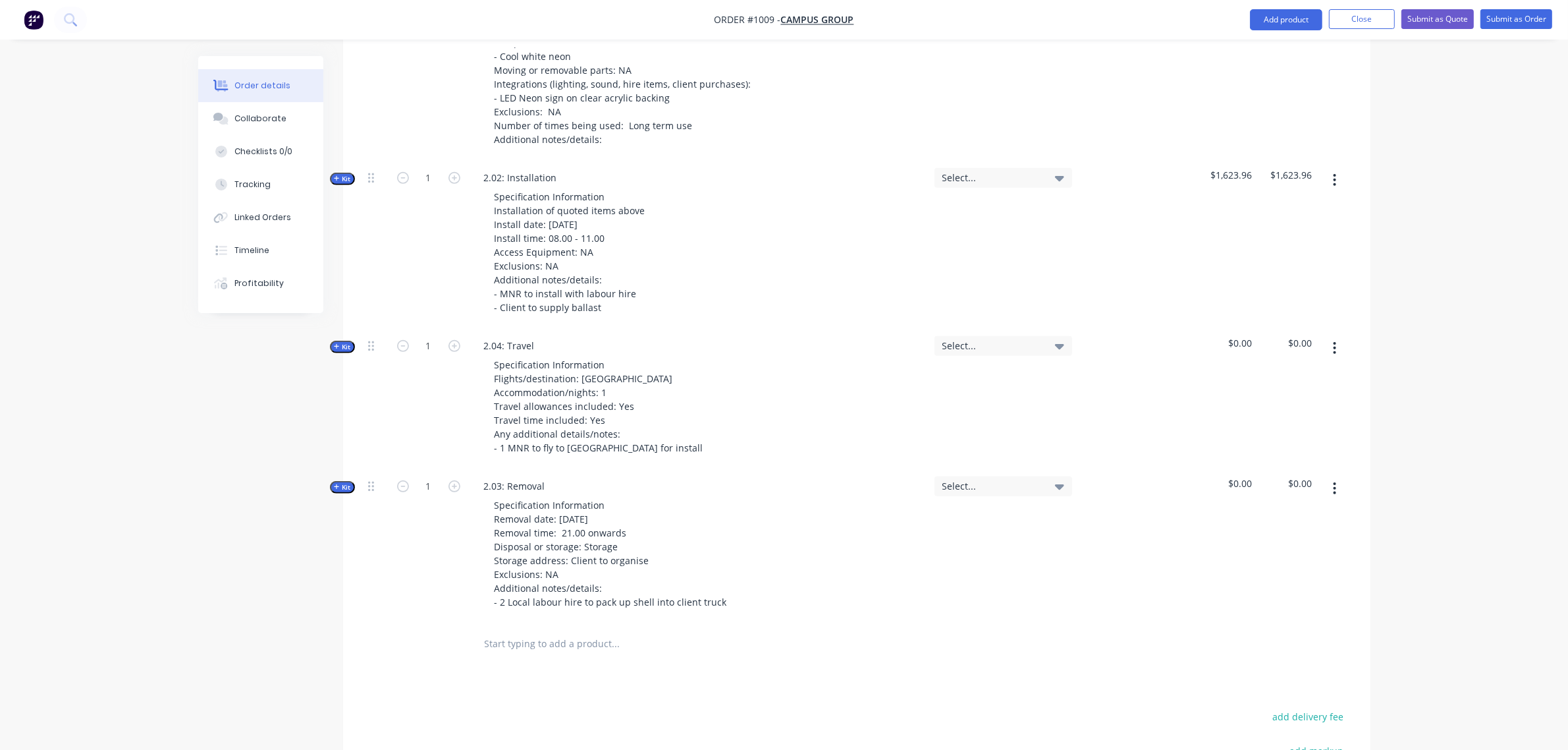
click at [337, 343] on icon "button" at bounding box center [337, 346] width 6 height 6
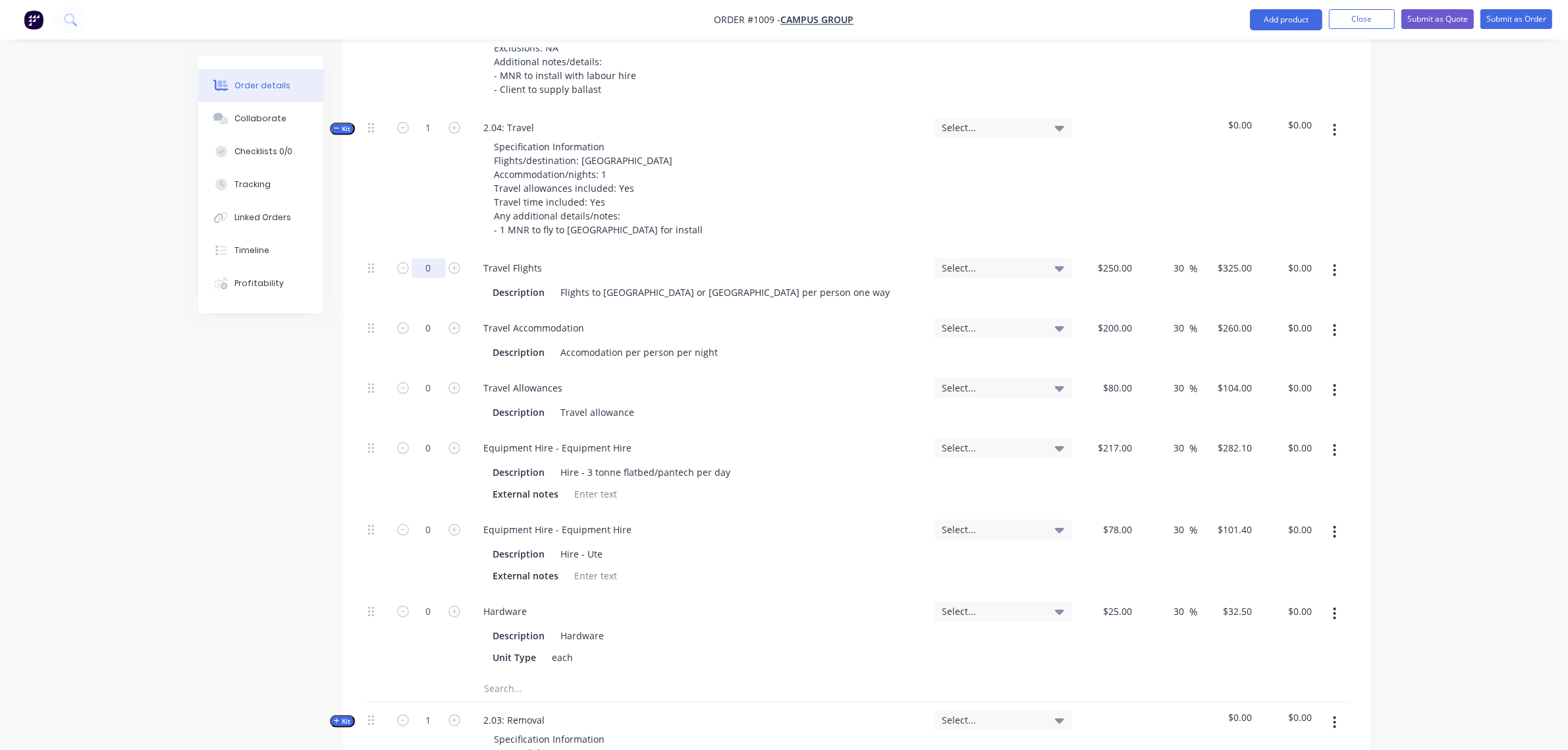
scroll to position [937, 0]
click at [425, 258] on input "0" at bounding box center [429, 268] width 35 height 20
type input "2"
type input "$650.00"
click at [1102, 310] on div "200 200" at bounding box center [1107, 339] width 60 height 60
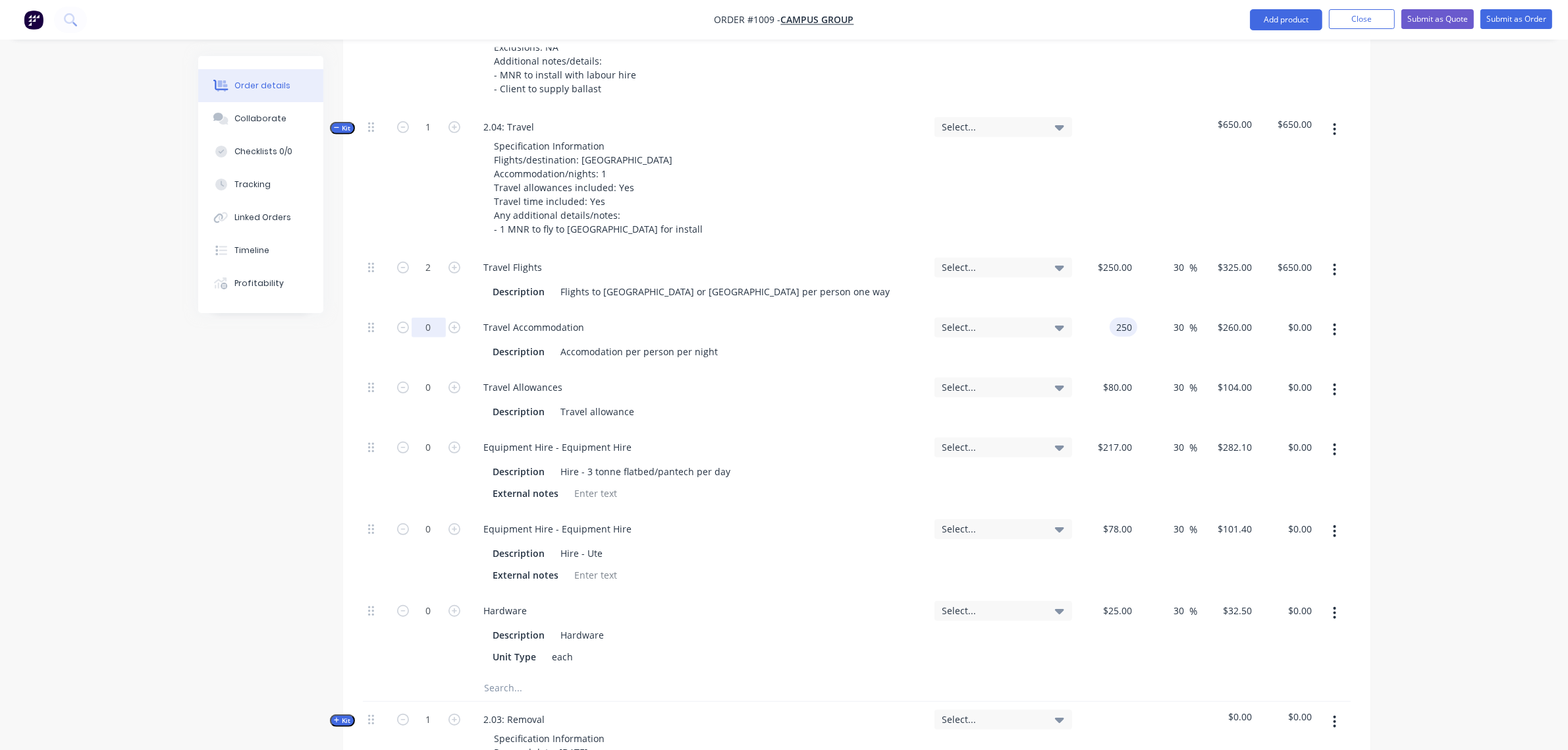
type input "$250.00"
type input "$325.00"
click at [426, 318] on input "0" at bounding box center [429, 327] width 35 height 20
type input "1"
type input "$325.00"
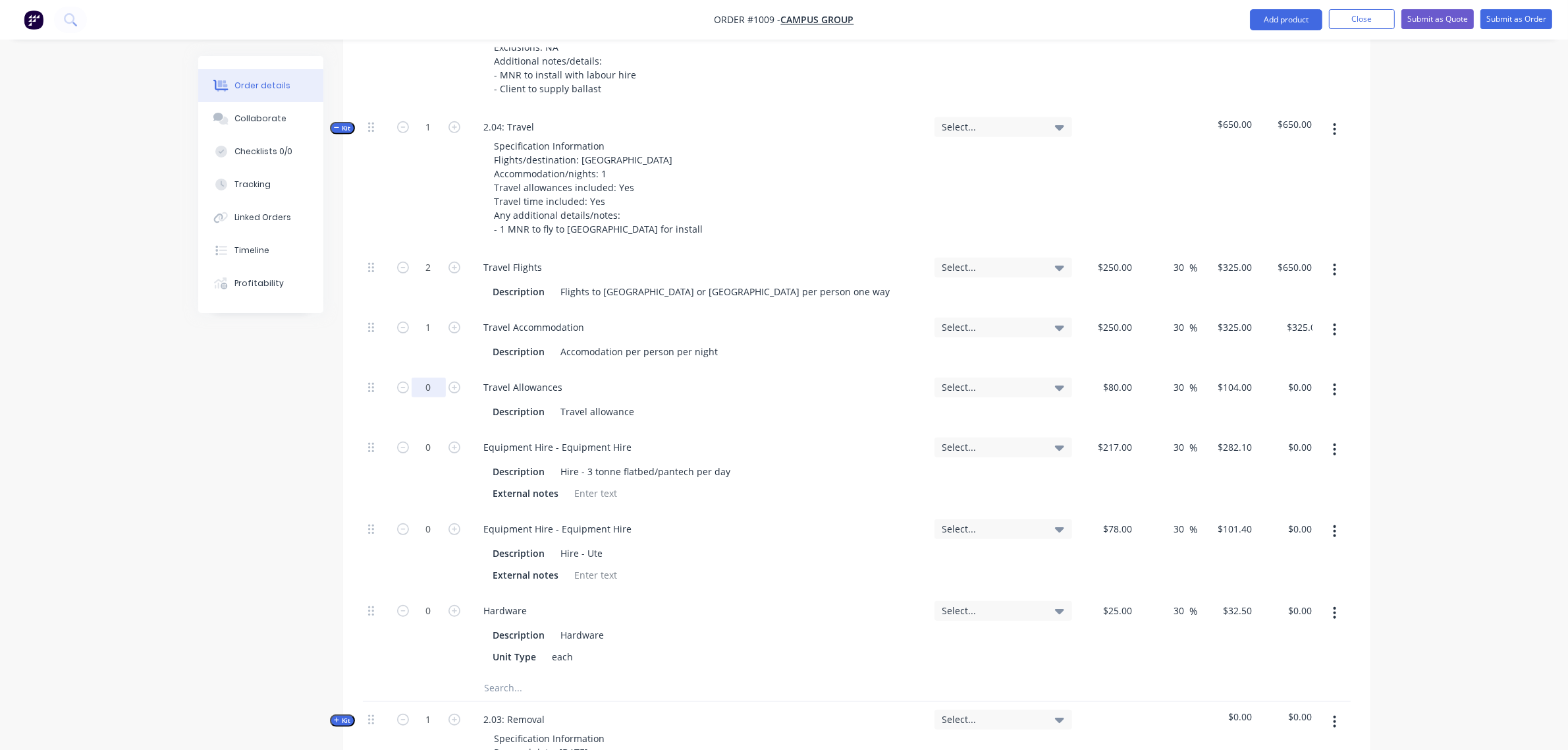
click at [423, 377] on input "0" at bounding box center [429, 387] width 35 height 20
type input "2"
type input "$208.00"
click at [422, 430] on div "0" at bounding box center [429, 470] width 79 height 82
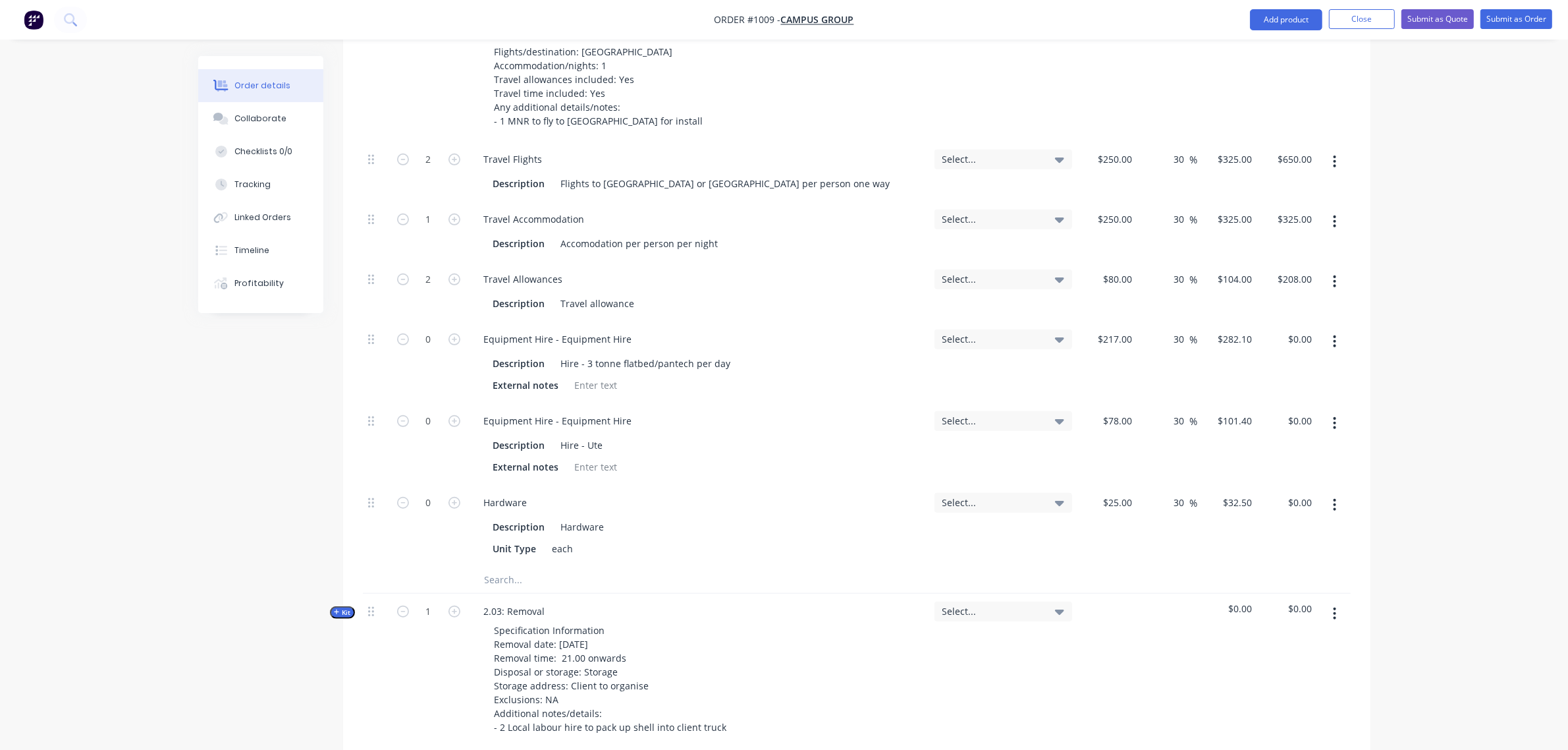
scroll to position [1046, 0]
click at [527, 565] on input "text" at bounding box center [616, 578] width 263 height 26
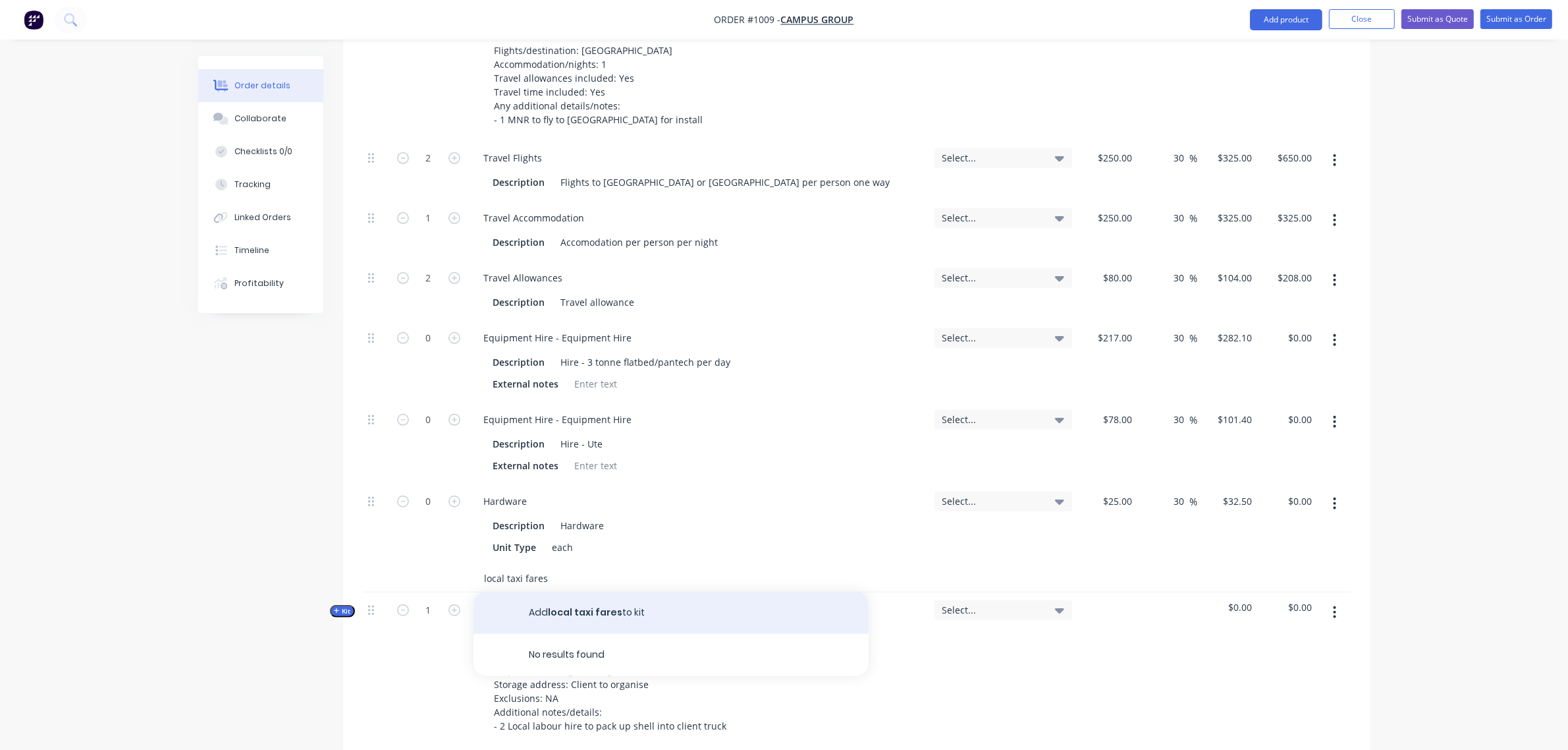
type input "local taxi fares"
click at [587, 592] on button "Add local taxi fares to kit" at bounding box center [671, 613] width 395 height 42
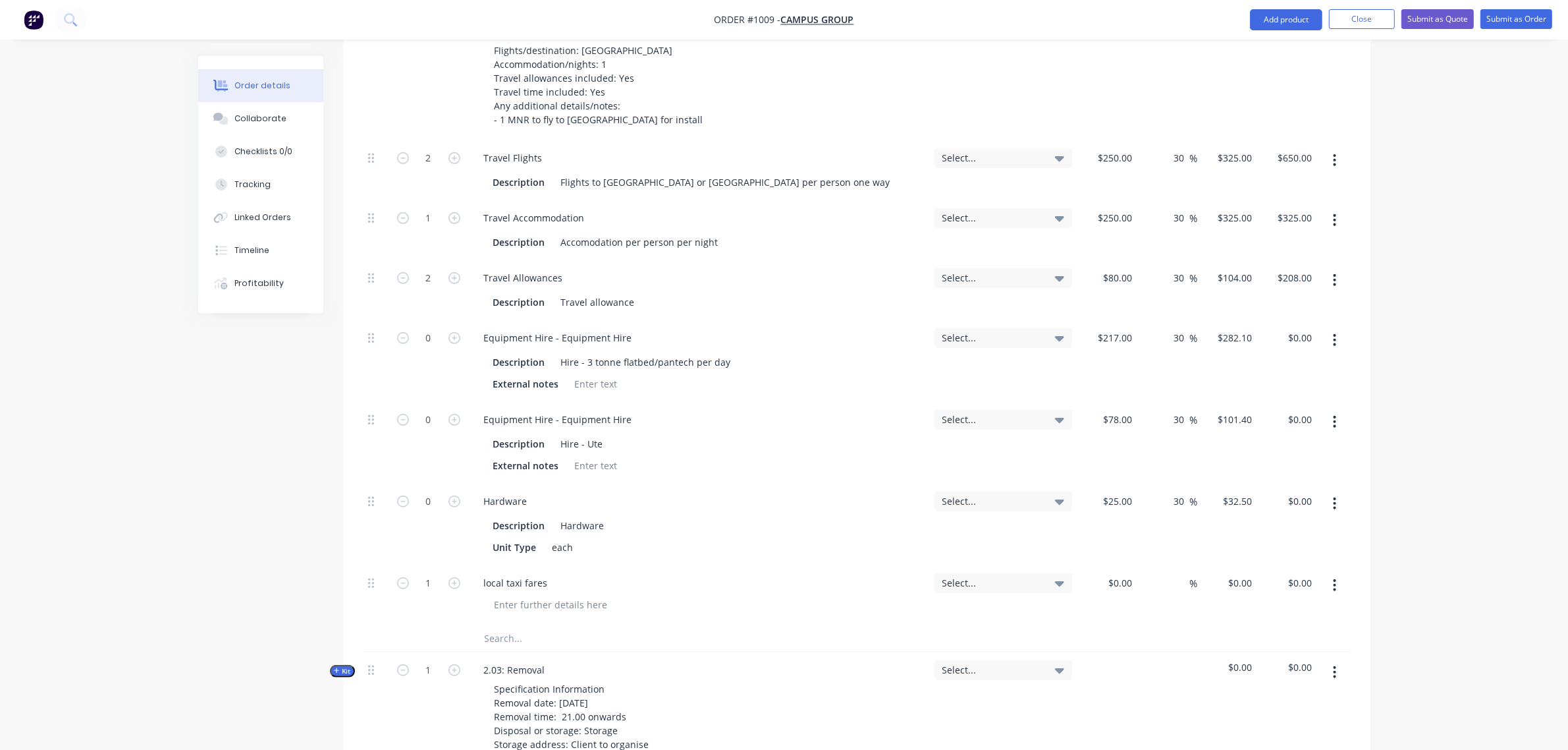
click at [1167, 565] on div "%" at bounding box center [1167, 595] width 60 height 60
click at [1179, 573] on input at bounding box center [1182, 582] width 15 height 19
type input "30"
click at [1127, 573] on input at bounding box center [1122, 582] width 30 height 19
type input "$200.00"
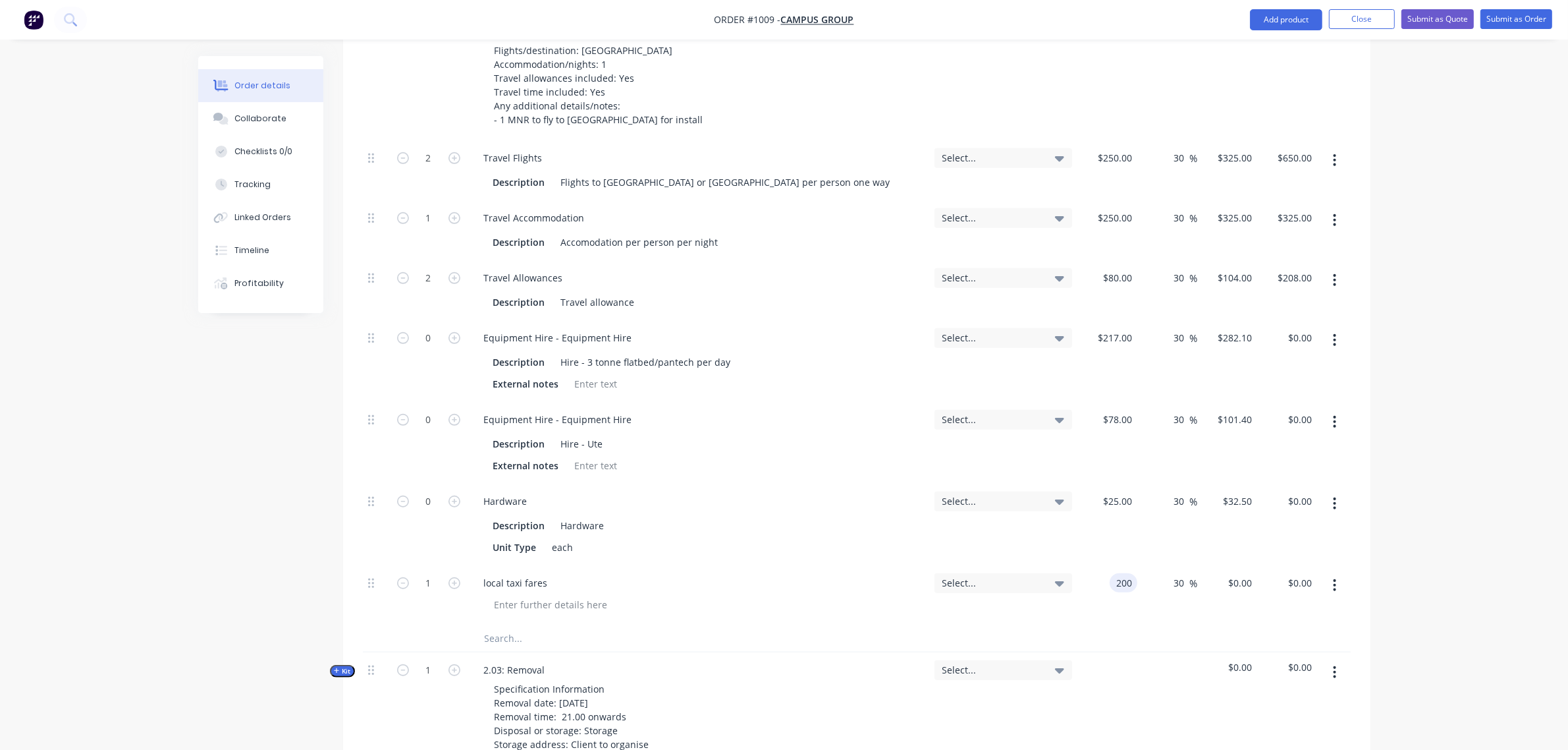
type input "$260.00"
click at [795, 484] on div "Hardware Description Hardware Unit Type each" at bounding box center [698, 525] width 461 height 82
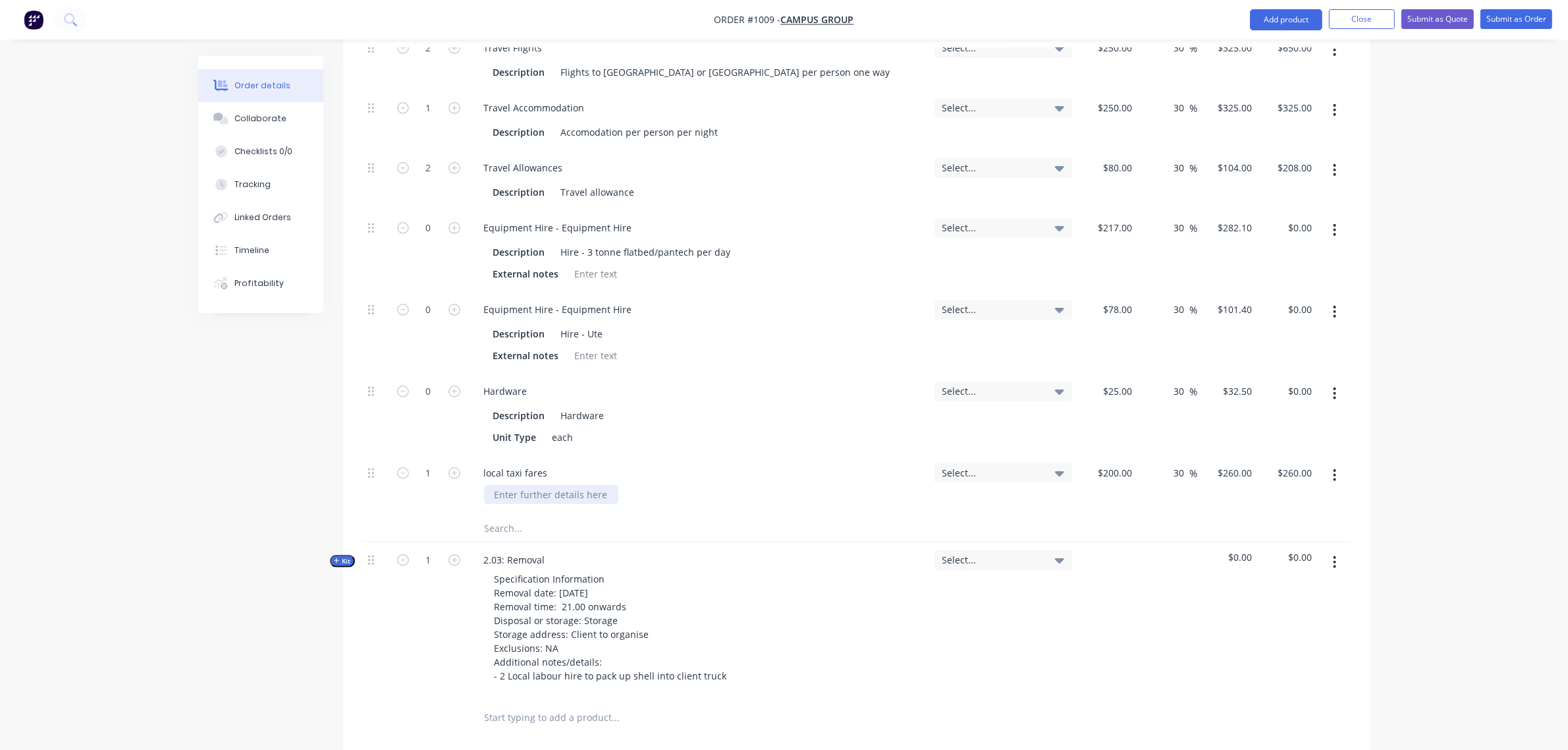
scroll to position [1157, 0]
click at [517, 485] on div at bounding box center [551, 494] width 134 height 19
click at [507, 515] on input "text" at bounding box center [616, 527] width 263 height 26
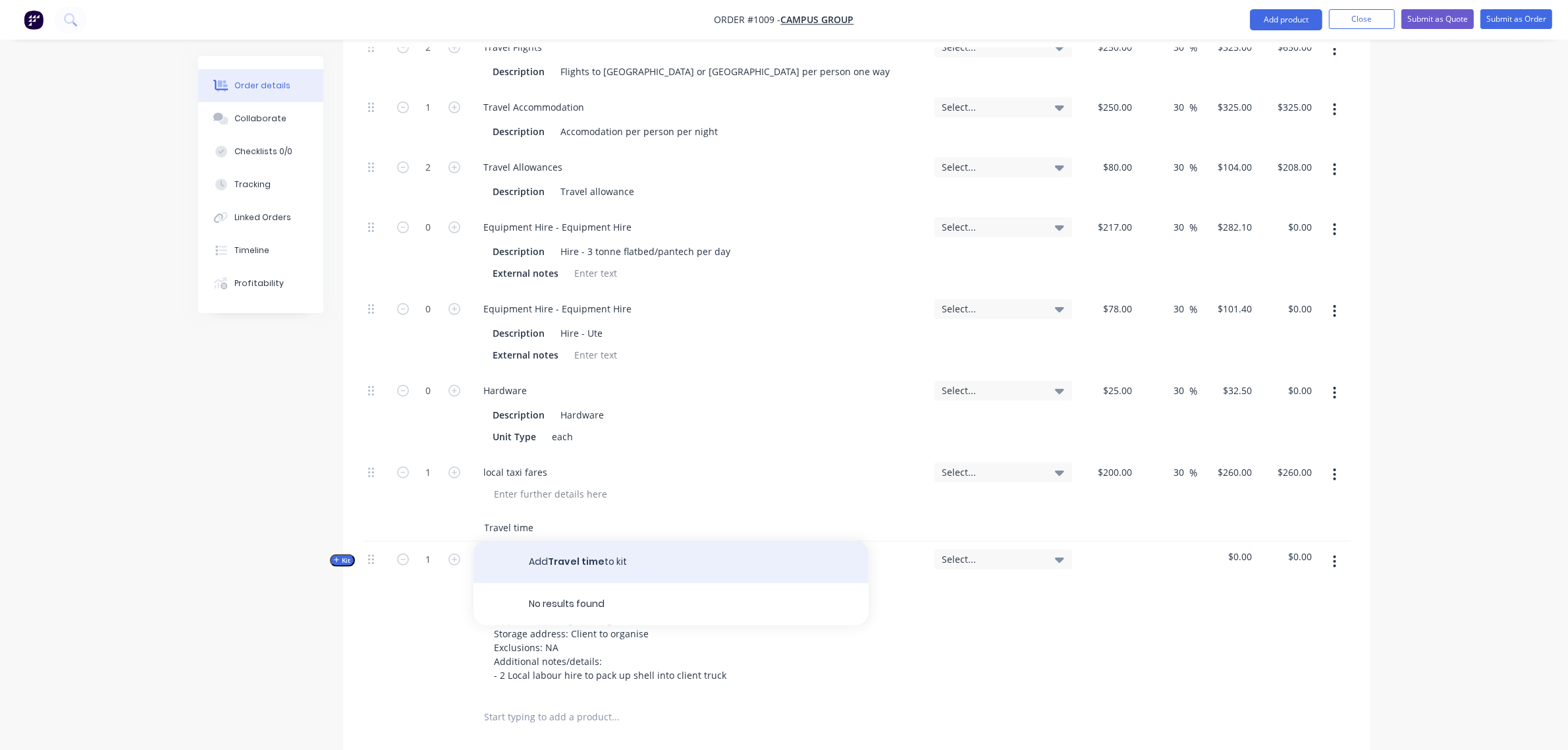
type input "Travel time"
click at [580, 541] on button "Add Travel time to kit" at bounding box center [671, 562] width 395 height 42
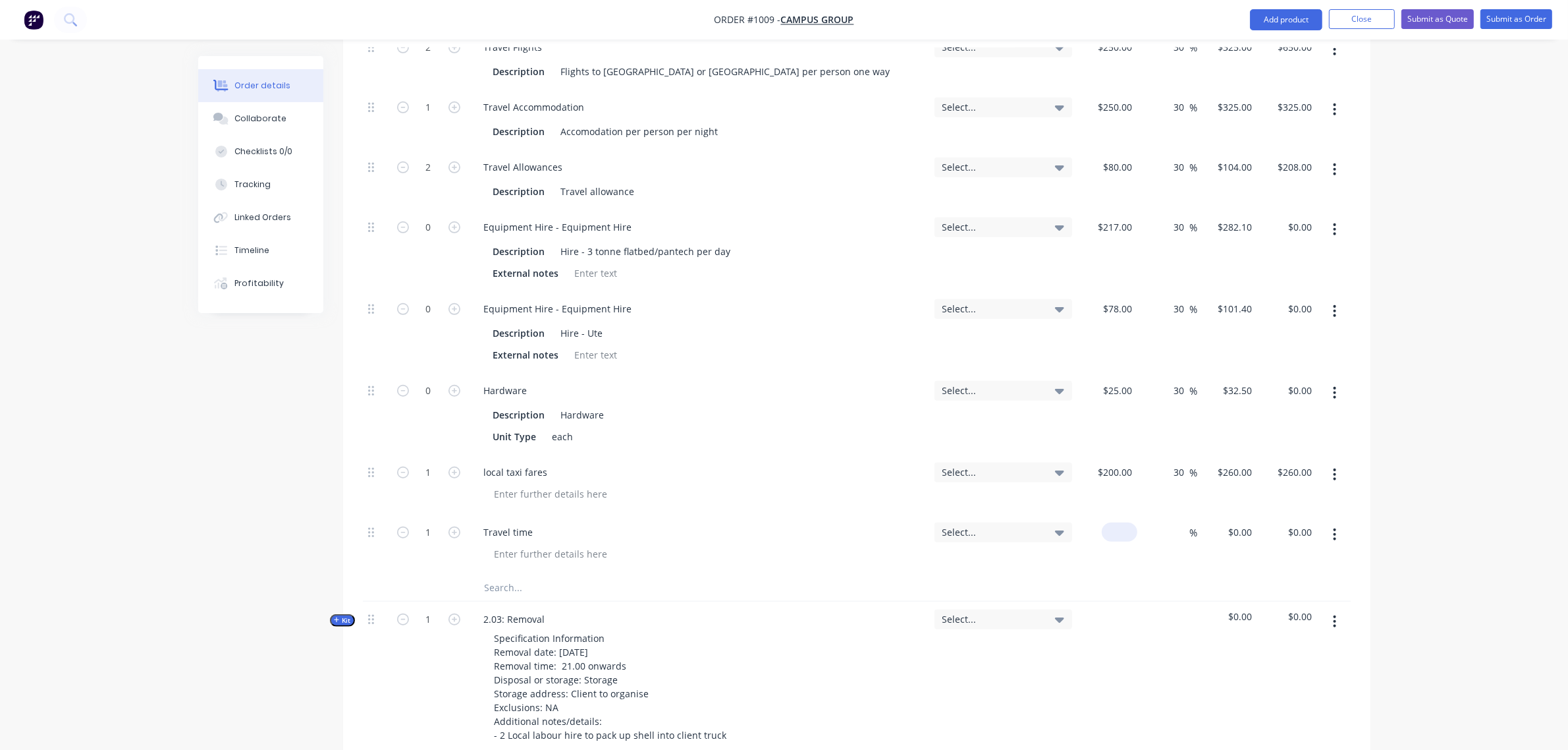
click at [1117, 523] on div "$0.00" at bounding box center [1119, 532] width 36 height 19
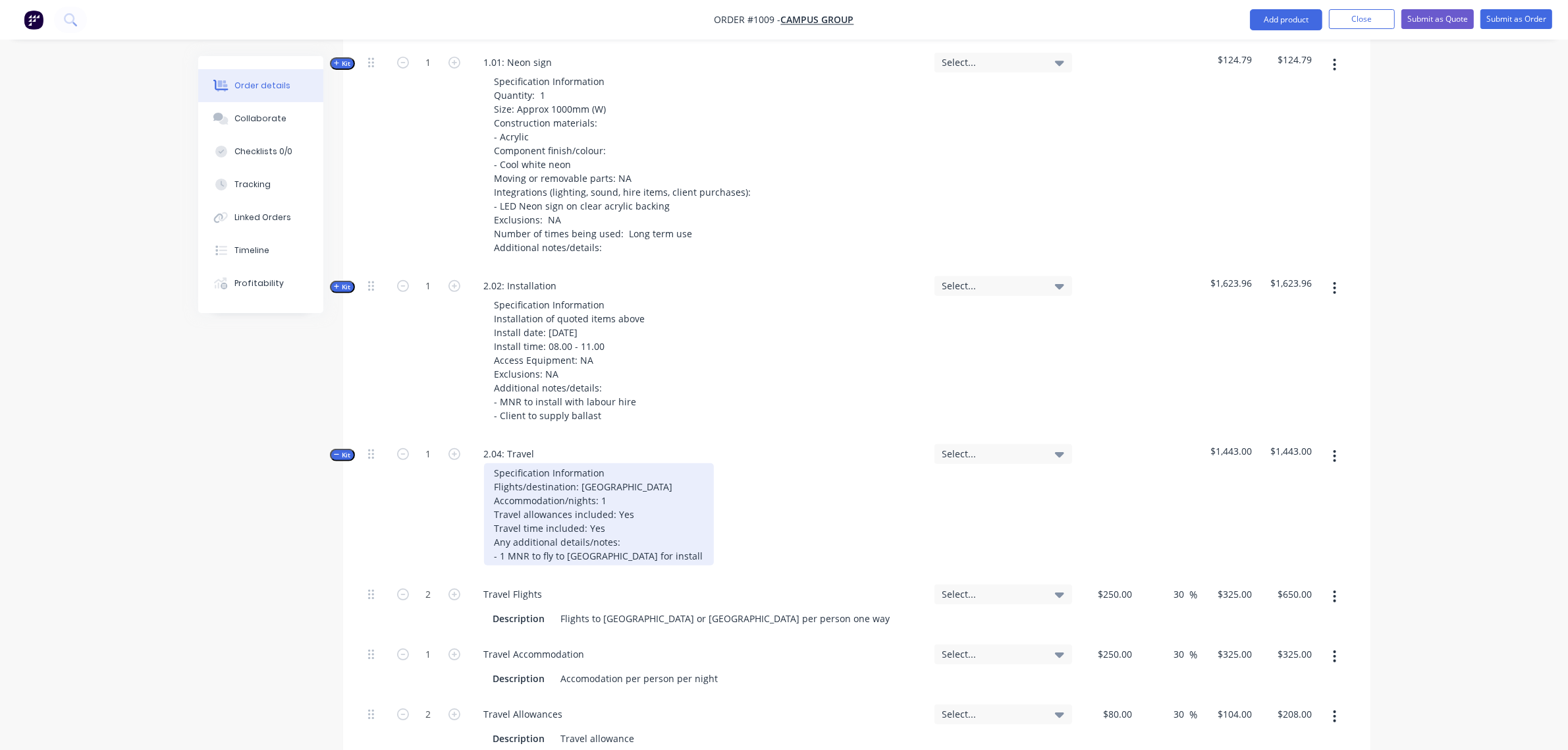
scroll to position [608, 0]
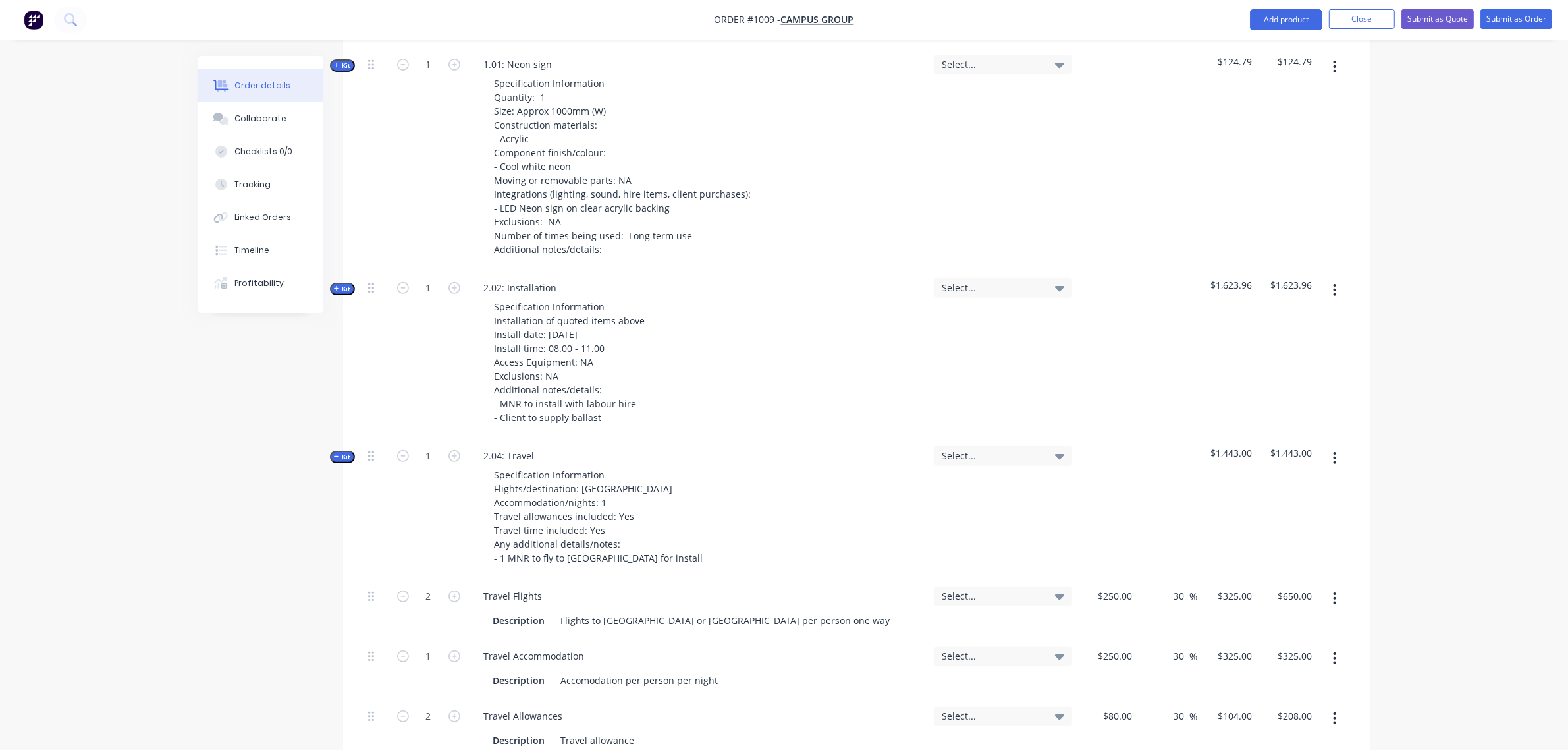
click at [344, 284] on span "Kit" at bounding box center [342, 289] width 17 height 10
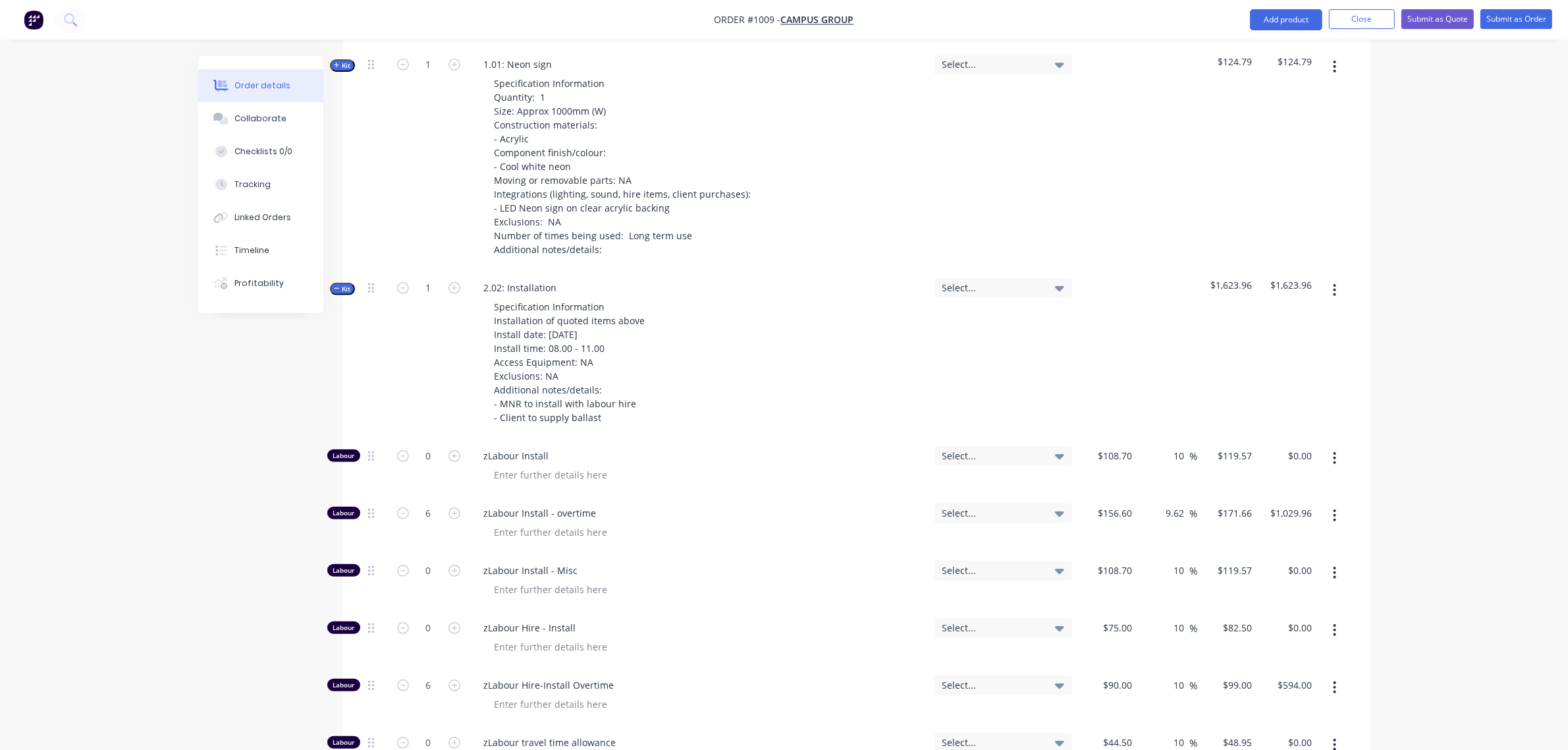
click at [344, 284] on span "Kit" at bounding box center [342, 289] width 17 height 10
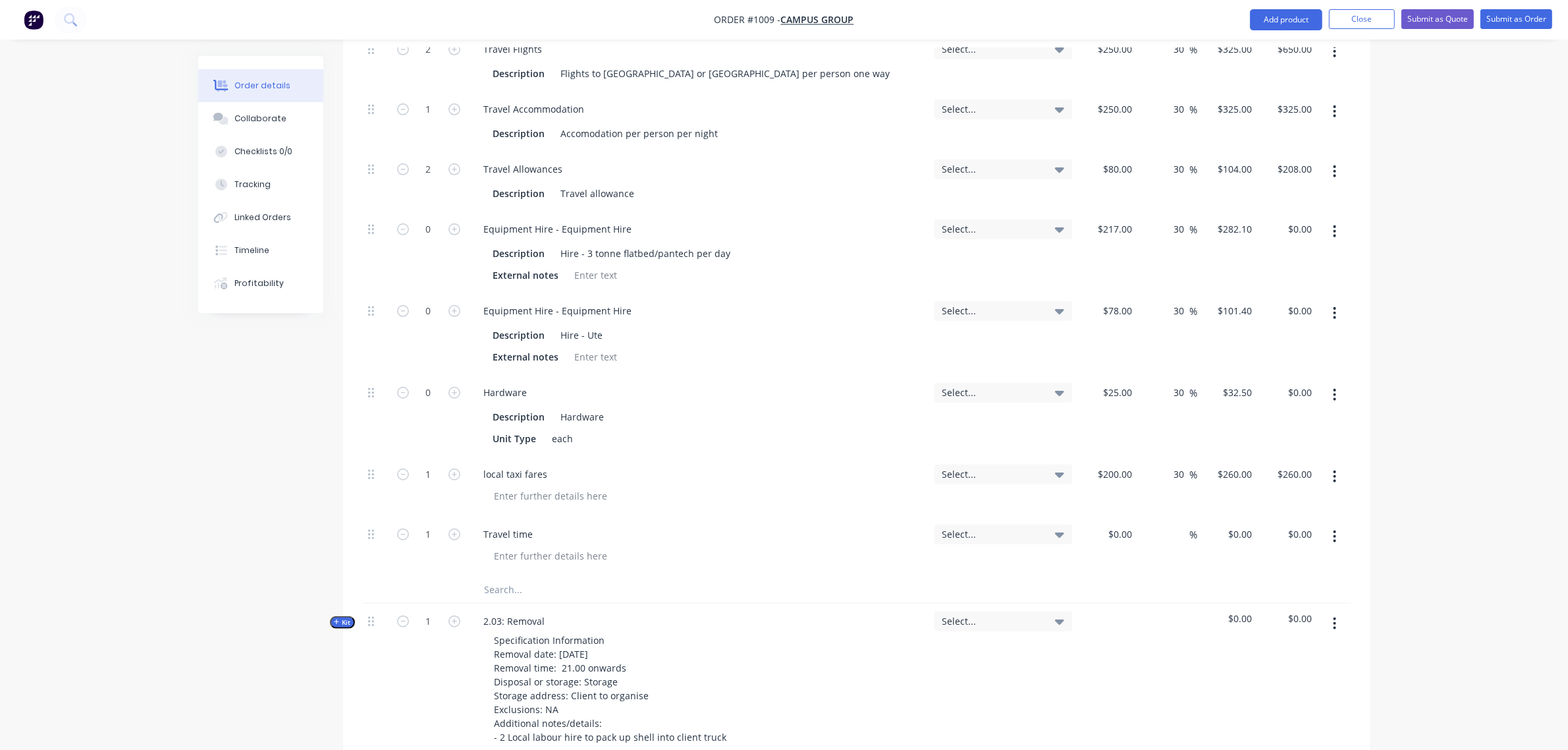
scroll to position [1157, 0]
click at [1115, 515] on div "0 $0.00" at bounding box center [1107, 544] width 60 height 60
type input "$108.70"
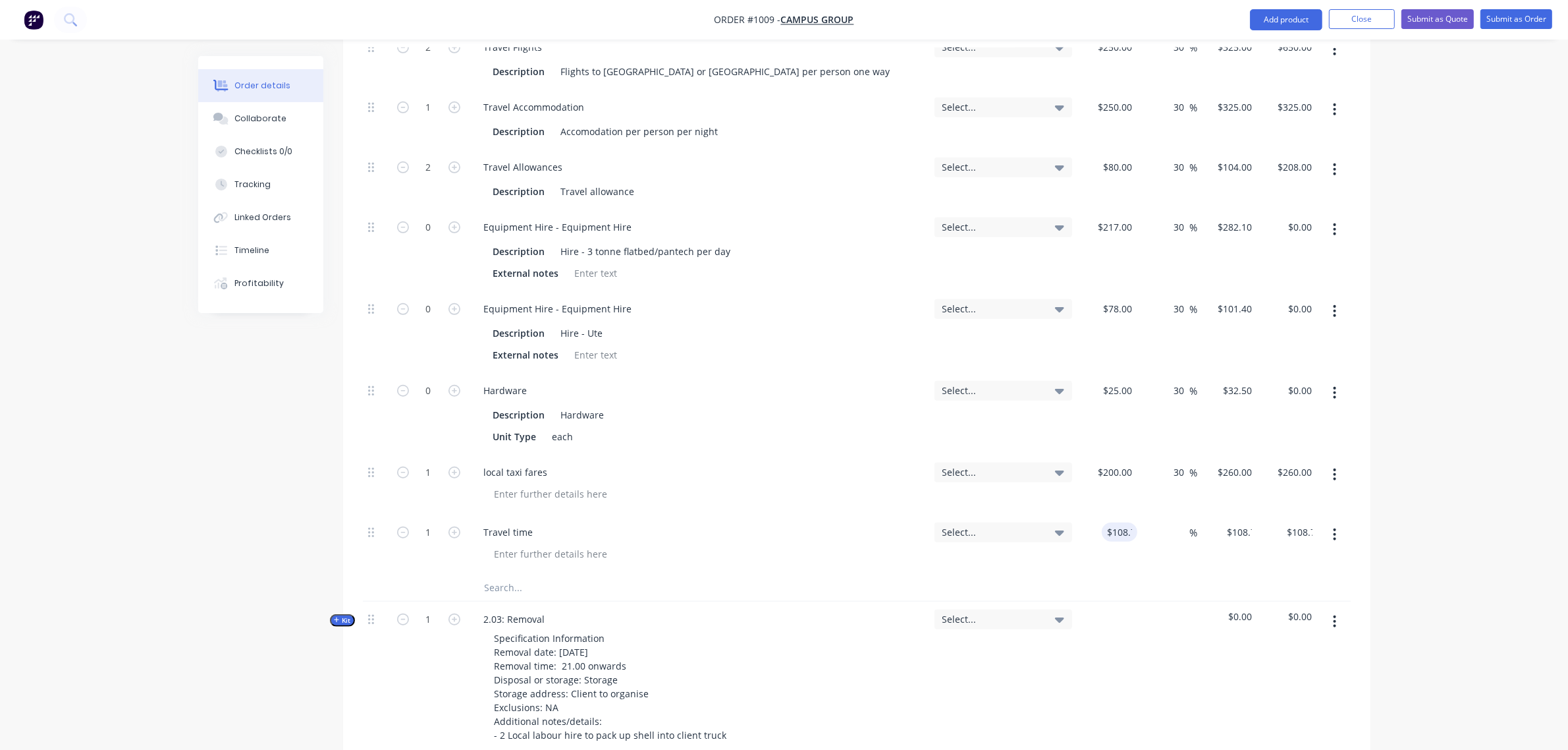
click at [1122, 475] on div "$200.00 $200.00" at bounding box center [1107, 484] width 60 height 60
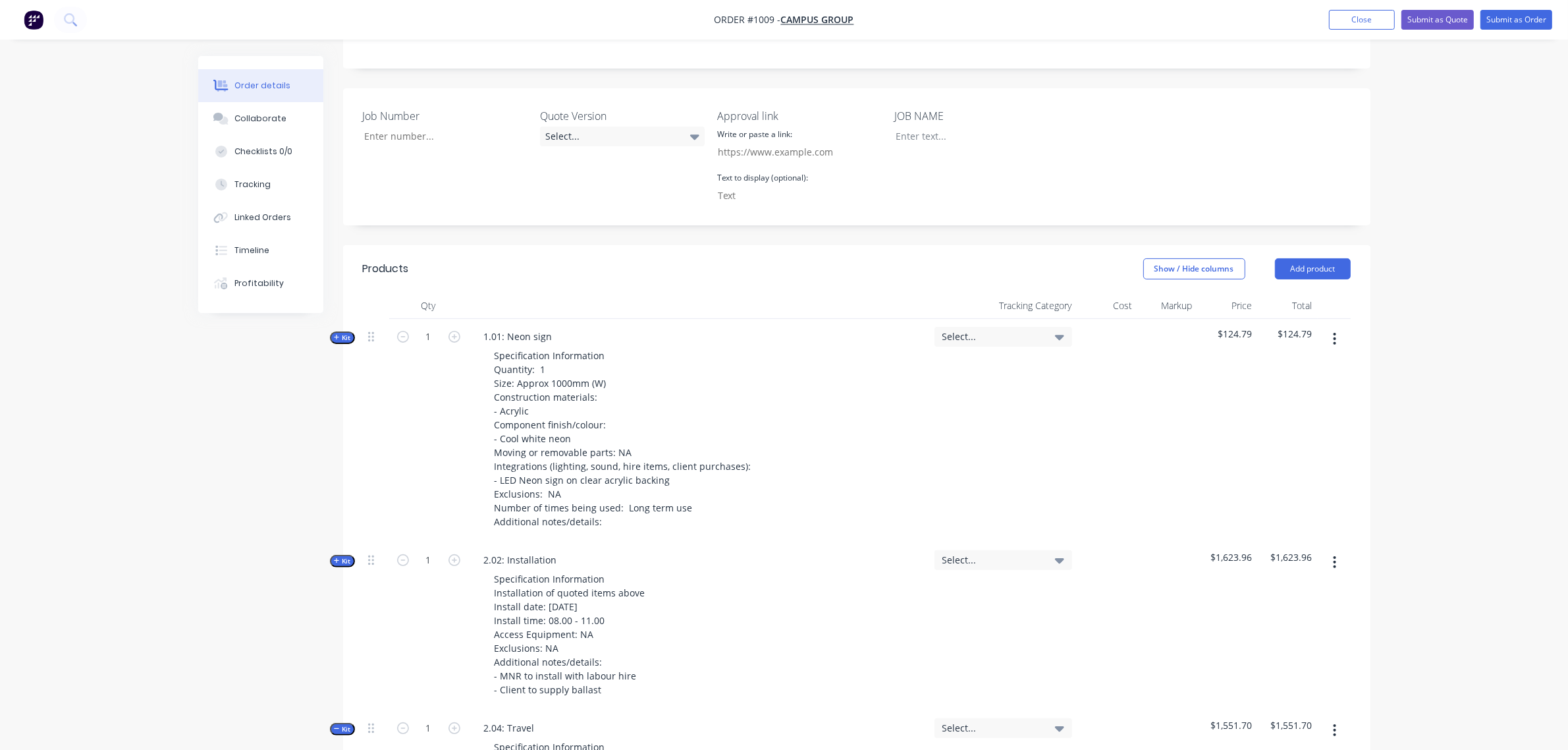
scroll to position [334, 0]
click at [339, 559] on icon "button" at bounding box center [337, 562] width 6 height 6
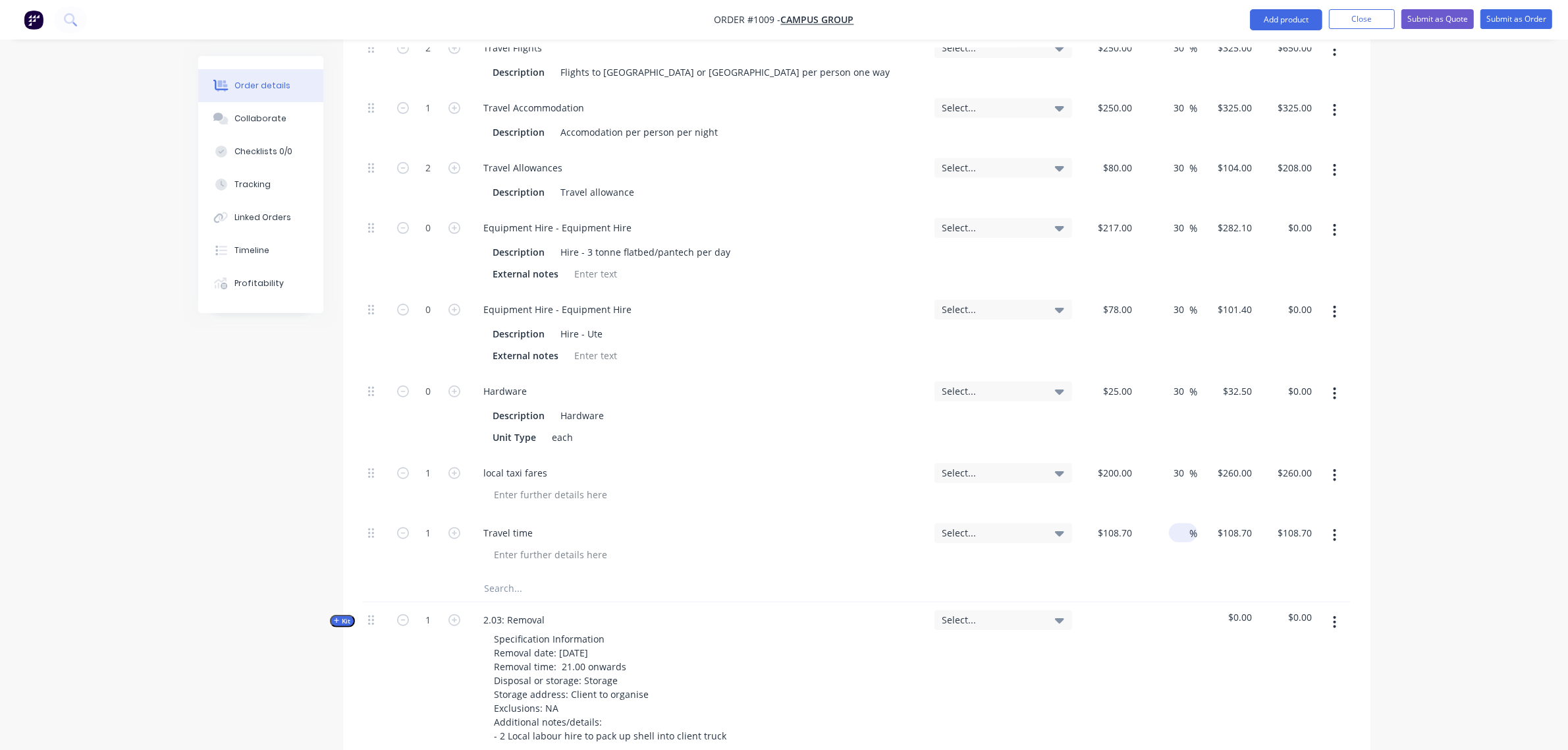
click at [1177, 523] on input at bounding box center [1182, 532] width 15 height 19
type input "10"
type input "$119.57"
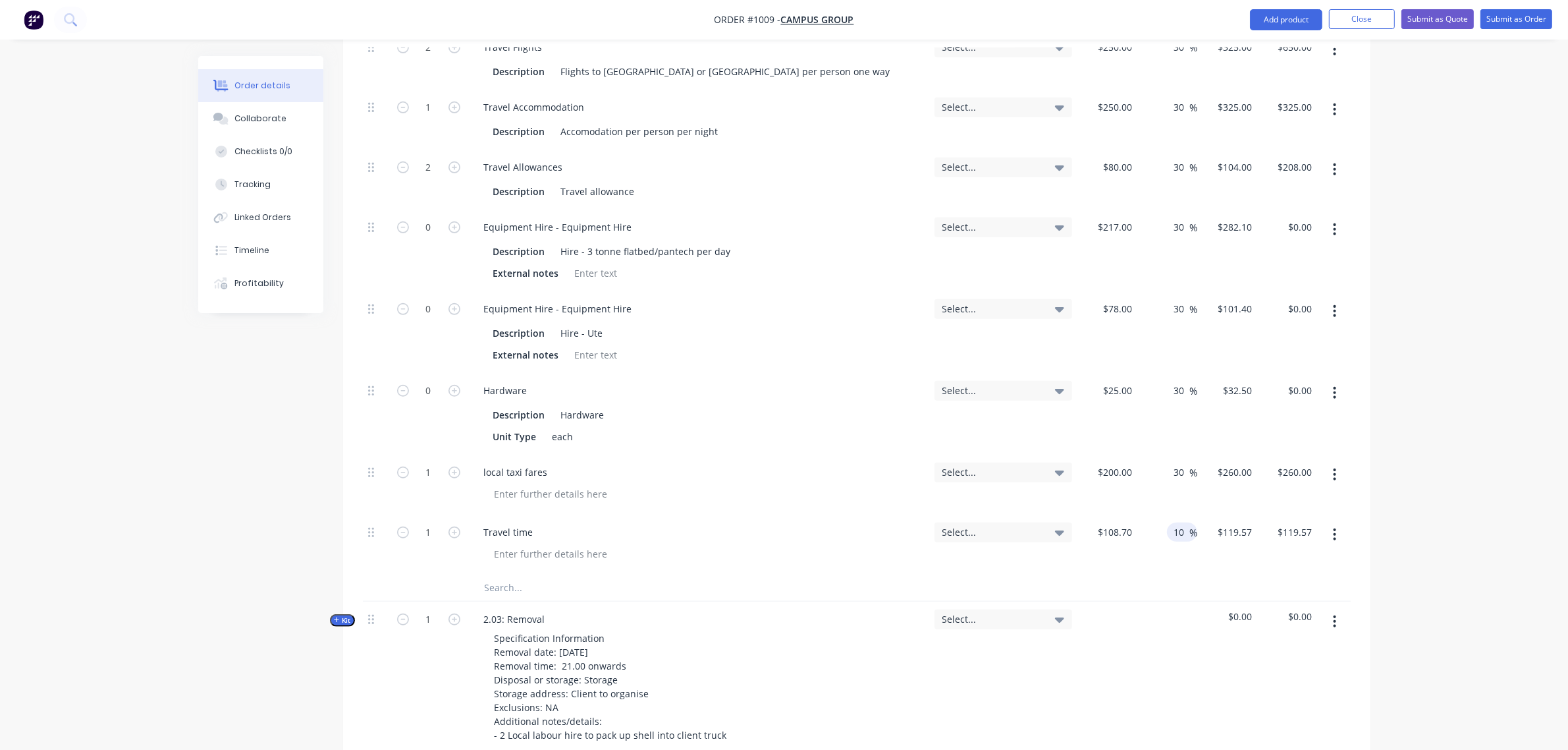
click at [679, 463] on div "local taxi fares" at bounding box center [699, 472] width 451 height 19
click at [429, 523] on input "1" at bounding box center [429, 532] width 35 height 20
type input "8"
type input "$956.56"
click at [732, 463] on div "local taxi fares" at bounding box center [699, 472] width 451 height 19
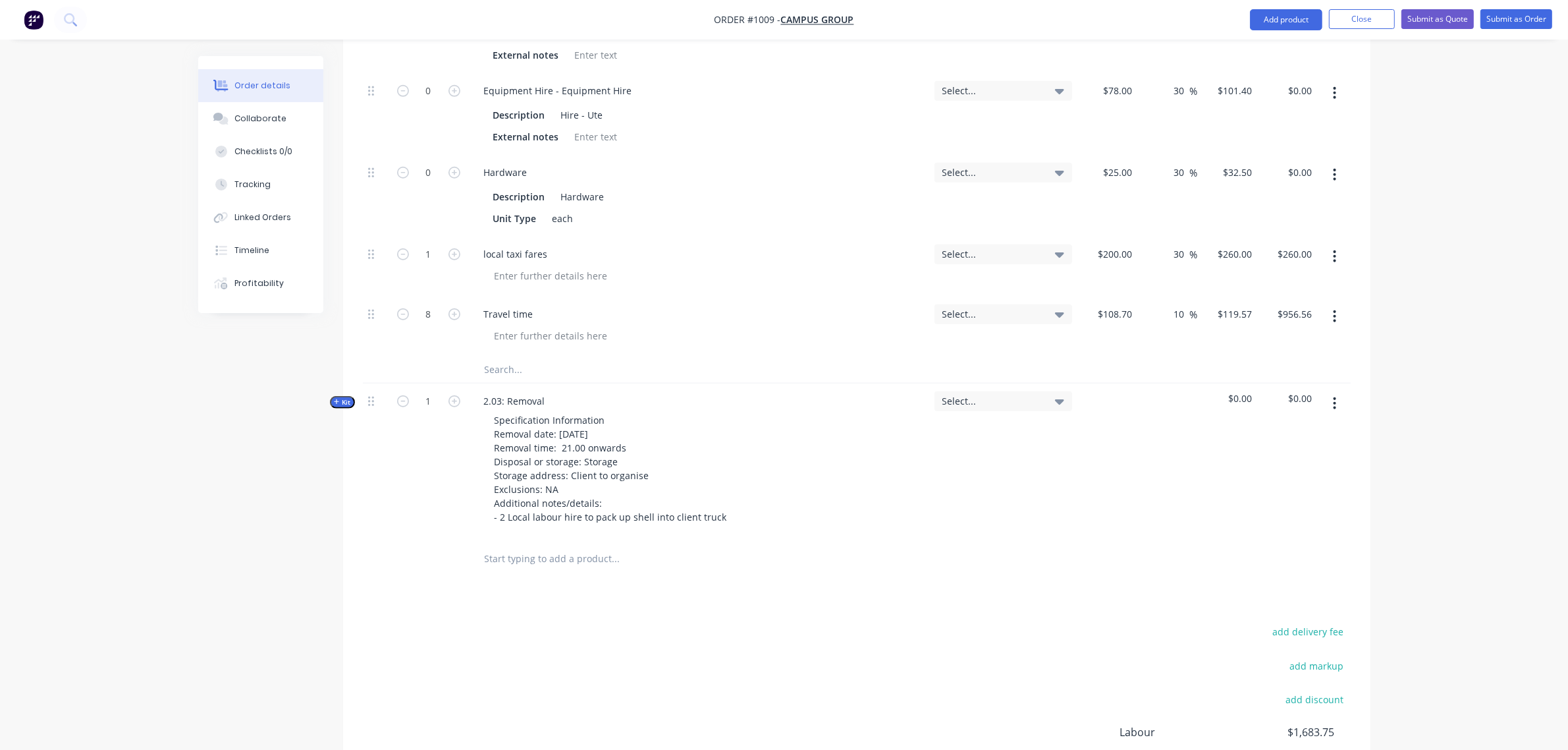
scroll to position [1375, 0]
click at [346, 396] on span "Kit" at bounding box center [342, 401] width 17 height 10
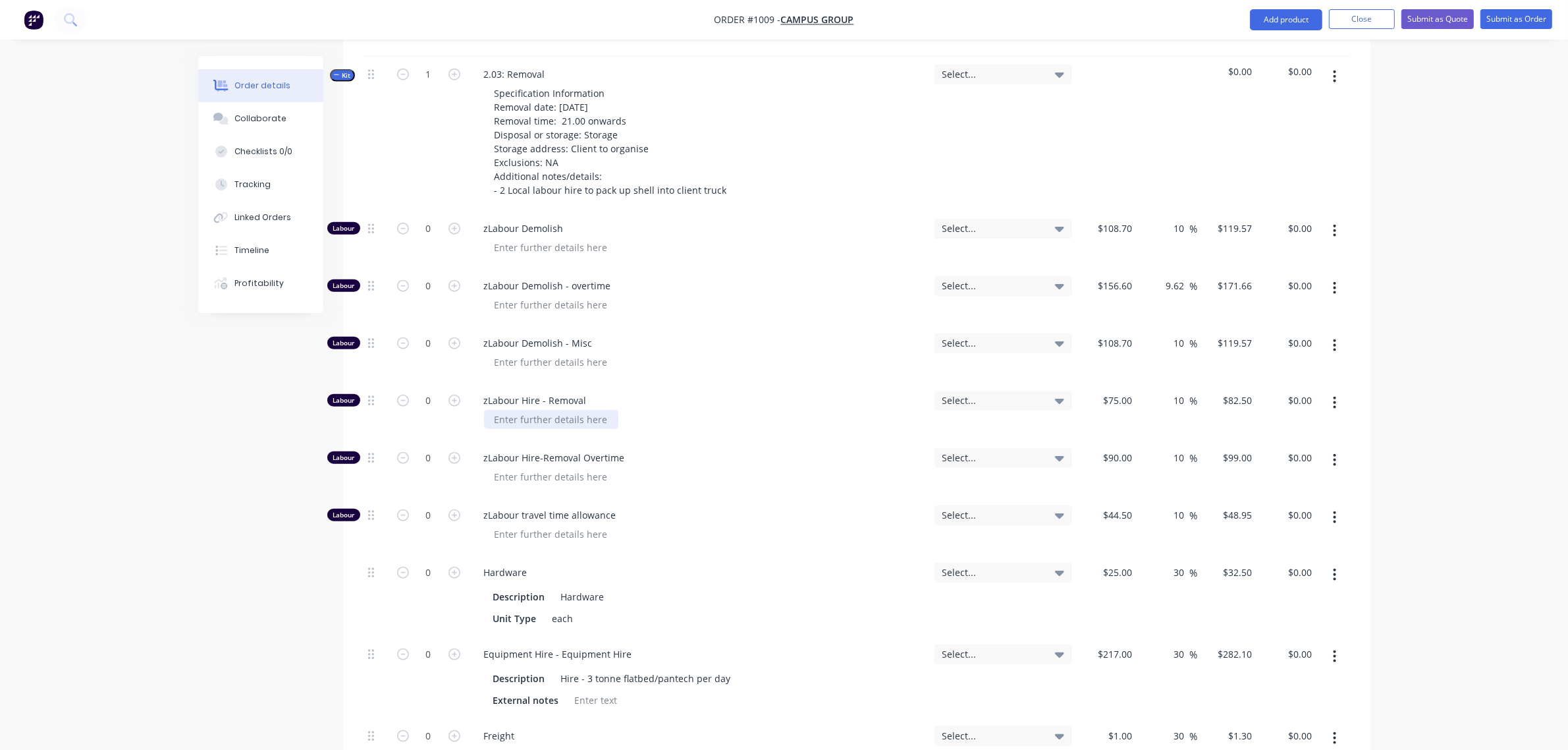
scroll to position [1705, 0]
click at [420, 444] on input "0" at bounding box center [429, 454] width 35 height 20
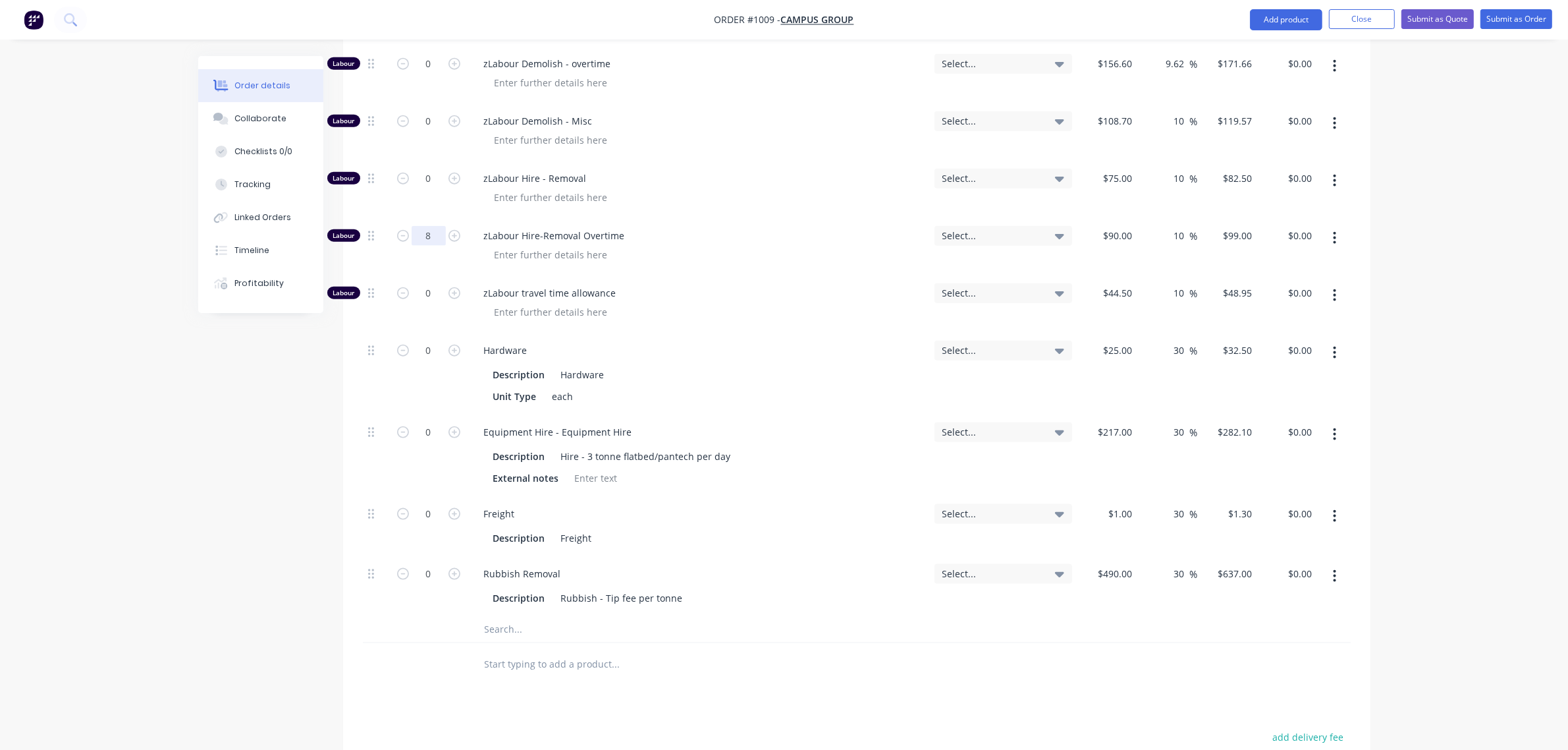
type input "8"
type input "$792.00"
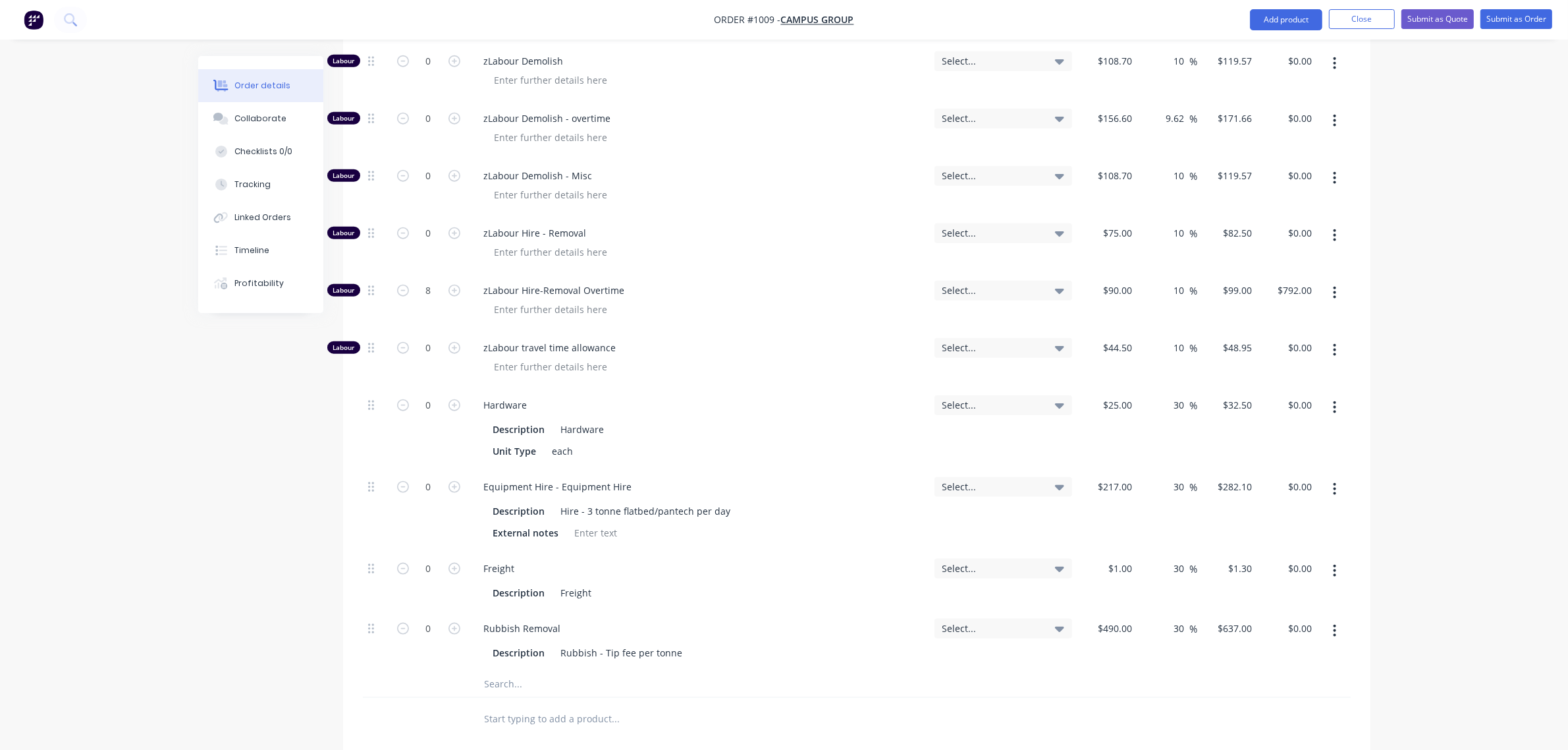
scroll to position [1870, 0]
click at [1114, 272] on div "90 $90.00" at bounding box center [1107, 300] width 60 height 57
click at [1114, 272] on div "$90.00 90" at bounding box center [1107, 300] width 60 height 57
click at [1114, 272] on div "90 $90.00" at bounding box center [1107, 300] width 60 height 57
type input "$100.00"
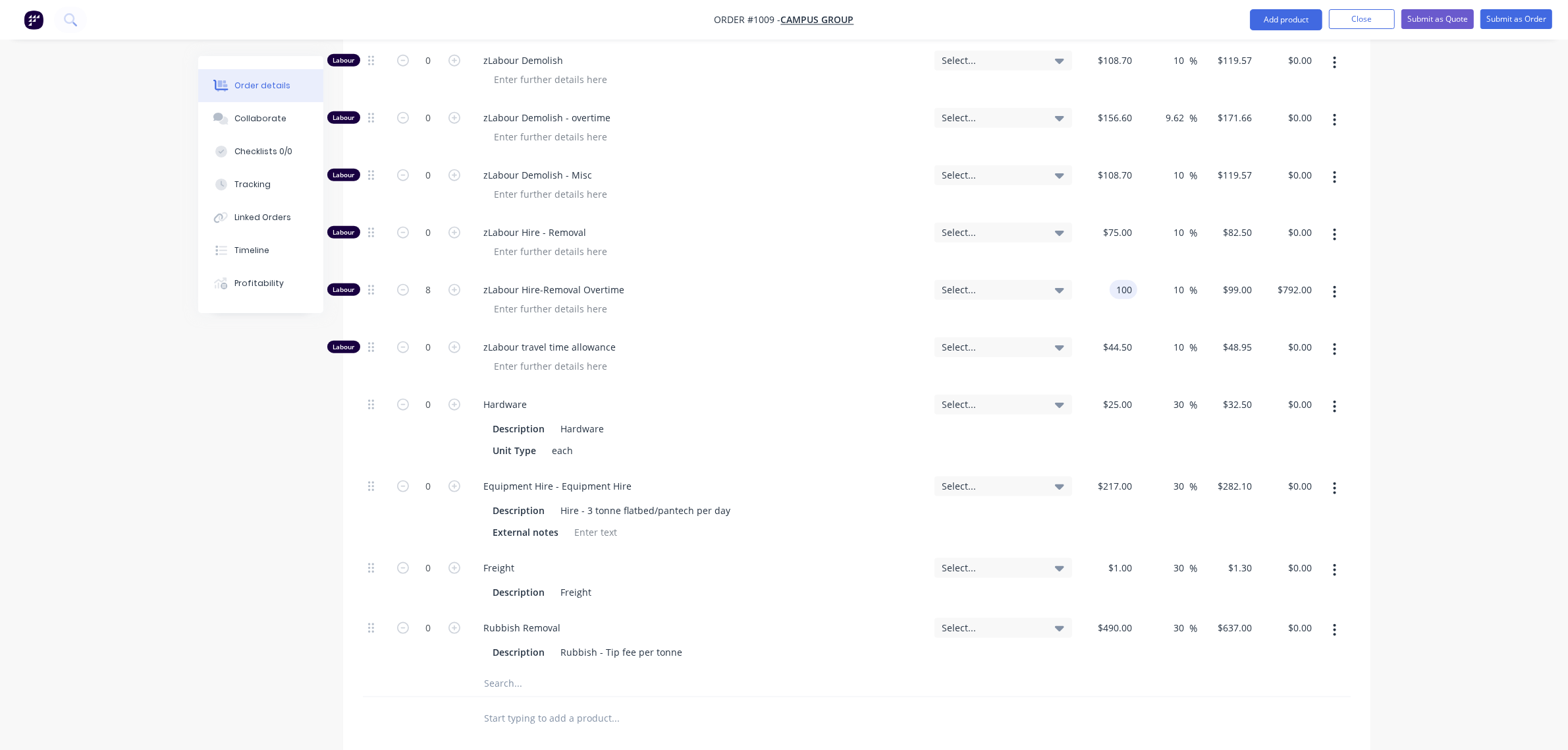
type input "$110.00"
type input "$880.00"
click at [1134, 221] on div "$75.00 $75.00" at bounding box center [1107, 243] width 60 height 57
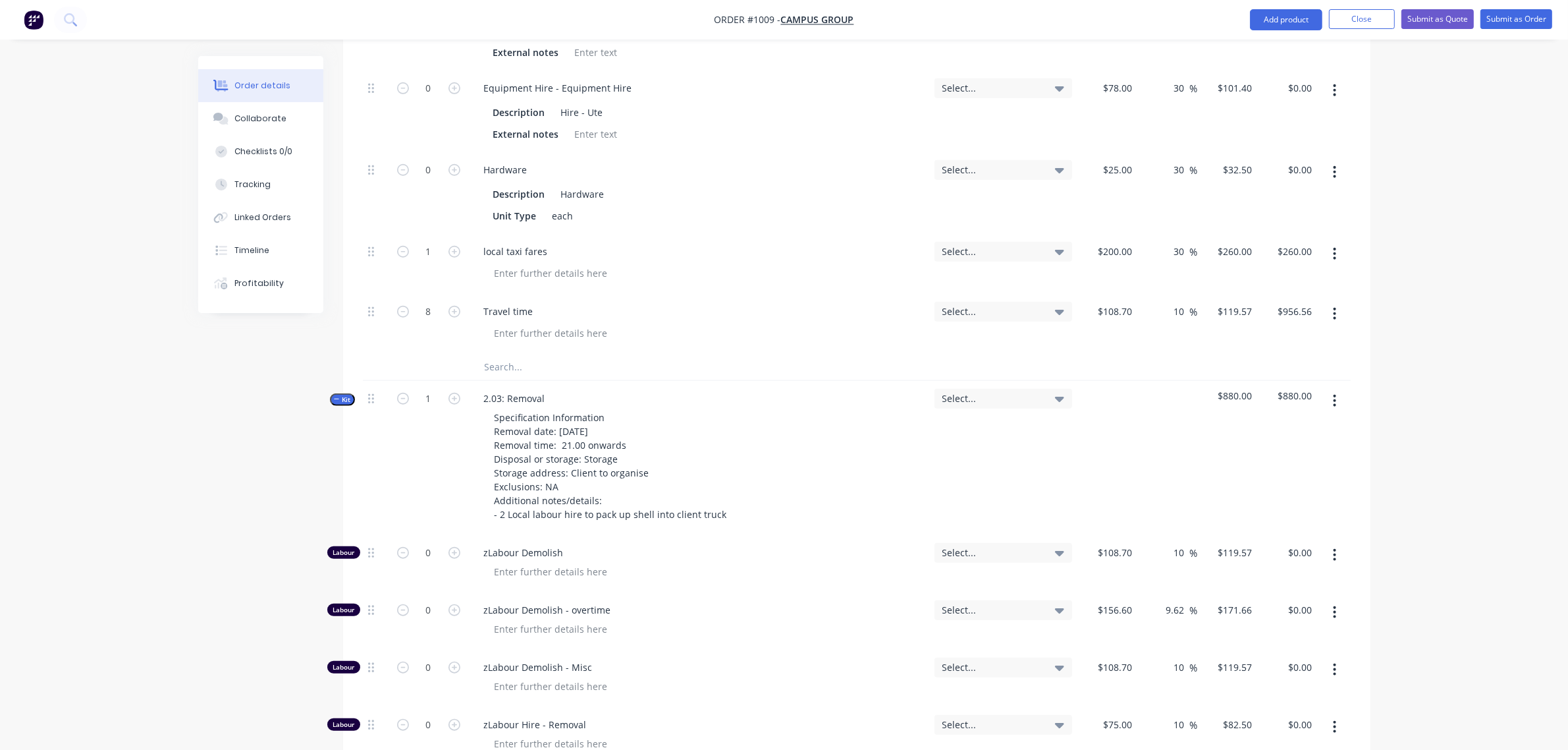
scroll to position [1375, 0]
click at [341, 395] on button "Kit" at bounding box center [343, 401] width 25 height 13
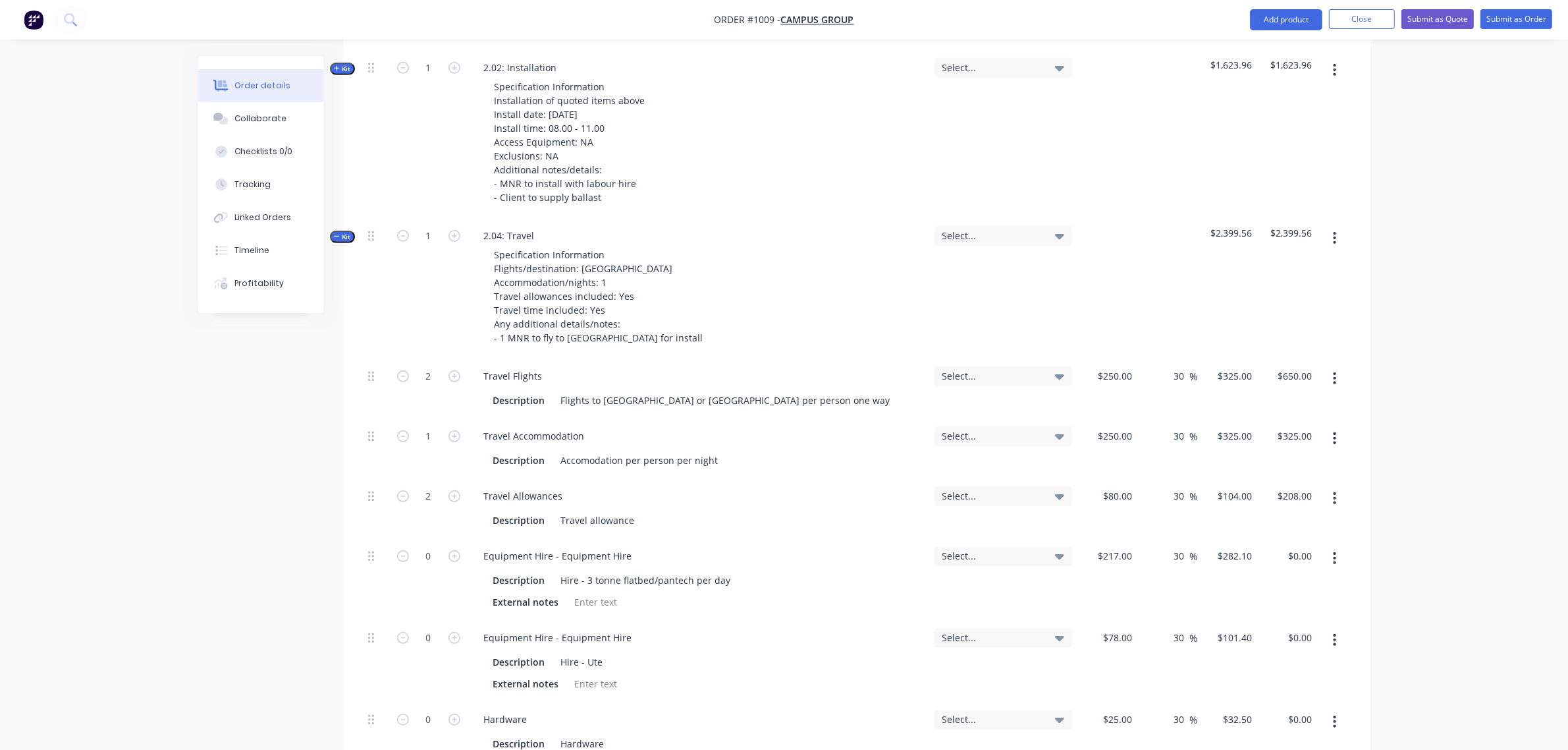
scroll to position [827, 0]
click at [337, 234] on icon "button" at bounding box center [337, 237] width 6 height 6
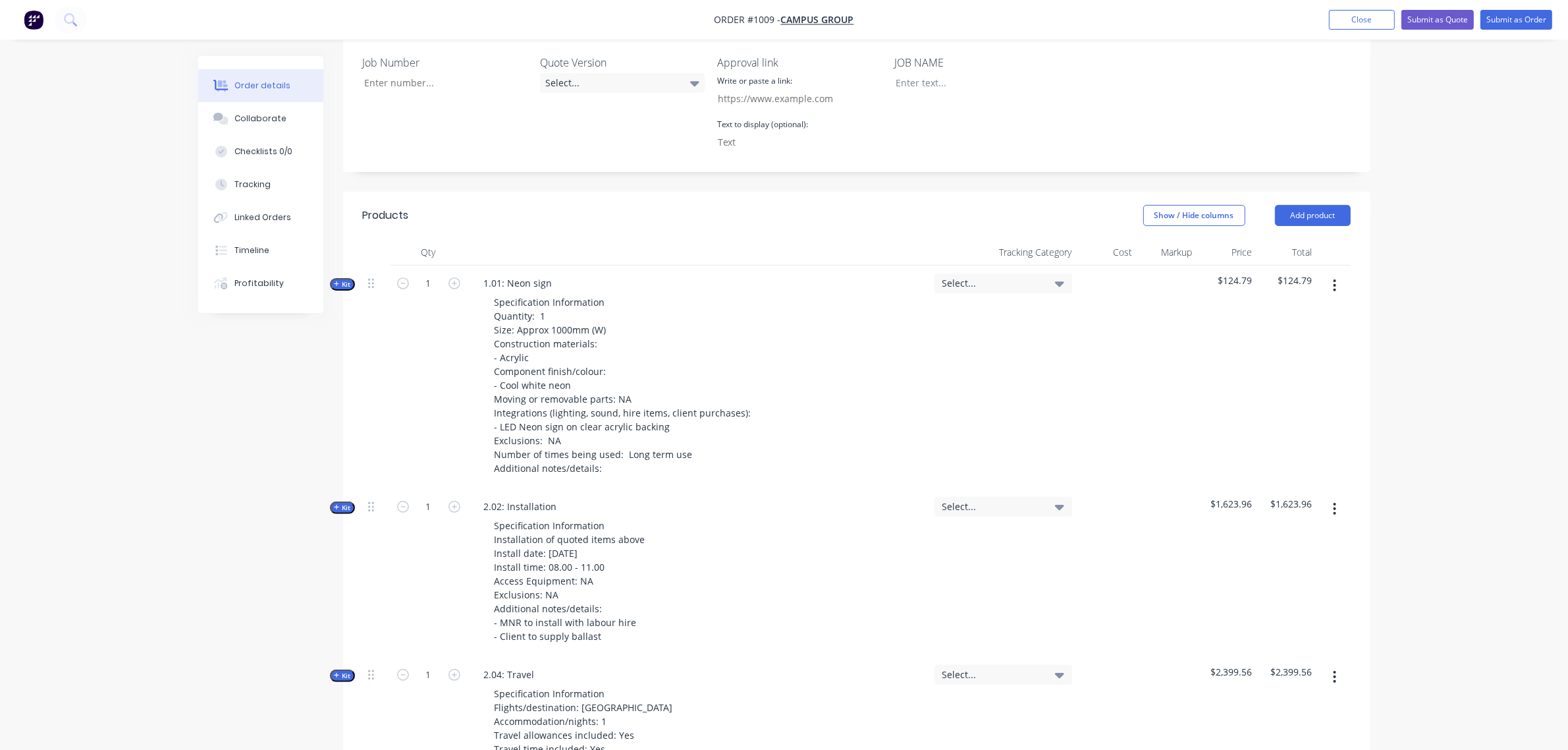
scroll to position [389, 0]
